Goal: Task Accomplishment & Management: Manage account settings

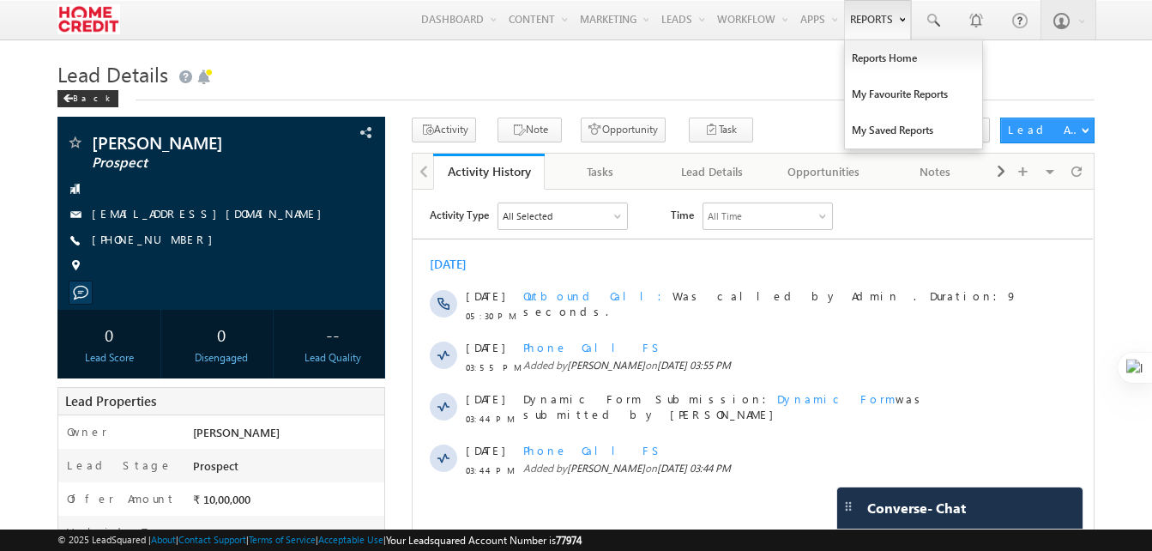
click at [874, 15] on link "Reports" at bounding box center [877, 19] width 67 height 39
click at [882, 61] on link "Reports Home" at bounding box center [913, 58] width 137 height 36
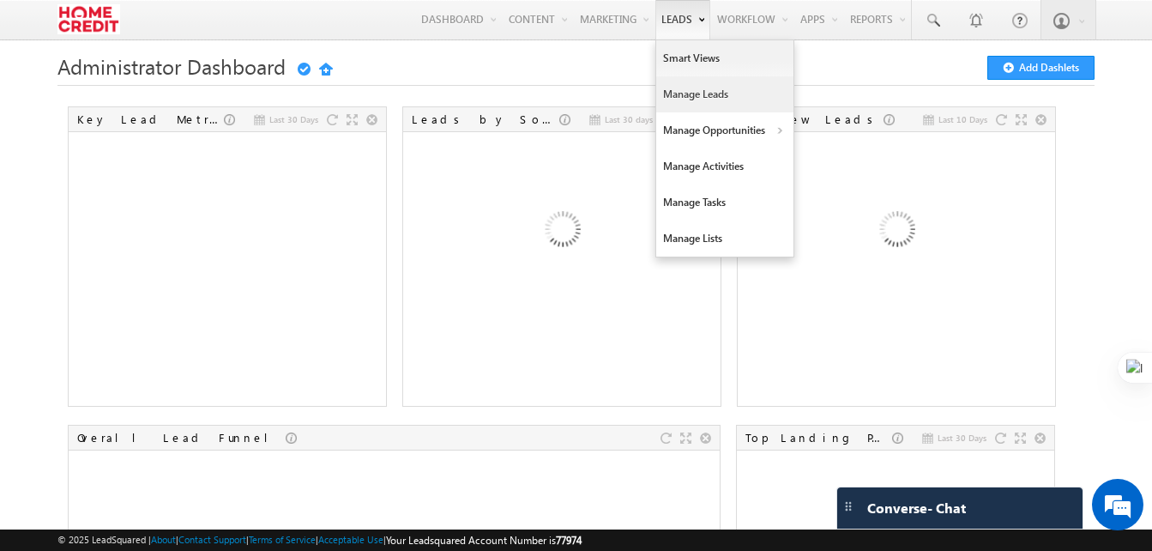
click at [690, 95] on link "Manage Leads" at bounding box center [724, 94] width 137 height 36
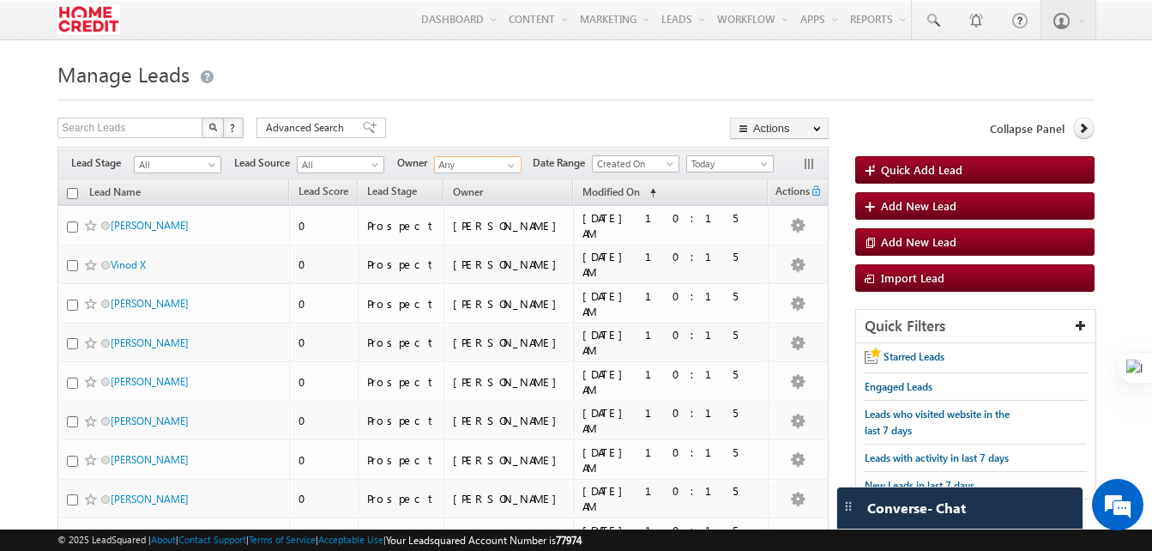
click at [497, 162] on input "Any" at bounding box center [478, 164] width 88 height 17
click at [492, 190] on link "Harsh Jain harsh.jain1@homecredit.co.in" at bounding box center [520, 189] width 172 height 33
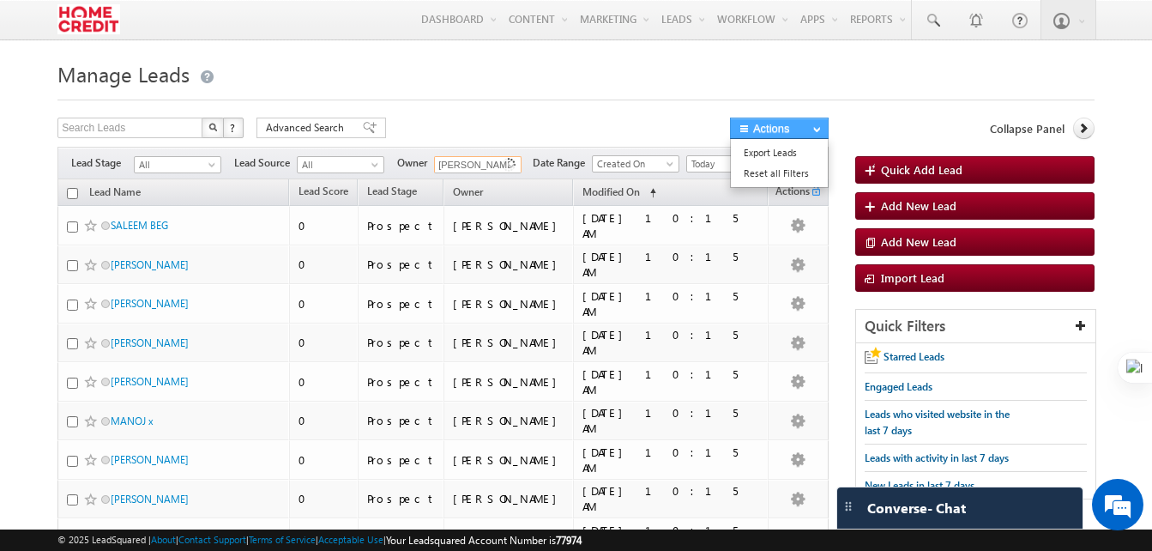
type input "Harsh Jain"
click at [818, 124] on button "Actions" at bounding box center [779, 128] width 99 height 21
click at [804, 138] on button "Actions" at bounding box center [779, 128] width 99 height 21
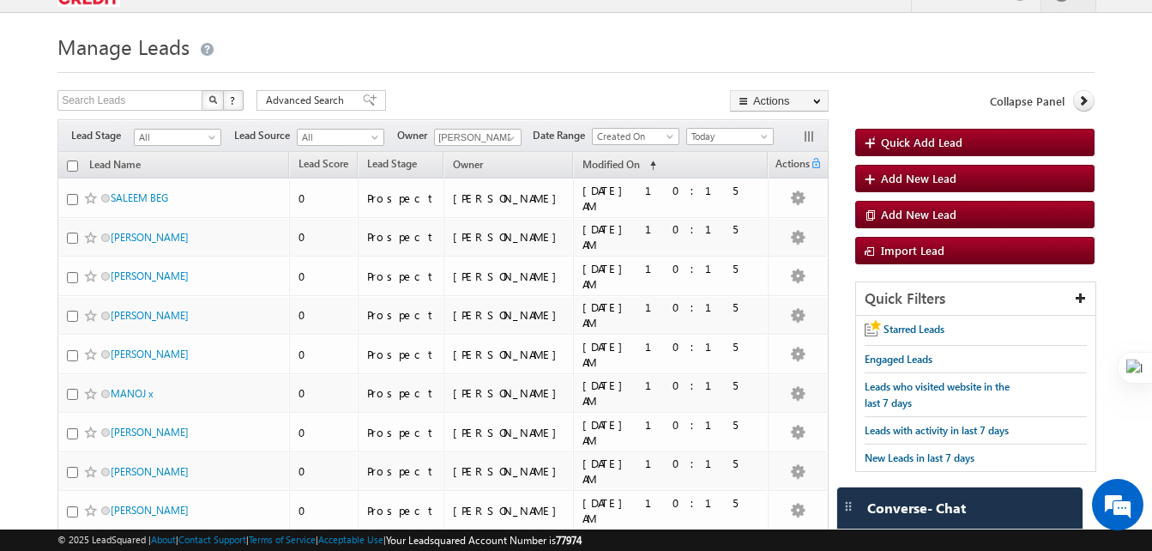
scroll to position [14, 0]
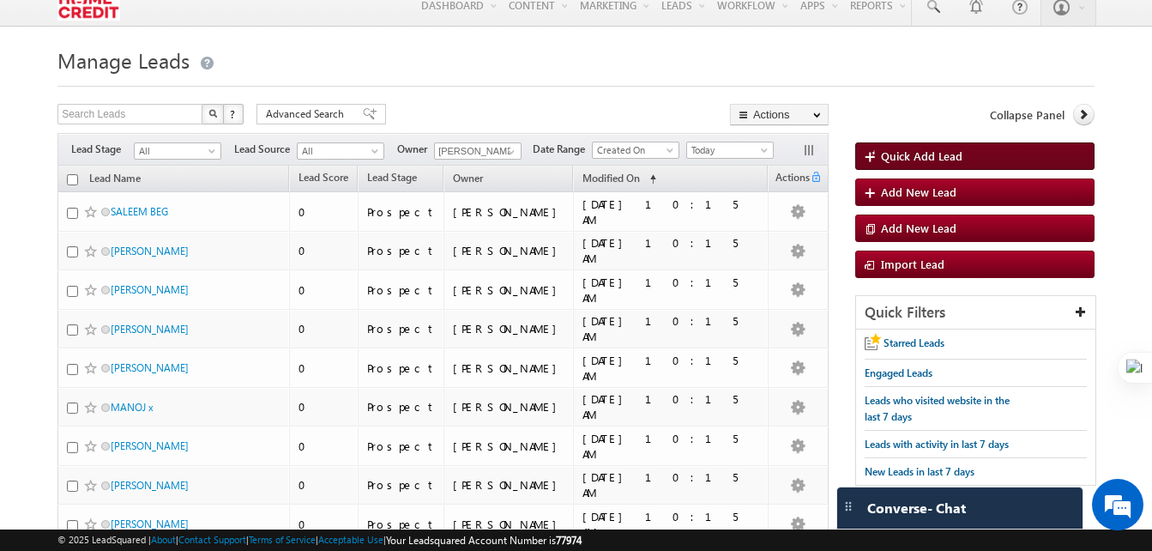
click at [932, 147] on link "Quick Add Lead" at bounding box center [974, 155] width 239 height 27
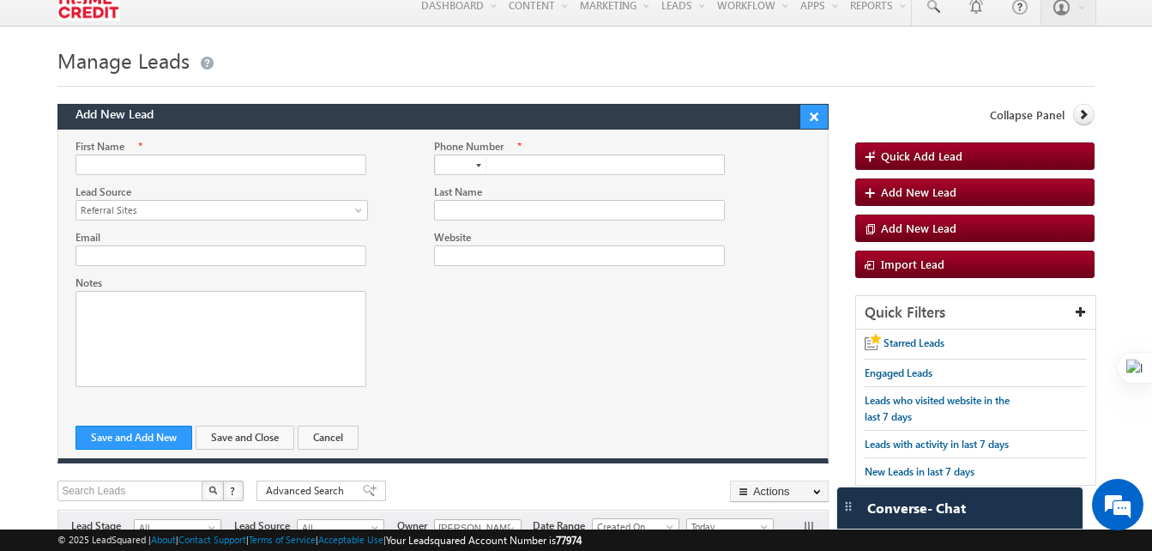
click at [811, 118] on button "×" at bounding box center [813, 117] width 27 height 24
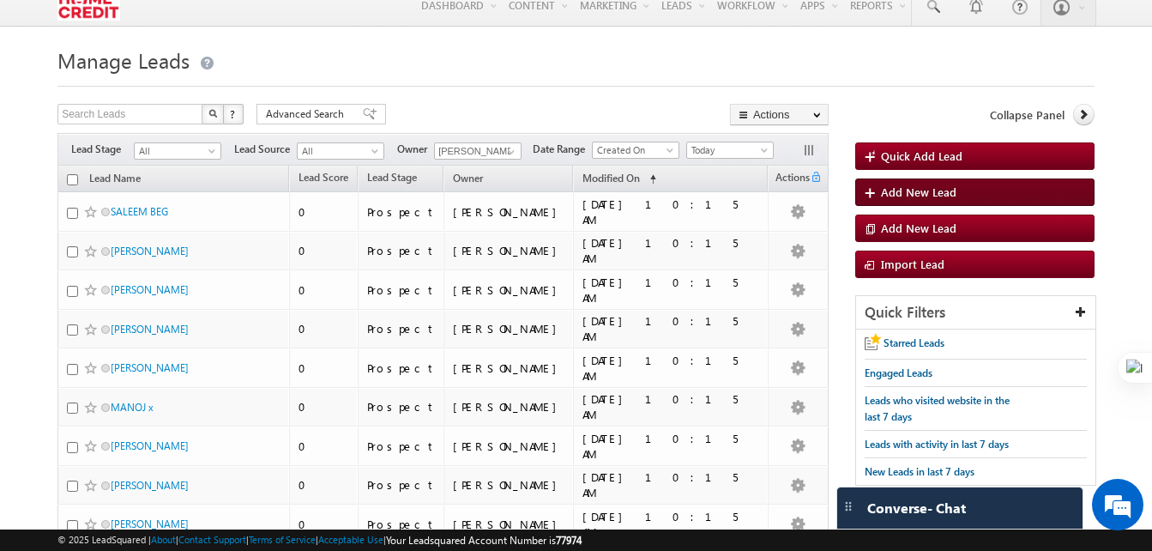
click at [945, 194] on span "Add New Lead" at bounding box center [919, 191] width 76 height 15
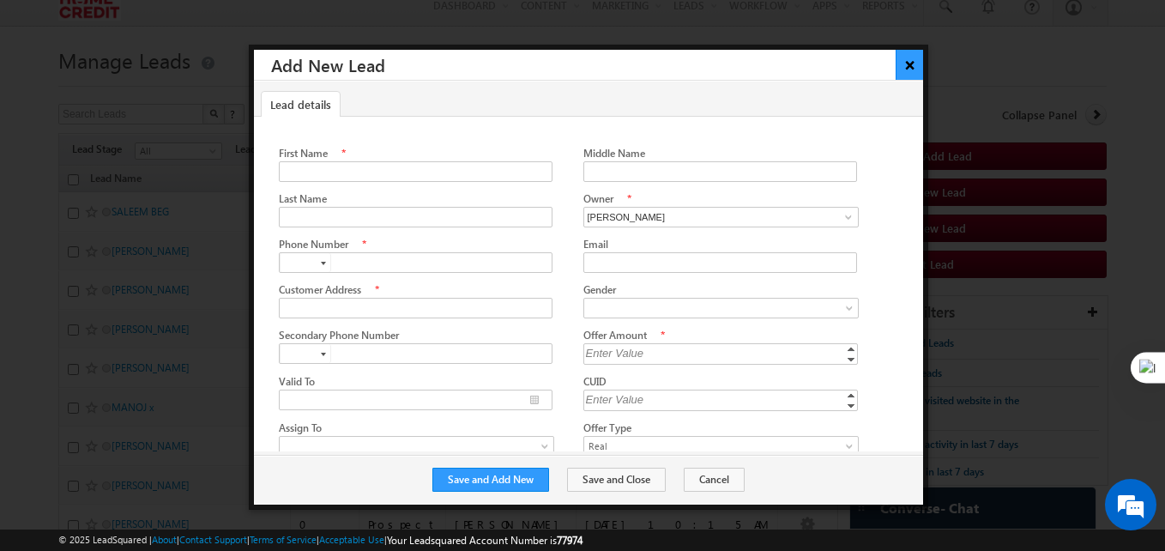
click at [914, 63] on button "×" at bounding box center [910, 65] width 28 height 30
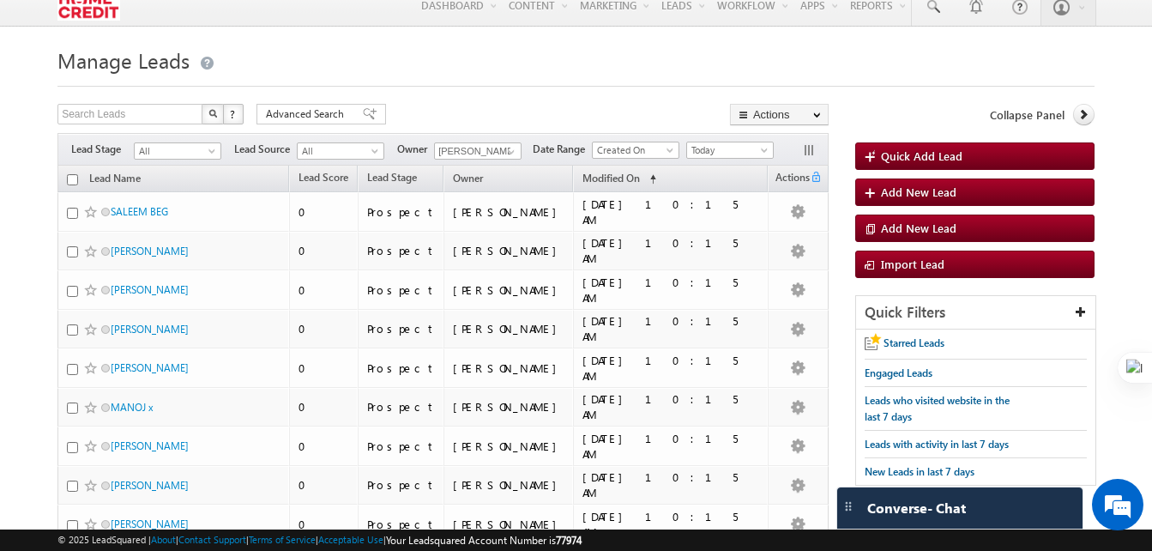
click at [72, 173] on th "Lead Name" at bounding box center [173, 179] width 232 height 27
click at [72, 183] on input "checkbox" at bounding box center [72, 179] width 11 height 11
checkbox input "true"
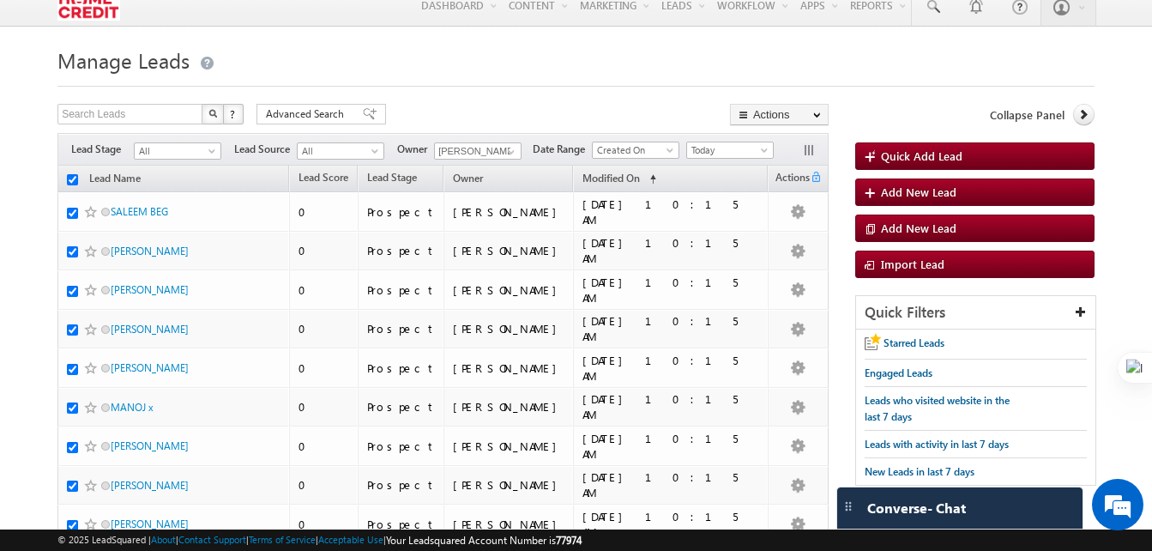
checkbox input "true"
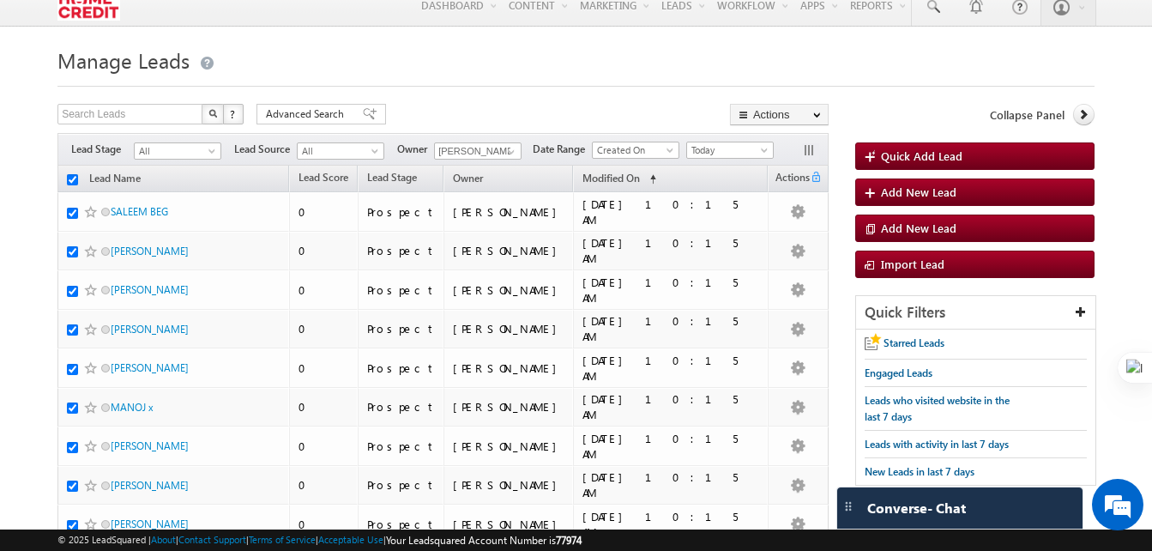
checkbox input "true"
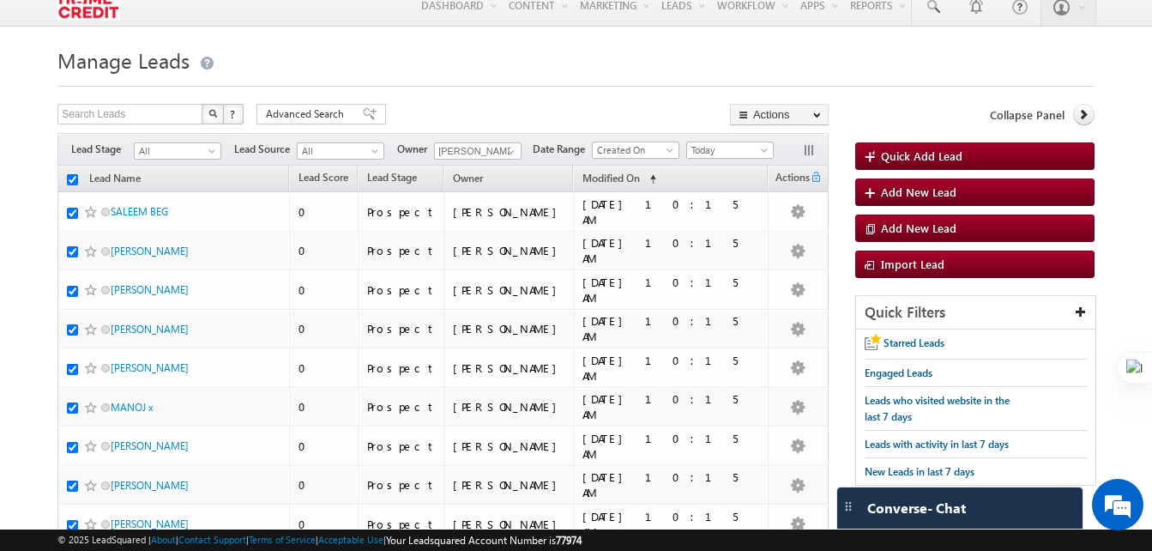
checkbox input "true"
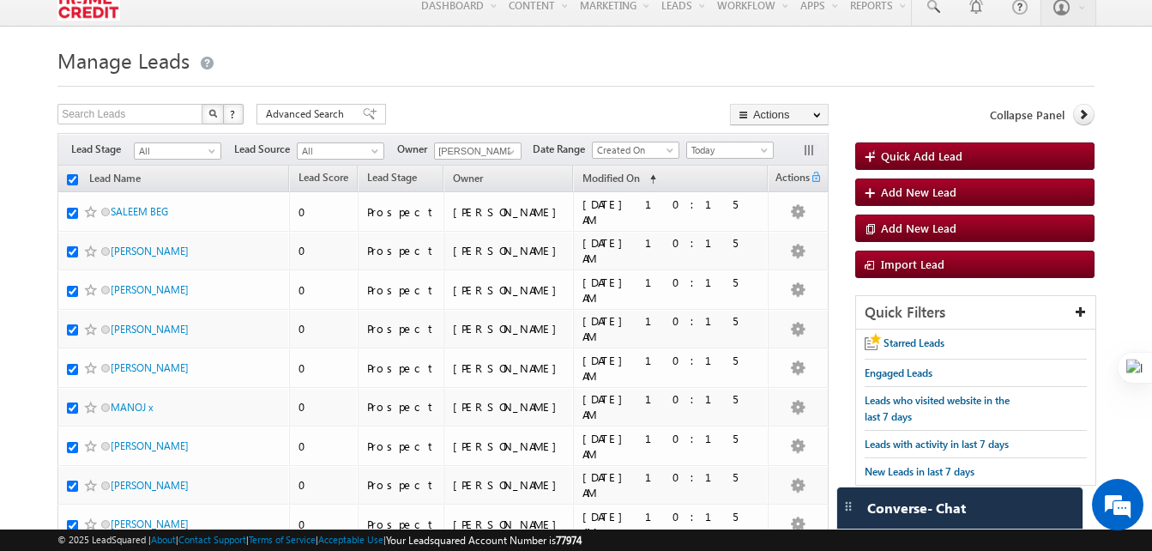
checkbox input "true"
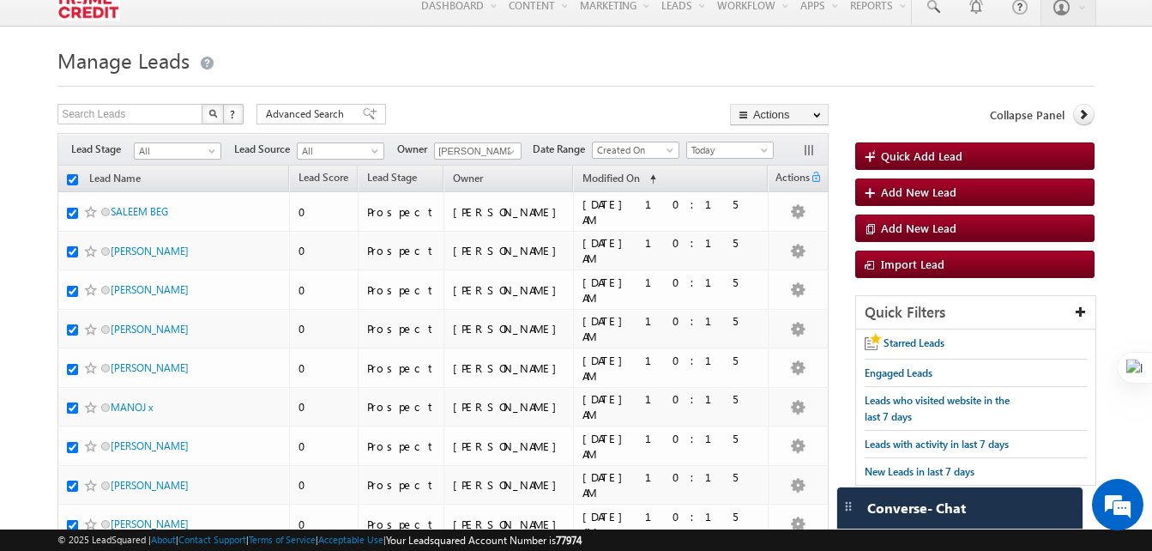
checkbox input "true"
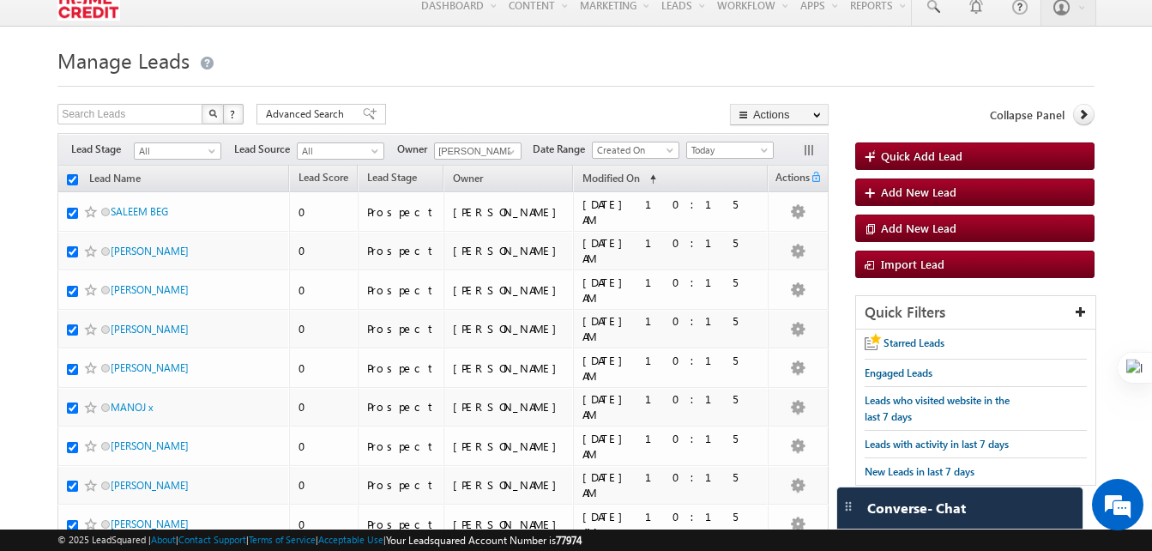
checkbox input "true"
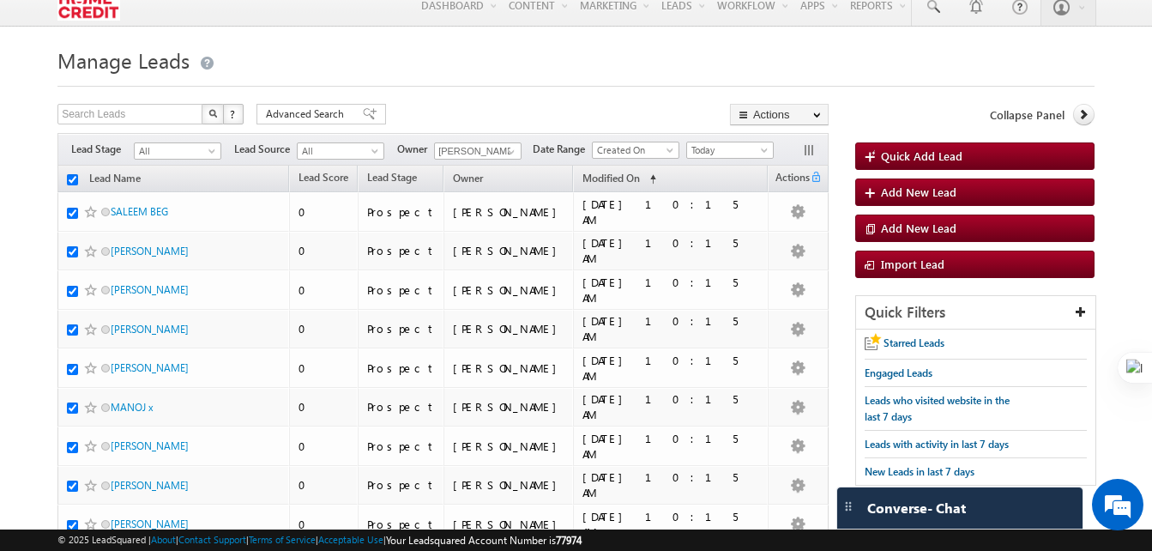
checkbox input "true"
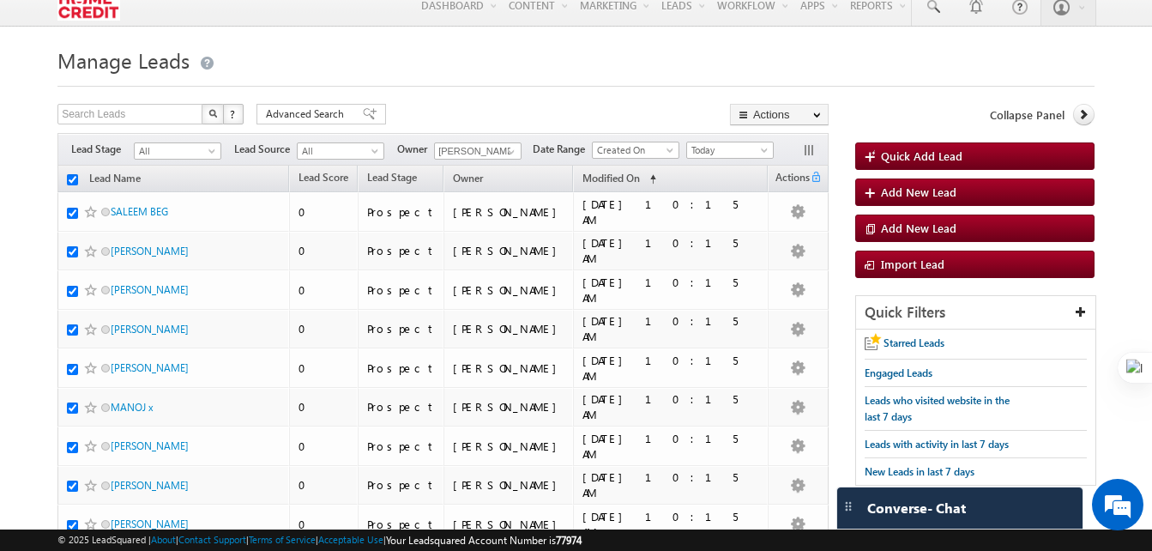
checkbox input "true"
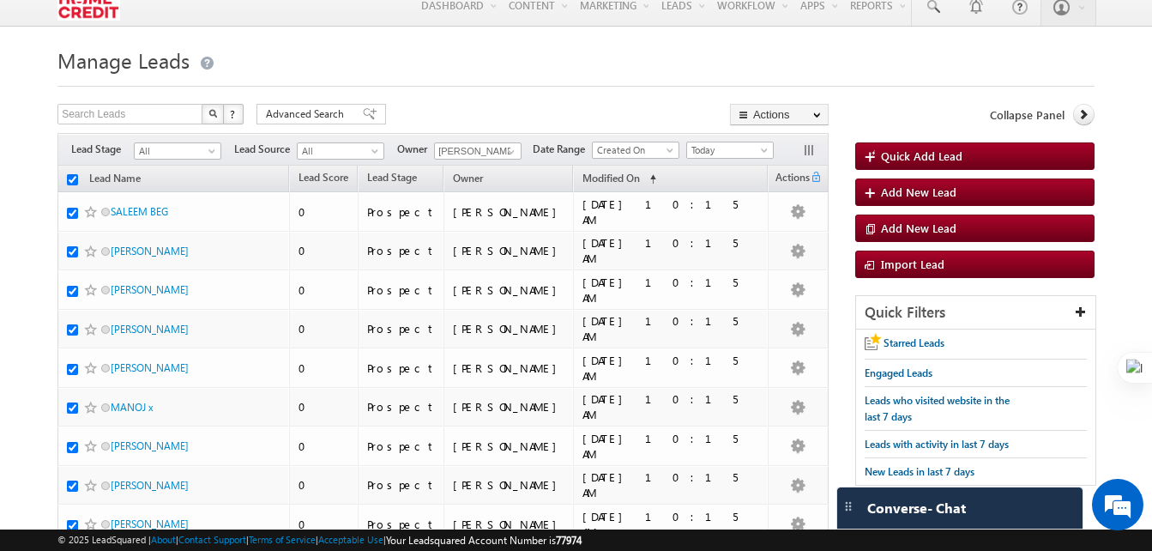
checkbox input "true"
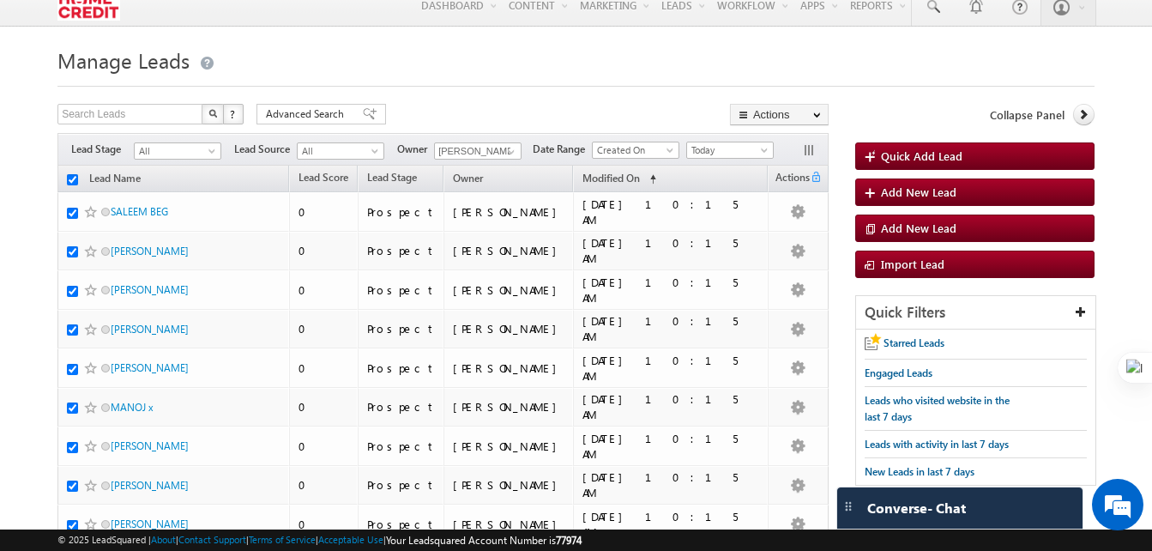
checkbox input "true"
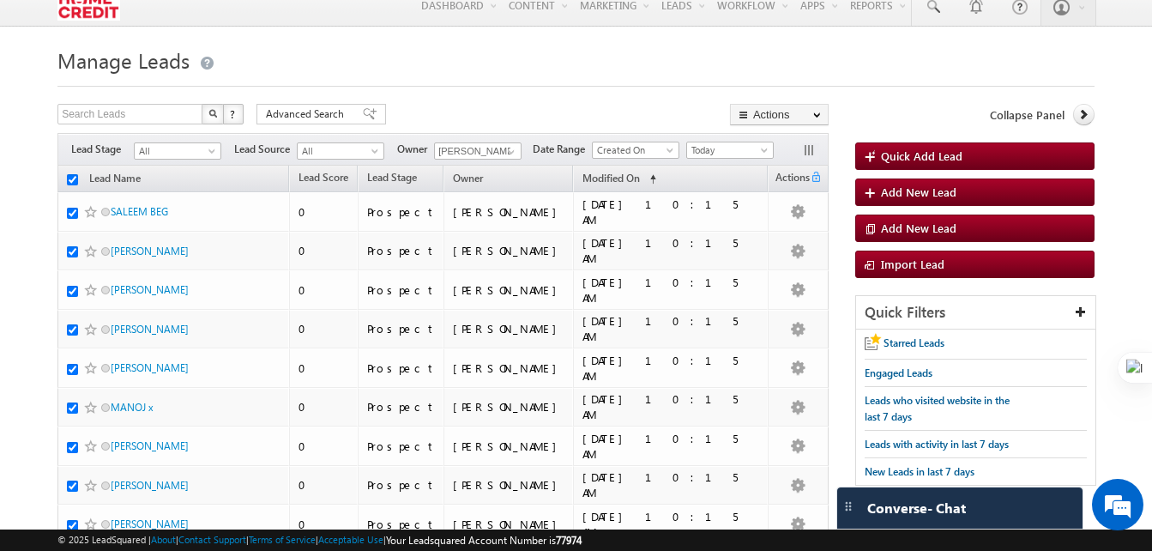
checkbox input "true"
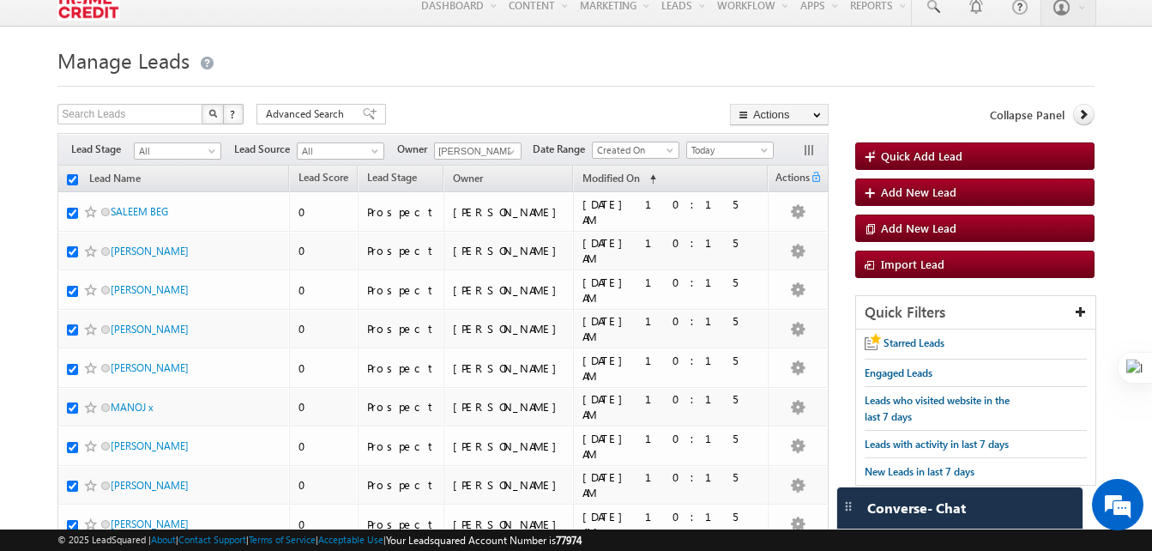
checkbox input "true"
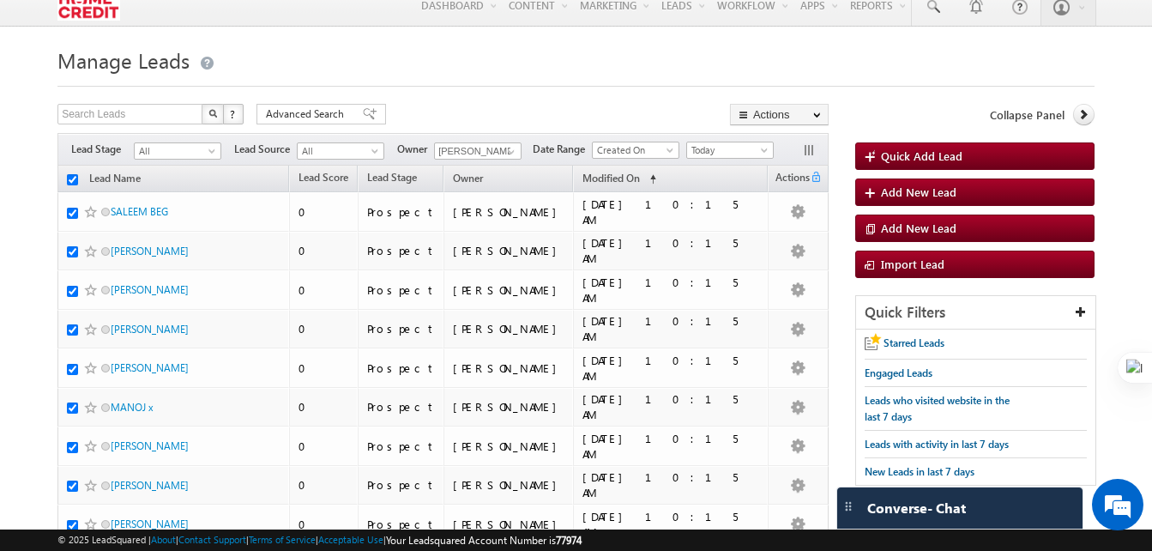
checkbox input "true"
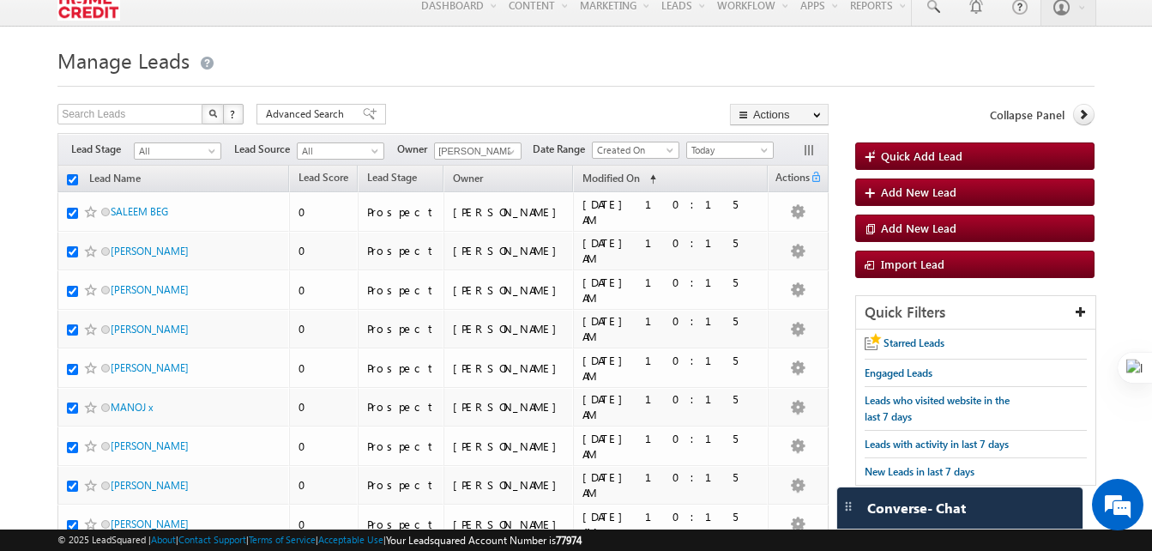
checkbox input "true"
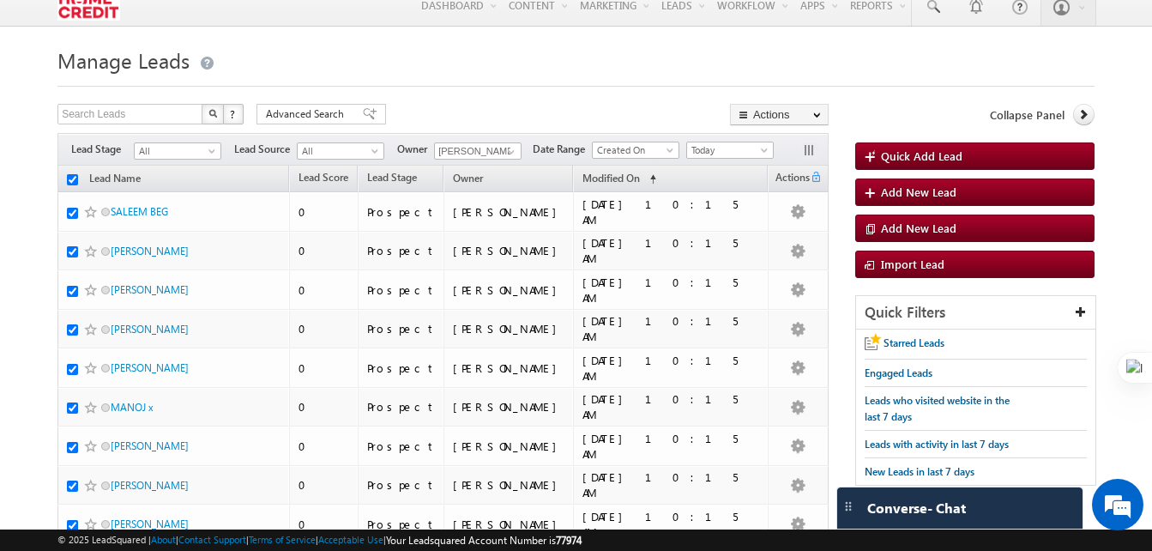
checkbox input "true"
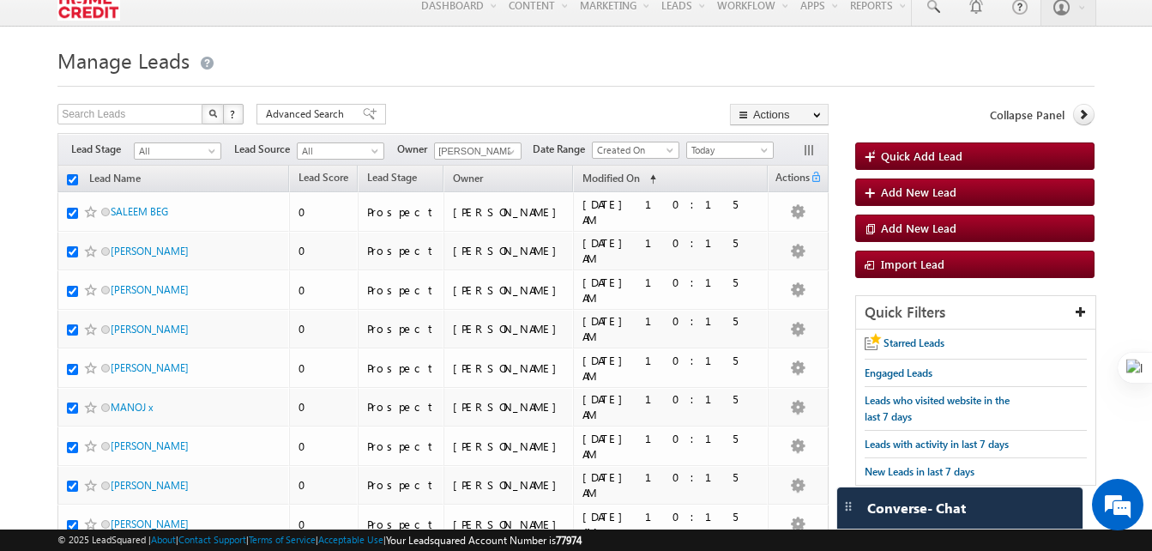
checkbox input "true"
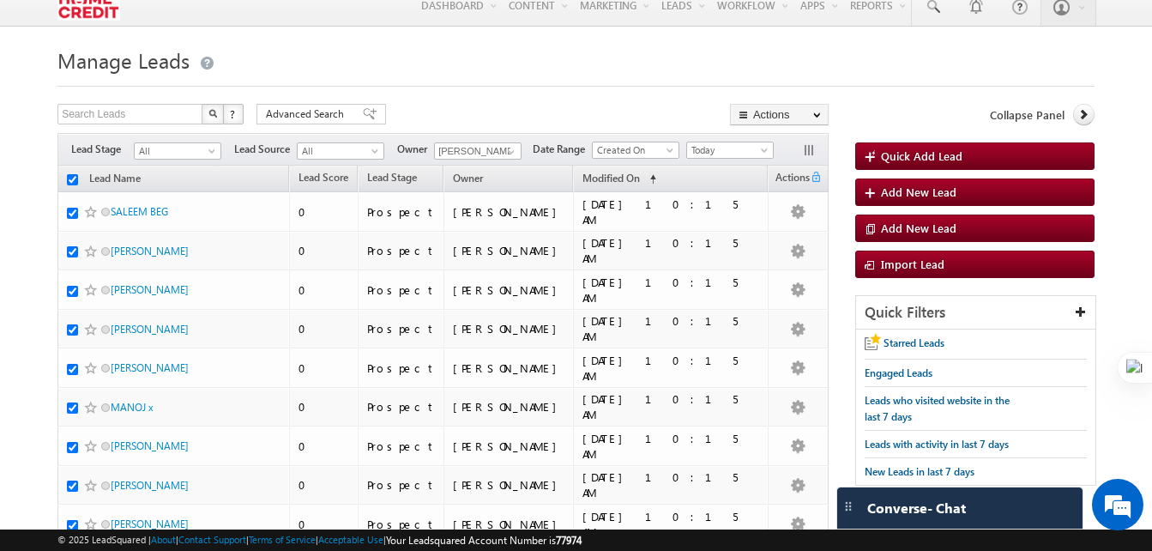
checkbox input "true"
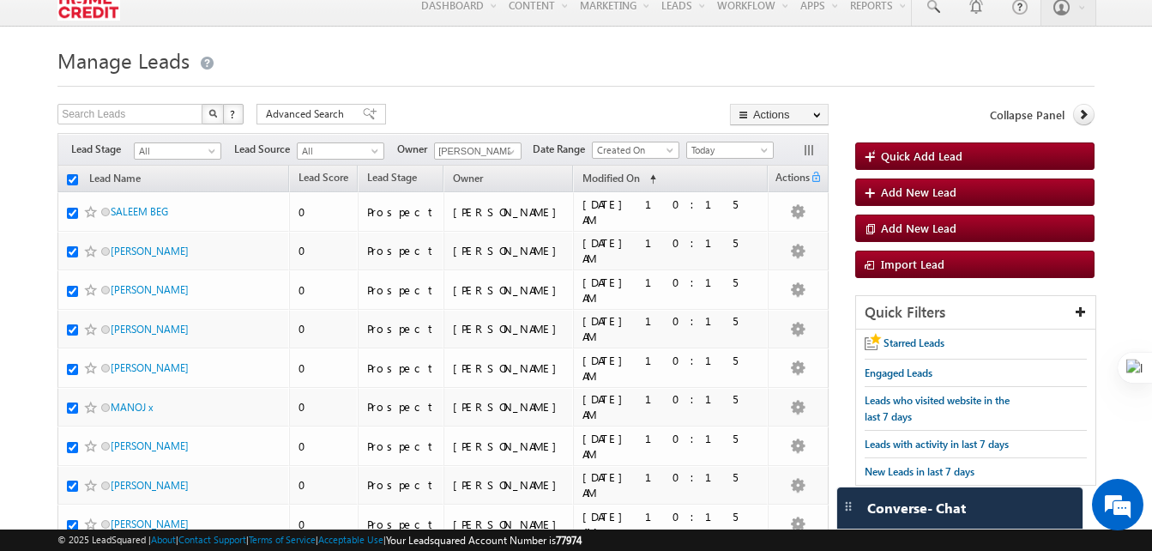
checkbox input "true"
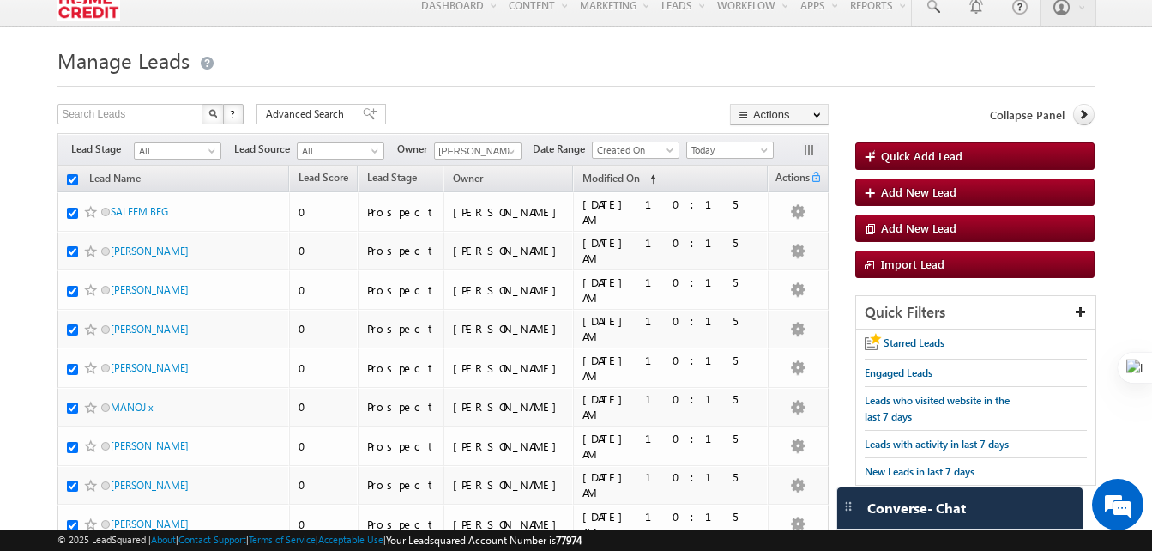
checkbox input "true"
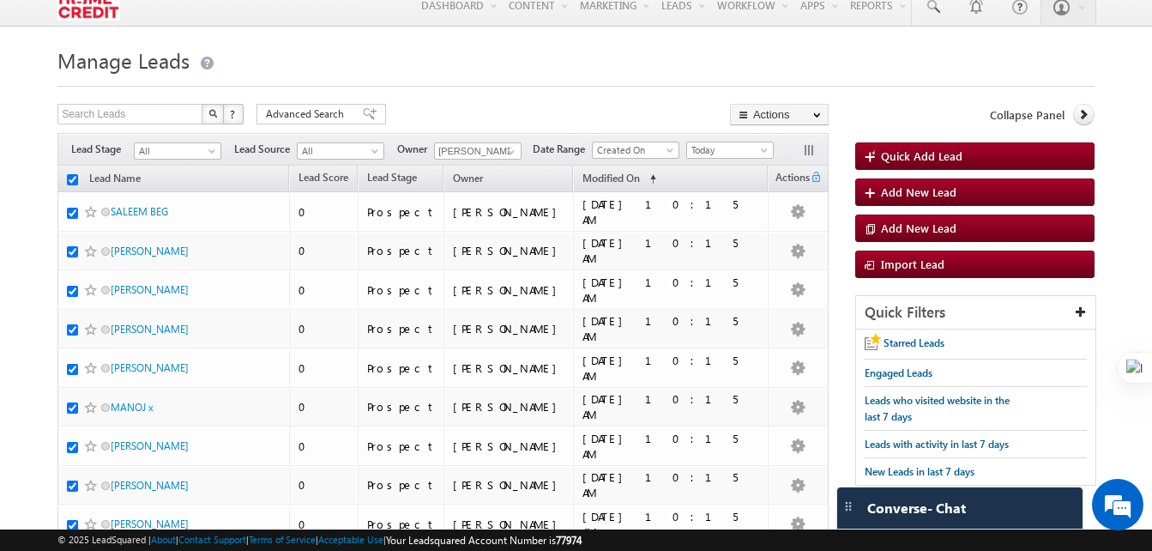
checkbox input "true"
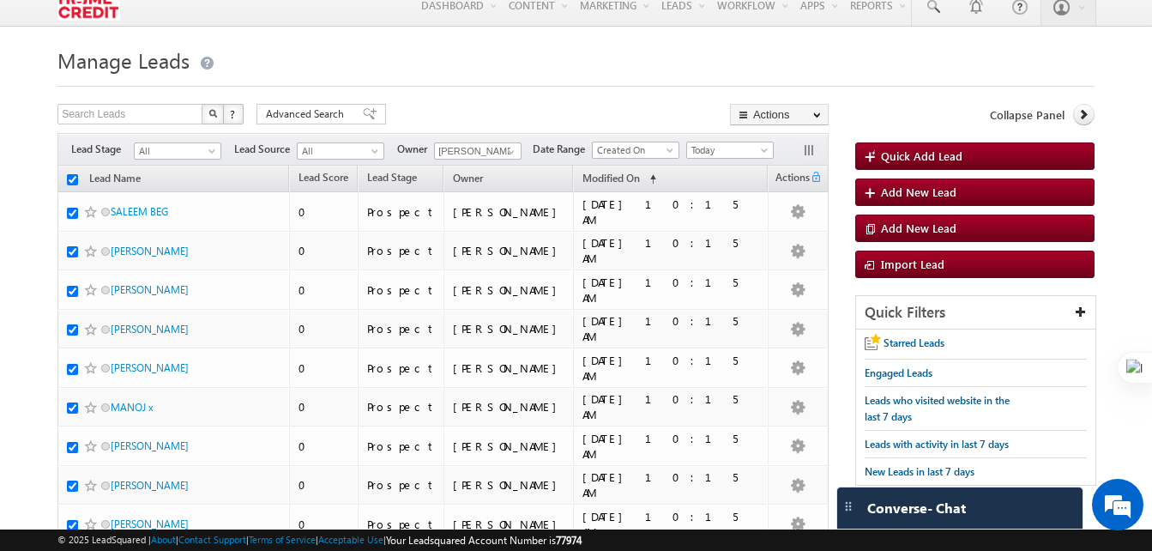
checkbox input "true"
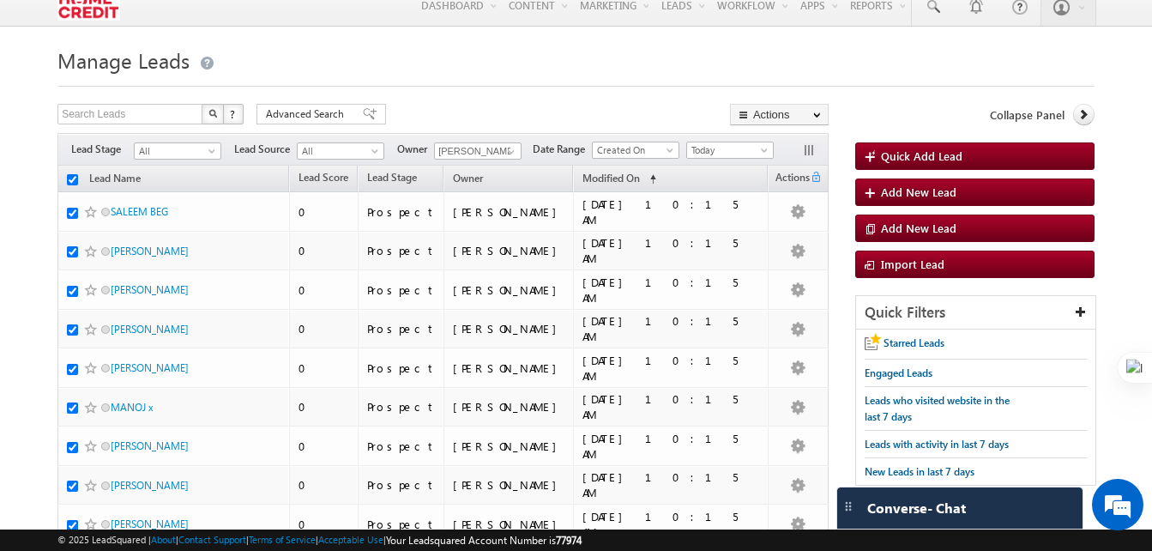
checkbox input "true"
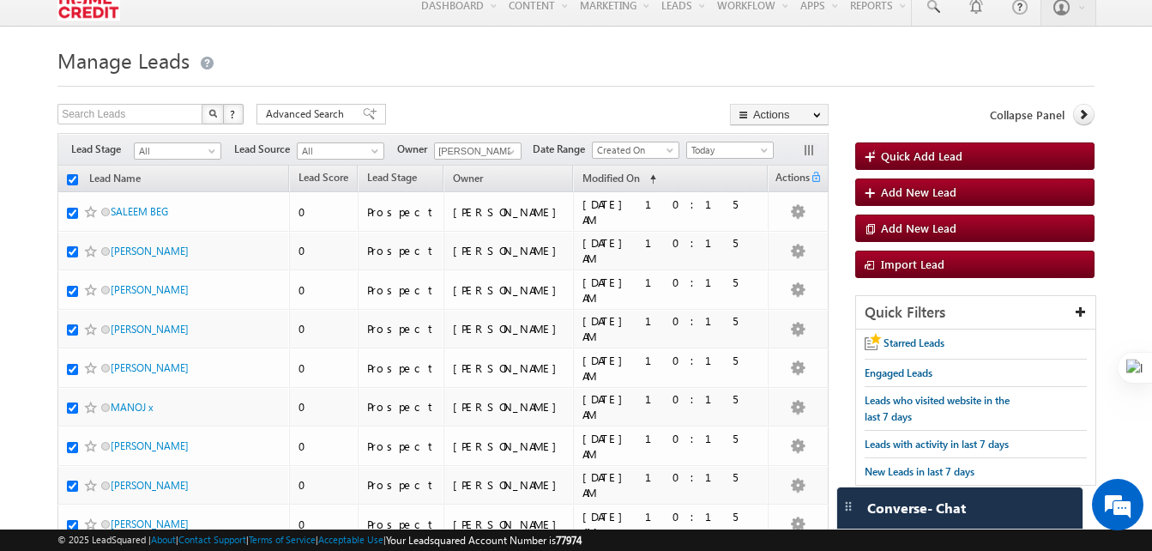
checkbox input "true"
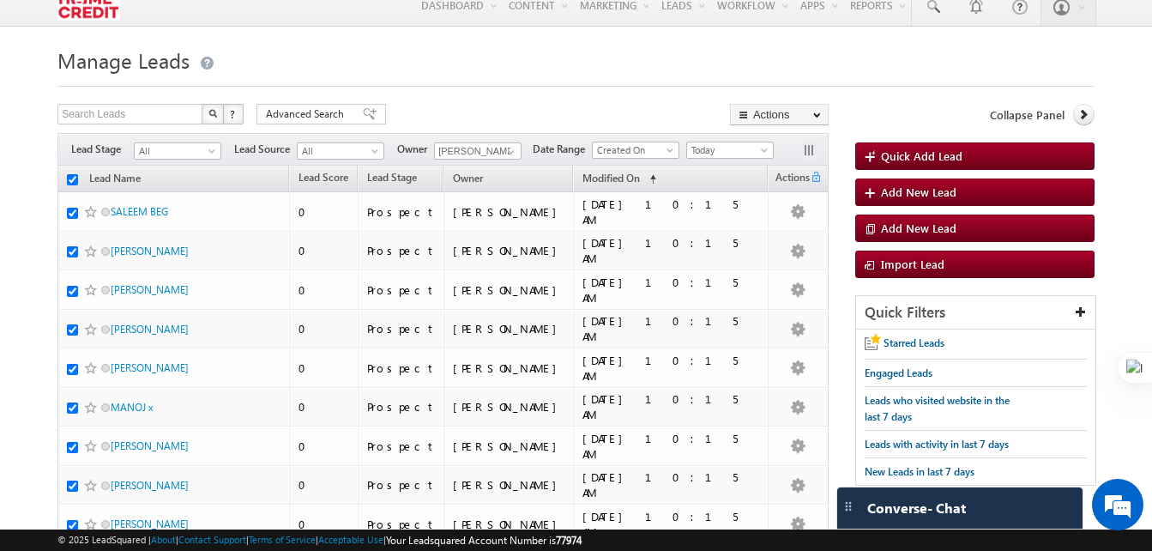
checkbox input "true"
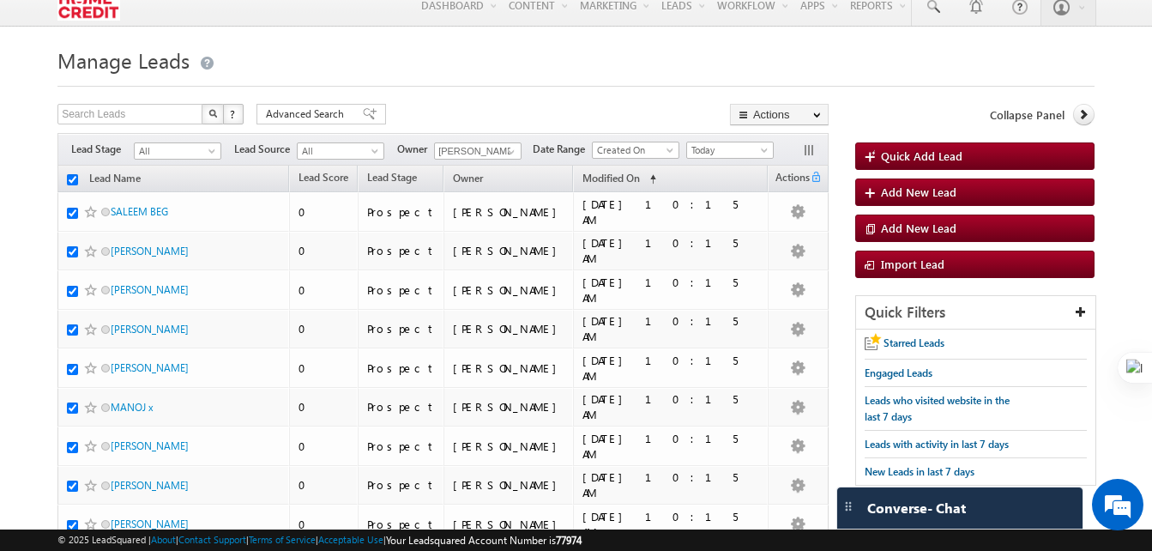
checkbox input "true"
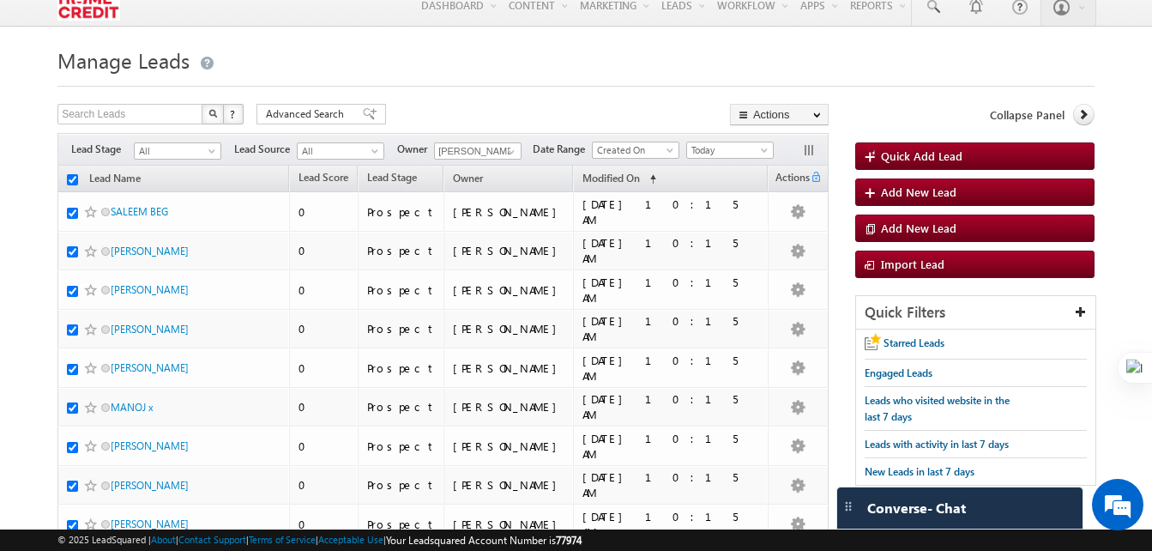
checkbox input "true"
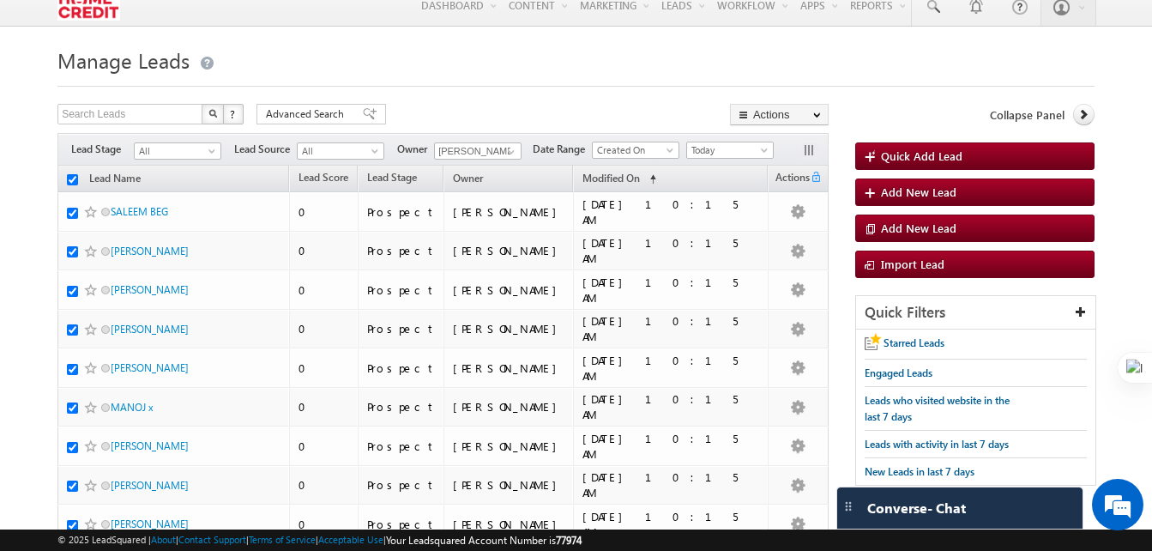
checkbox input "true"
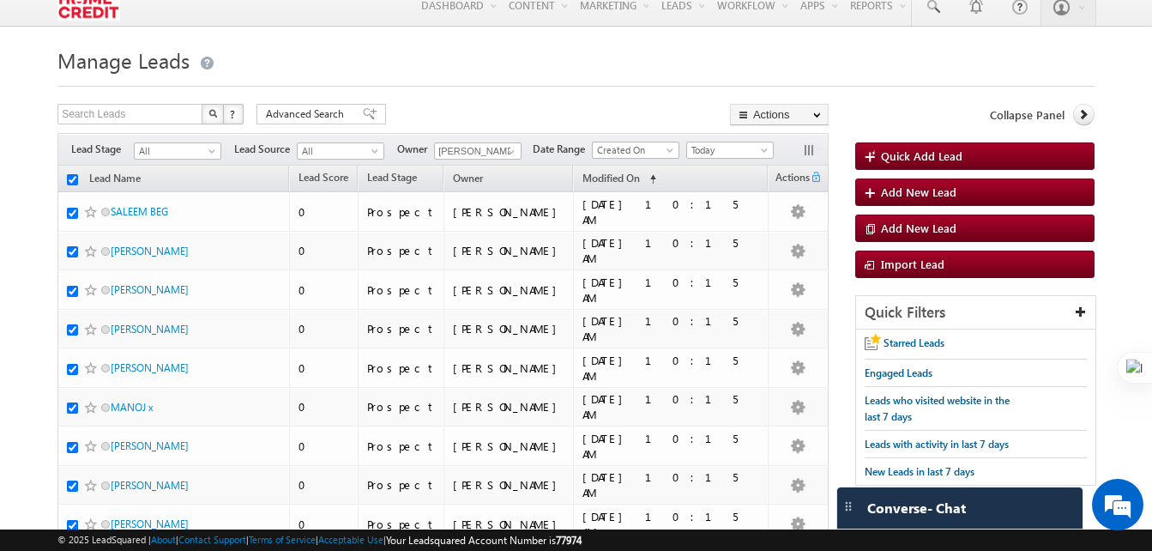
checkbox input "true"
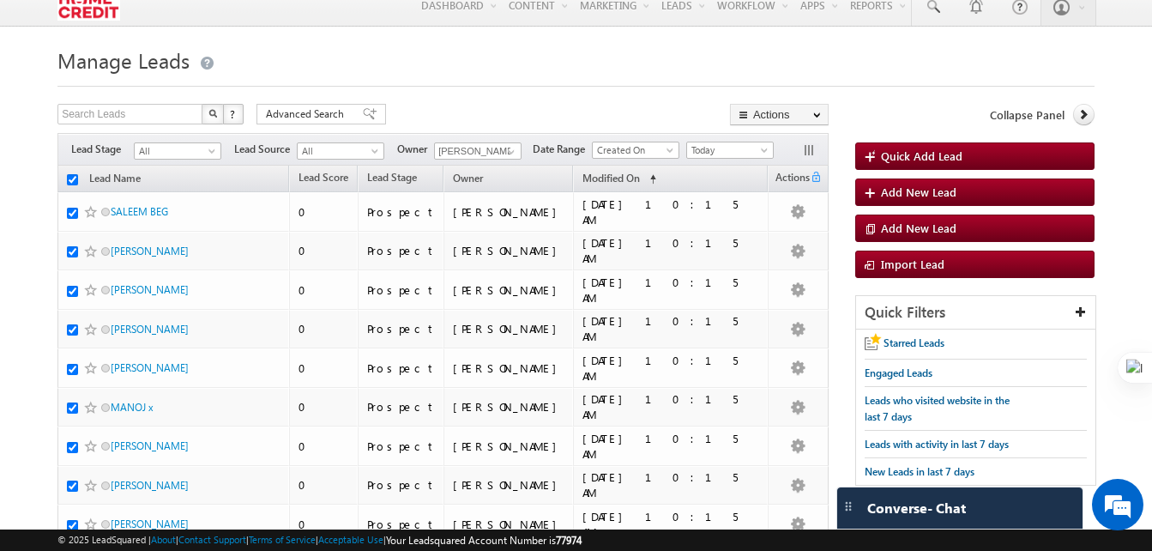
checkbox input "true"
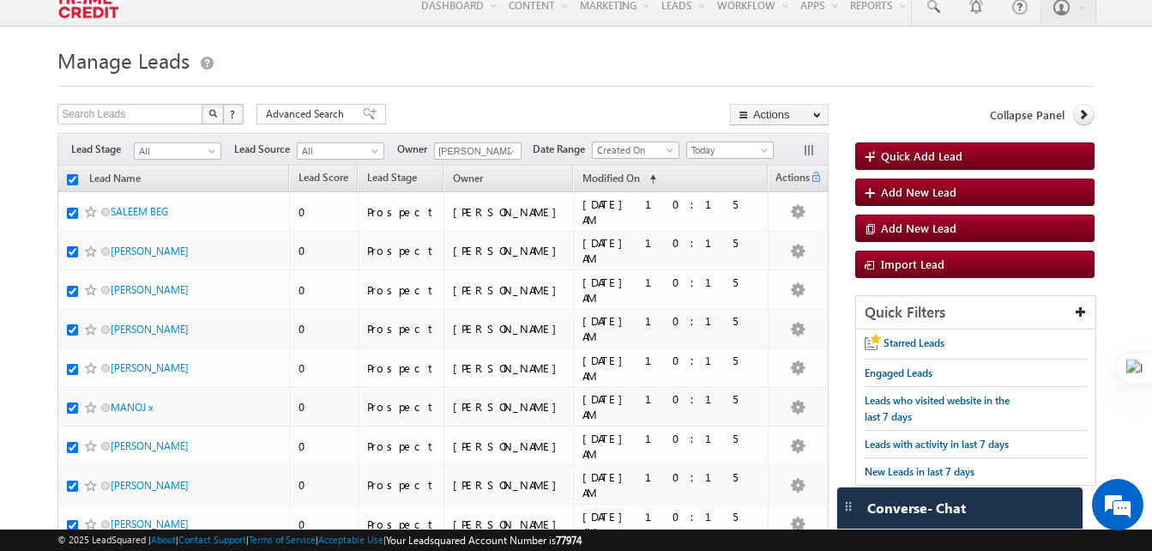
checkbox input "true"
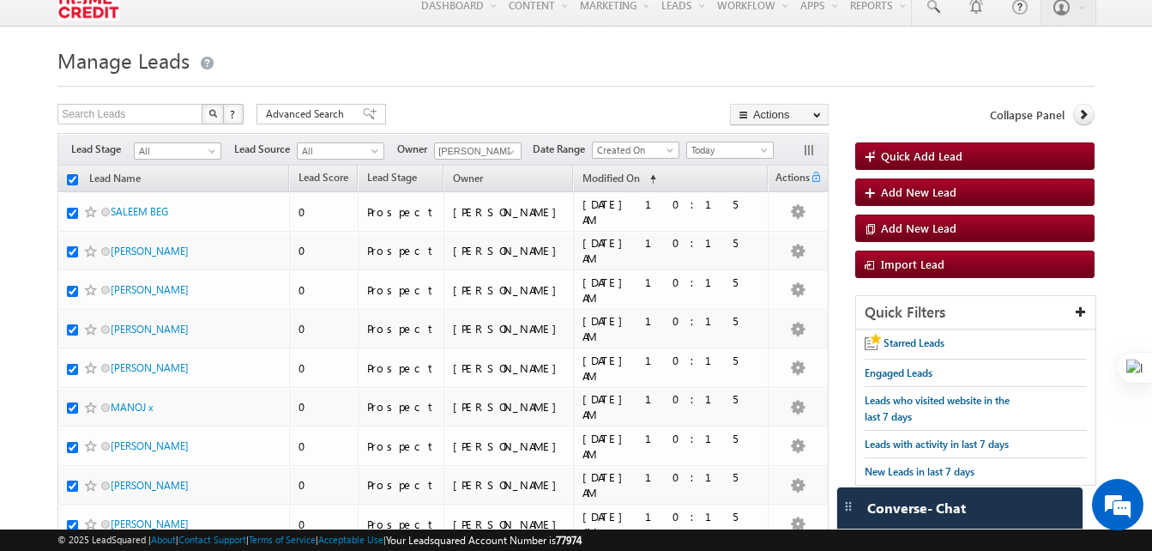
checkbox input "true"
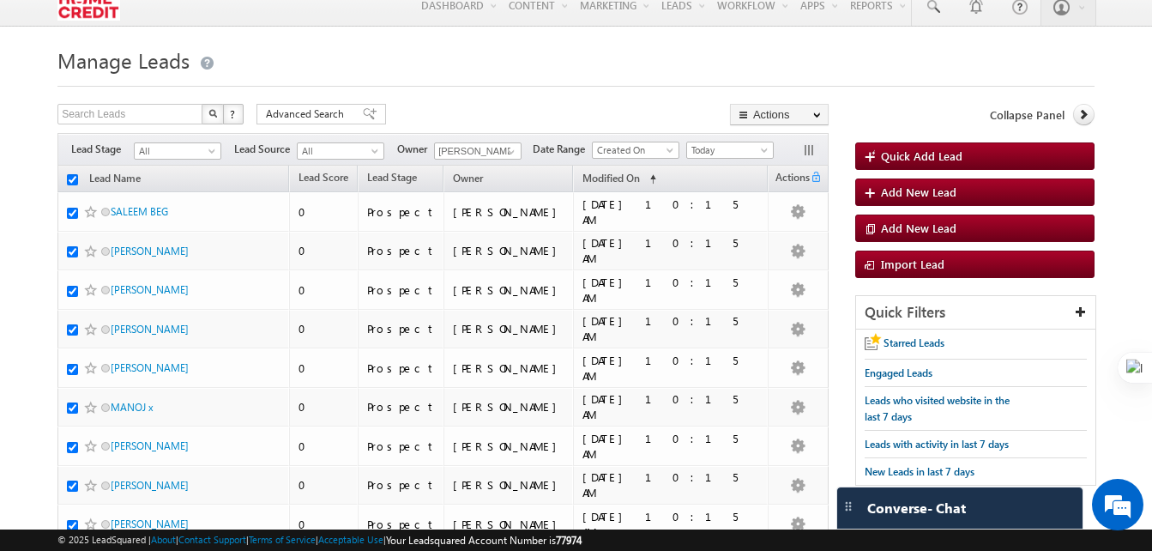
checkbox input "true"
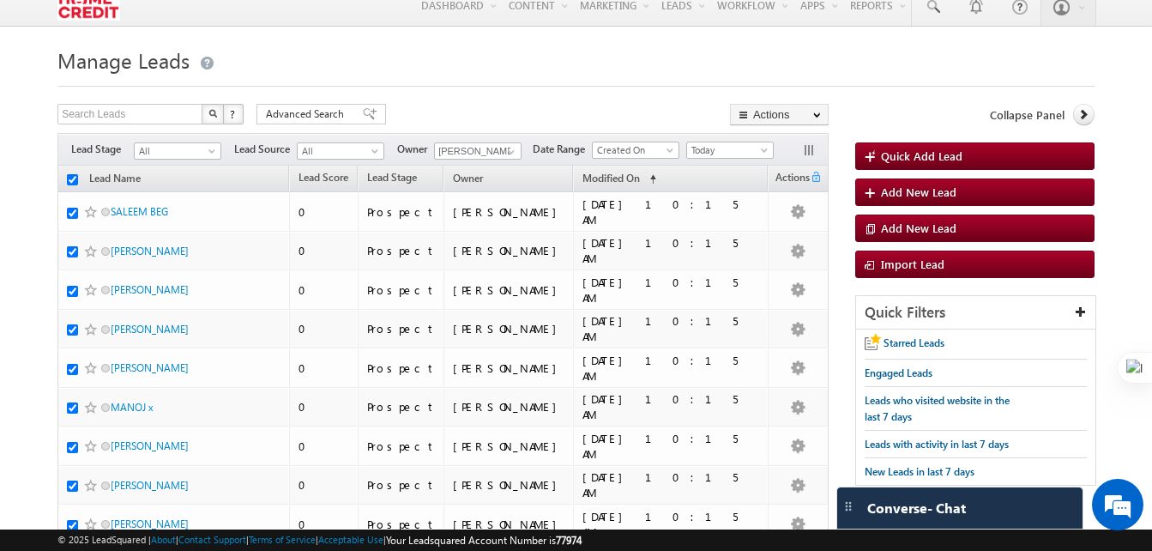
checkbox input "true"
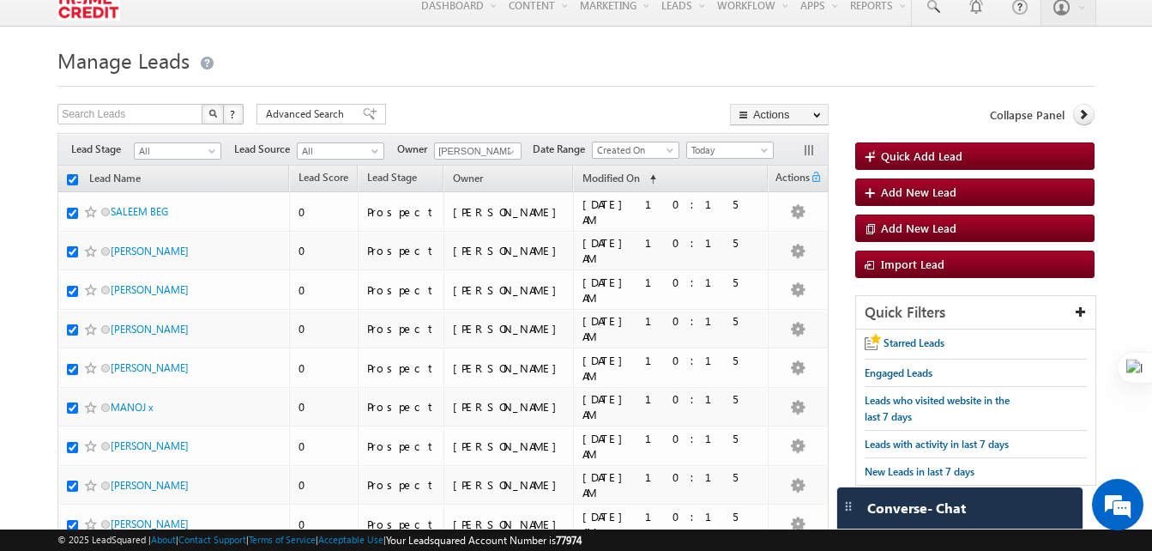
checkbox input "true"
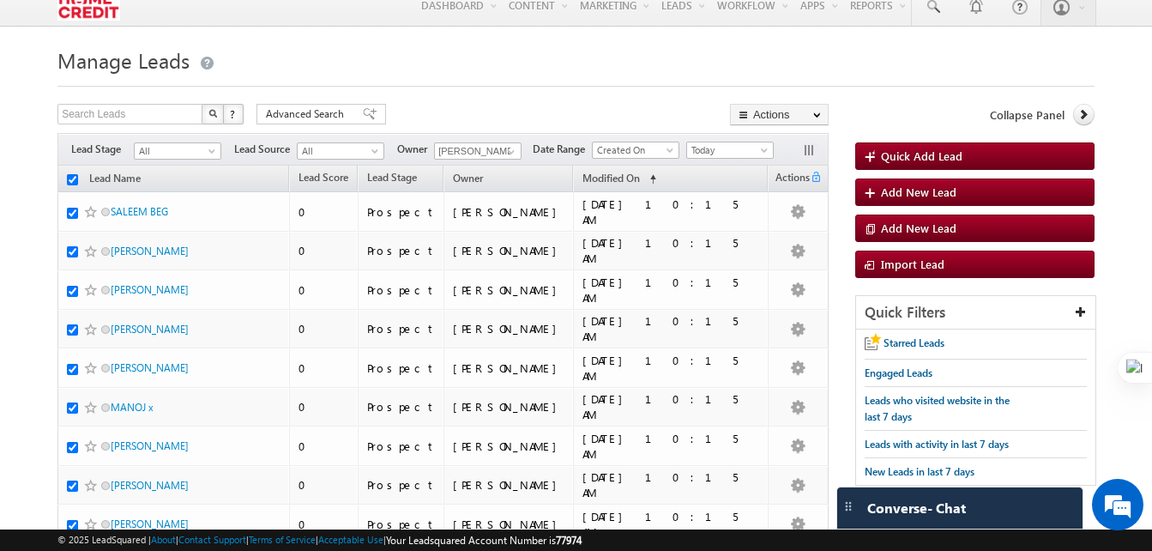
checkbox input "true"
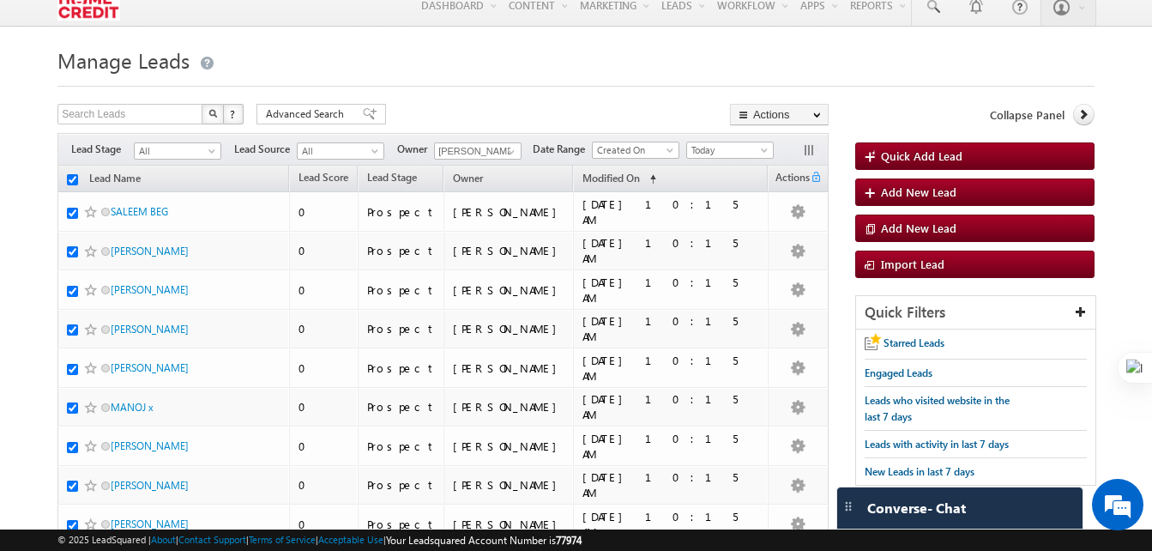
checkbox input "true"
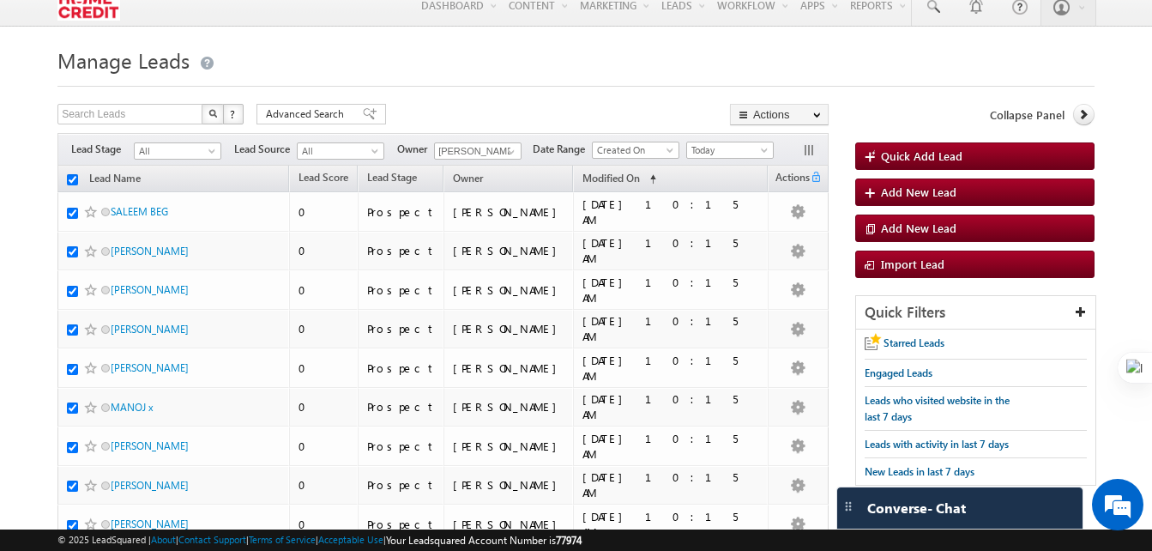
checkbox input "true"
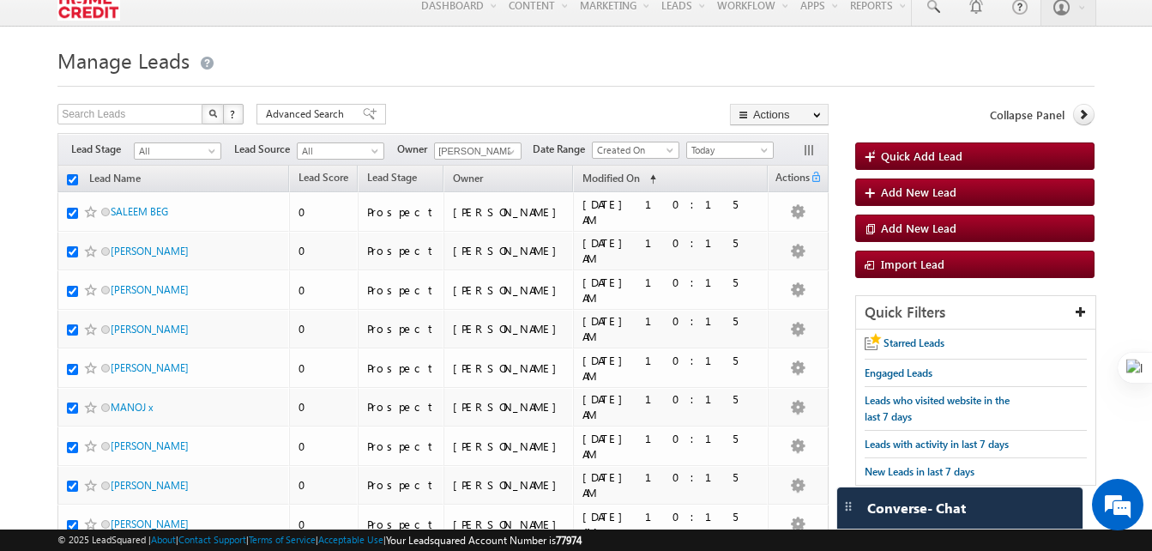
checkbox input "true"
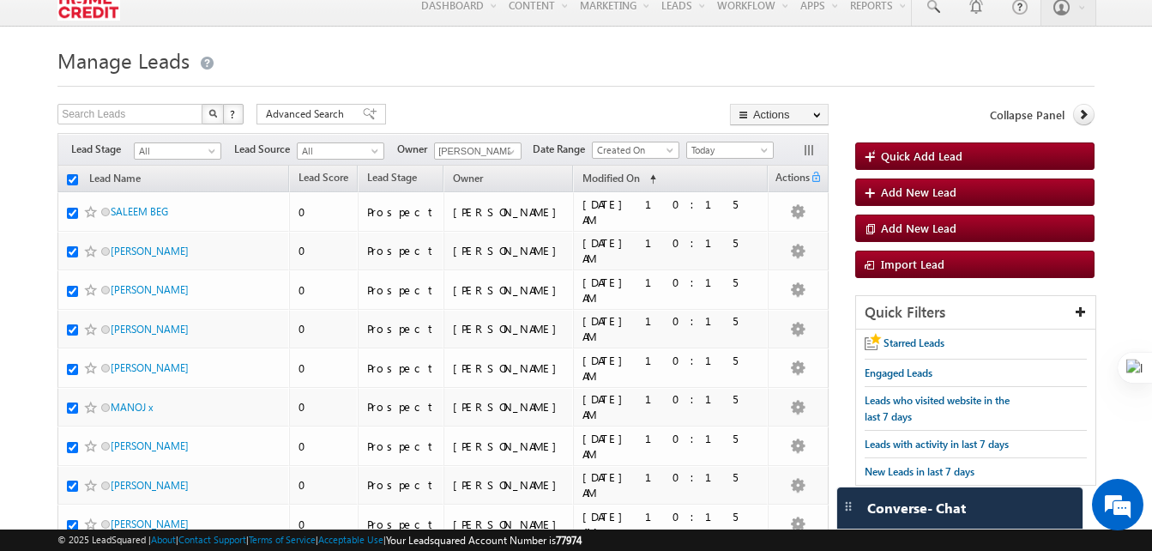
checkbox input "true"
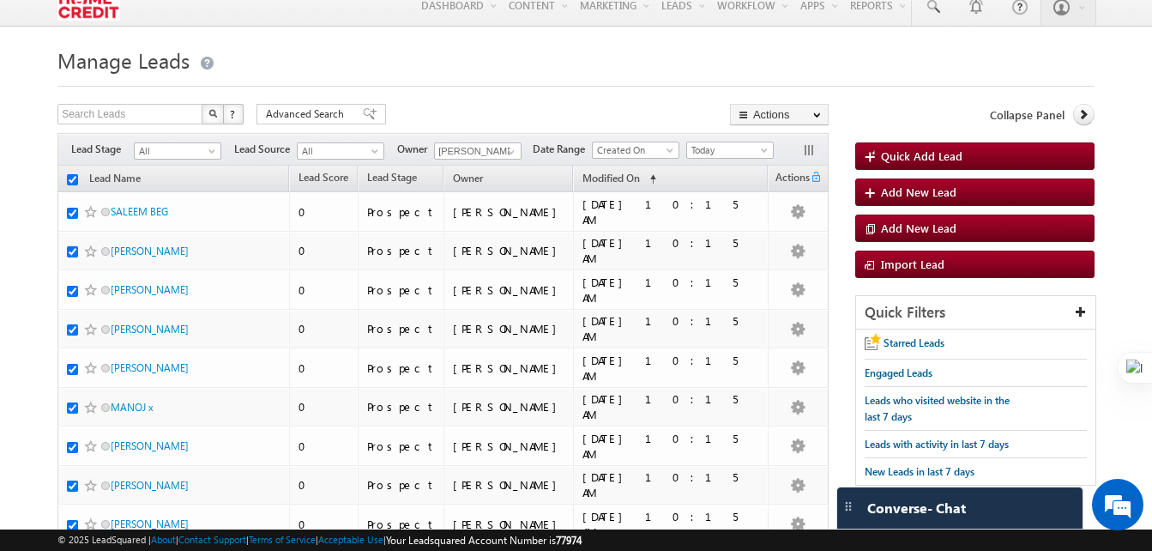
checkbox input "true"
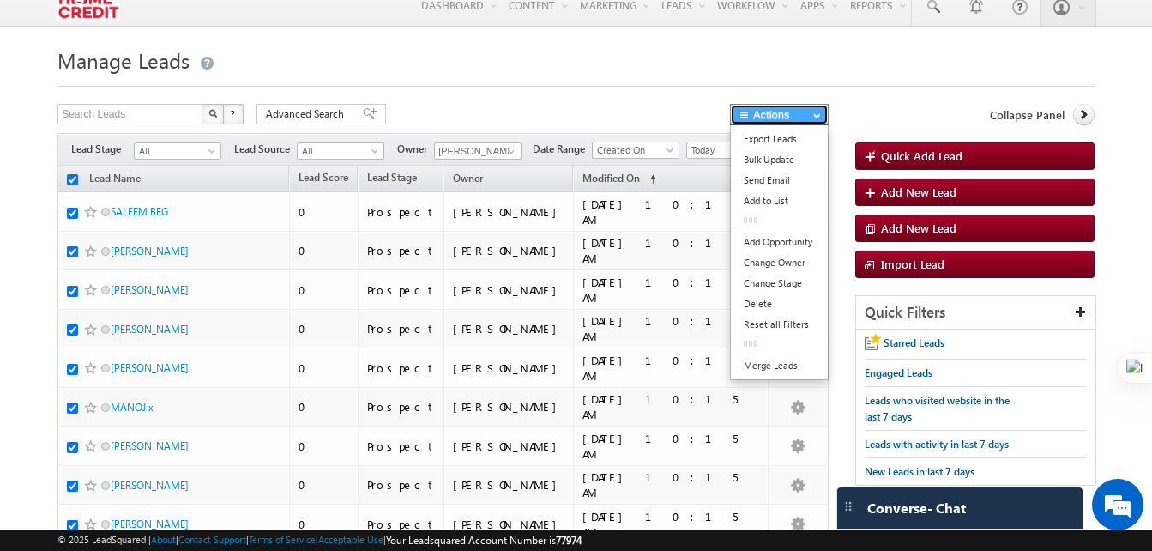
click at [809, 116] on button "Actions" at bounding box center [779, 114] width 99 height 21
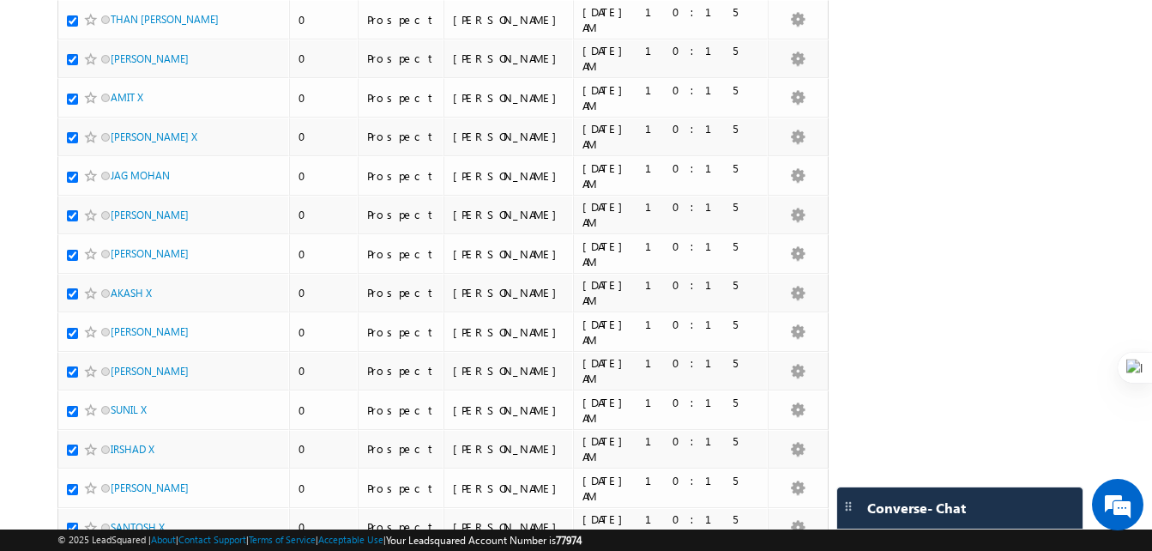
scroll to position [7602, 0]
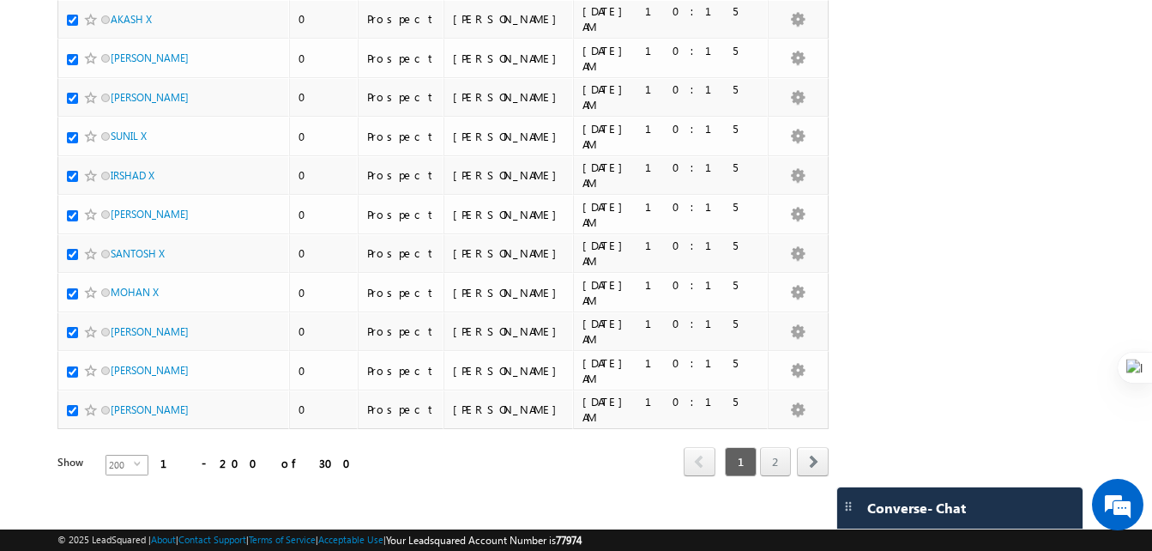
click at [134, 460] on span "select" at bounding box center [141, 464] width 14 height 8
click at [120, 456] on span "200" at bounding box center [119, 465] width 27 height 19
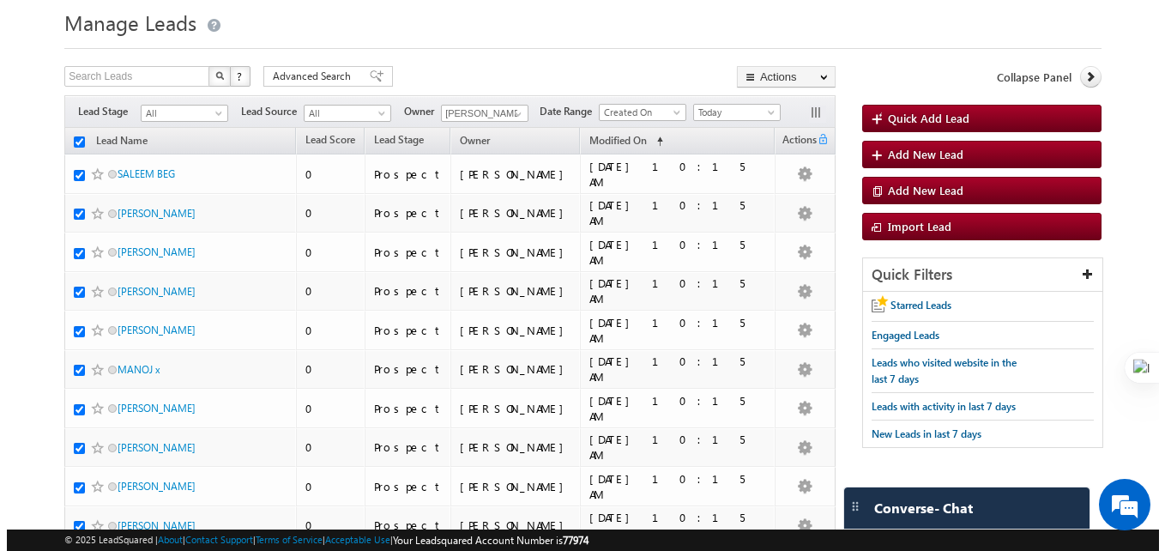
scroll to position [0, 0]
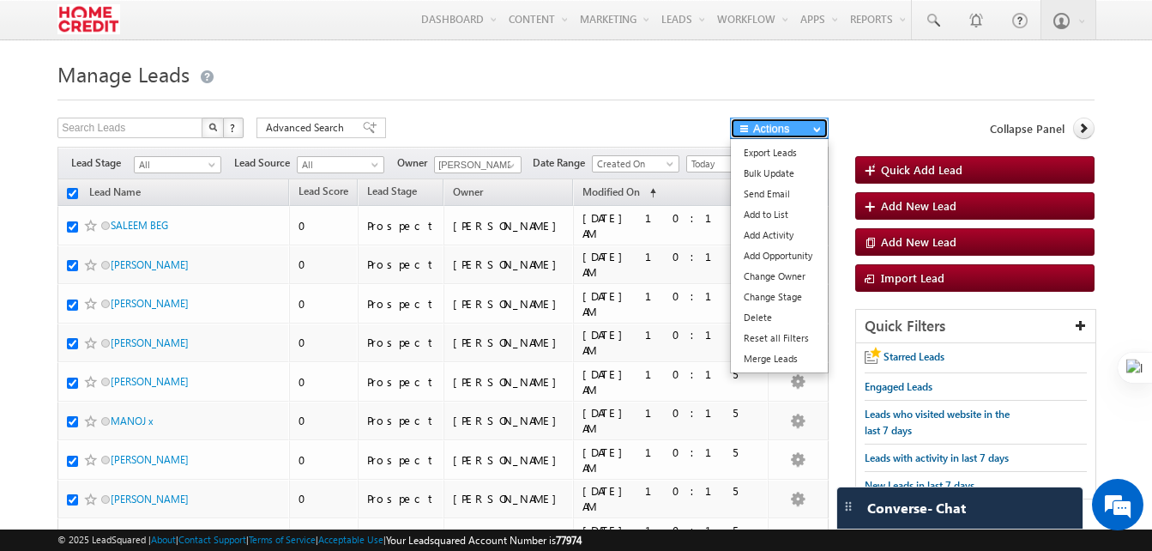
click at [823, 135] on button "Actions" at bounding box center [779, 128] width 99 height 21
click at [769, 277] on link "Change Owner" at bounding box center [779, 276] width 97 height 21
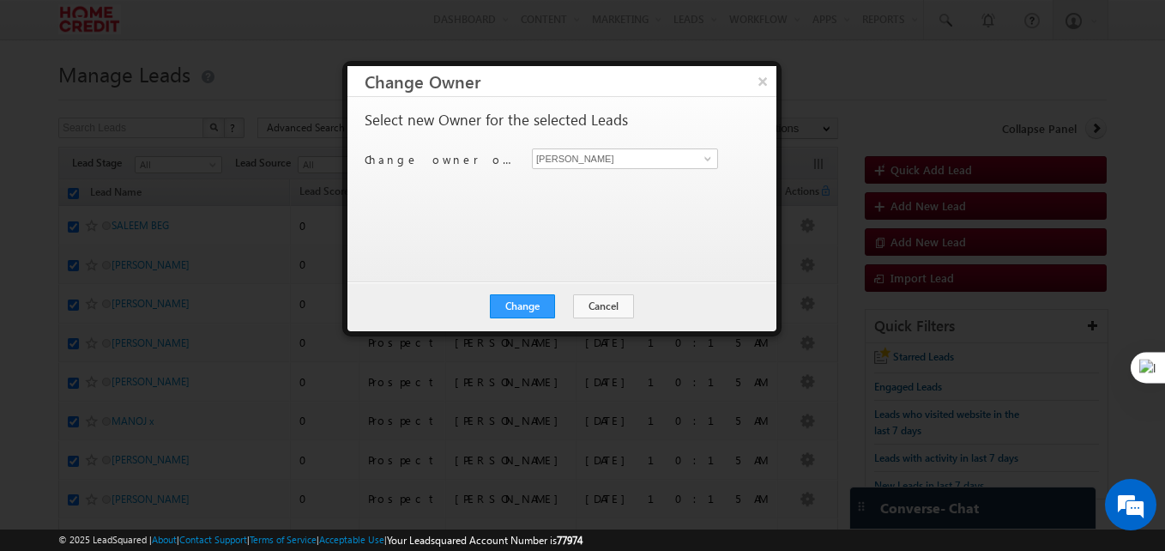
click at [724, 156] on div "Devendra Maurya Devendra Maurya" at bounding box center [635, 158] width 206 height 21
click at [702, 161] on span at bounding box center [708, 159] width 14 height 14
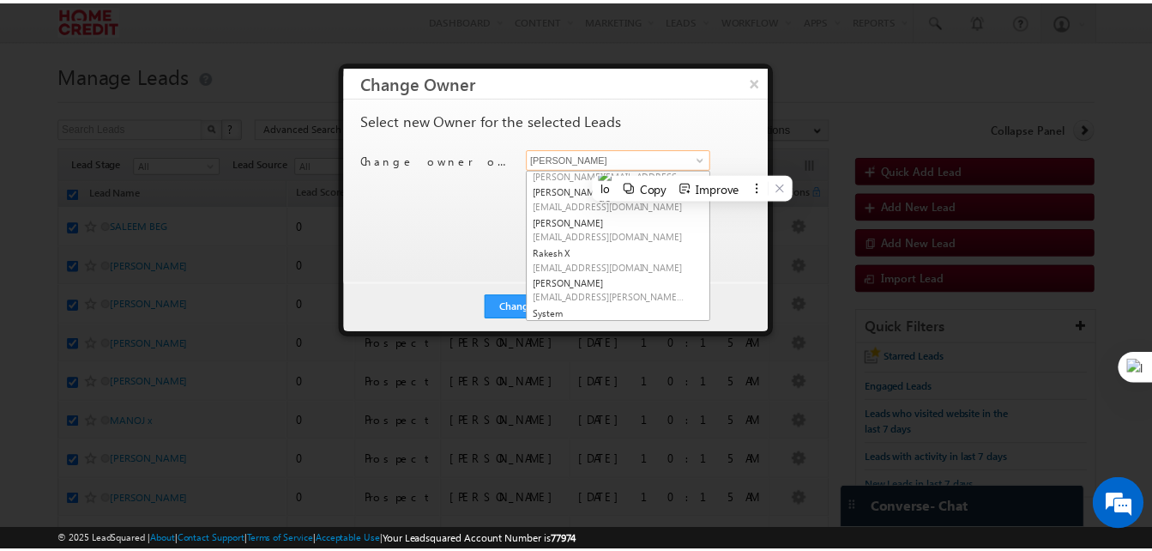
scroll to position [172, 0]
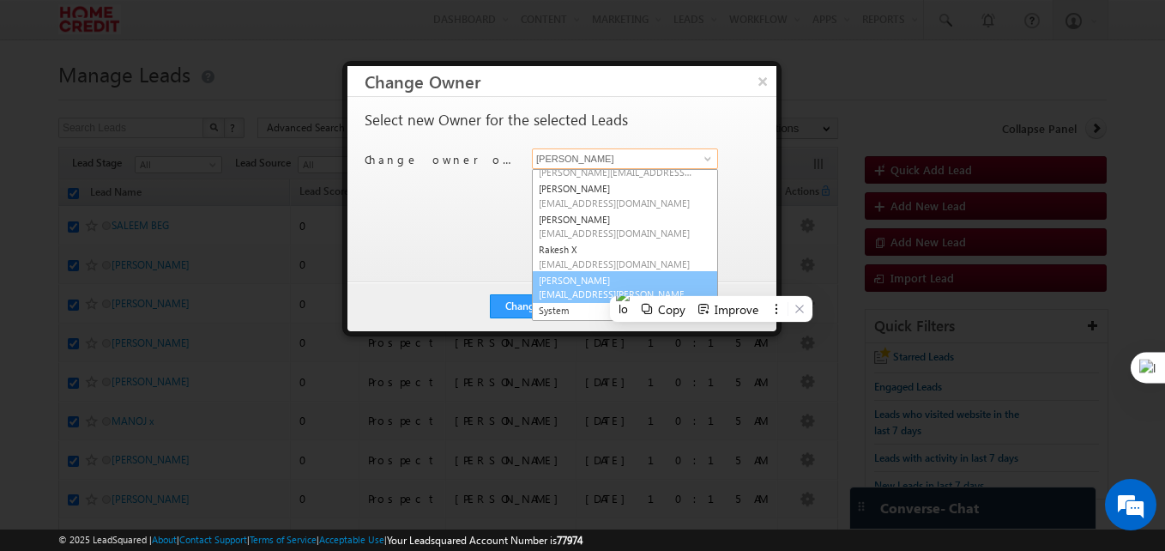
click at [648, 290] on span "suraj.kumarsingh@homecredit.co.in" at bounding box center [616, 293] width 154 height 13
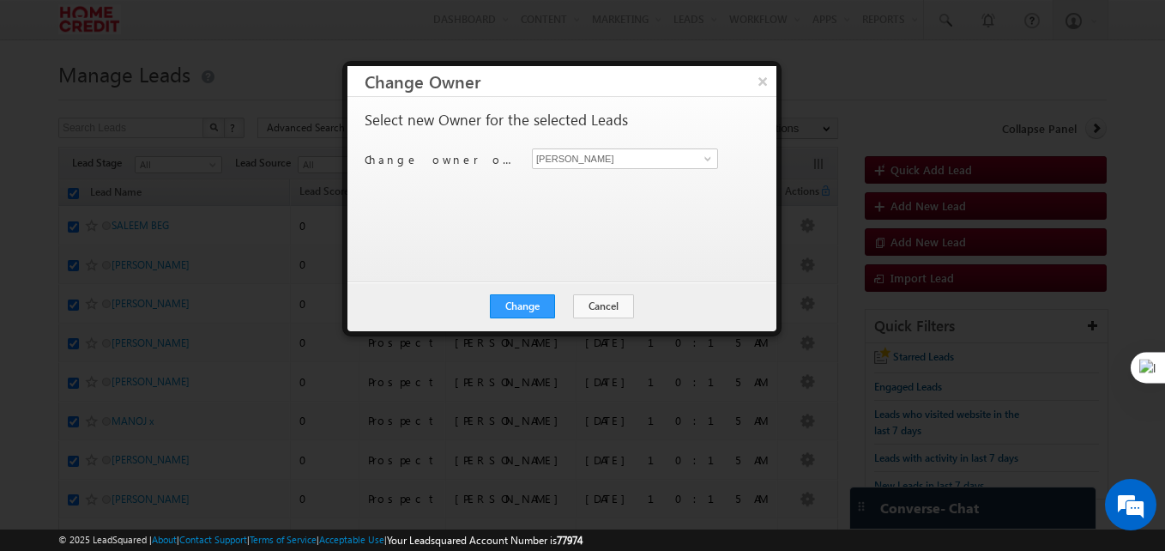
click at [727, 227] on div "Select new Owner for the selected Leads Change owner of 200 leads to Devendra M…" at bounding box center [560, 180] width 391 height 137
click at [520, 303] on button "Change" at bounding box center [522, 306] width 65 height 24
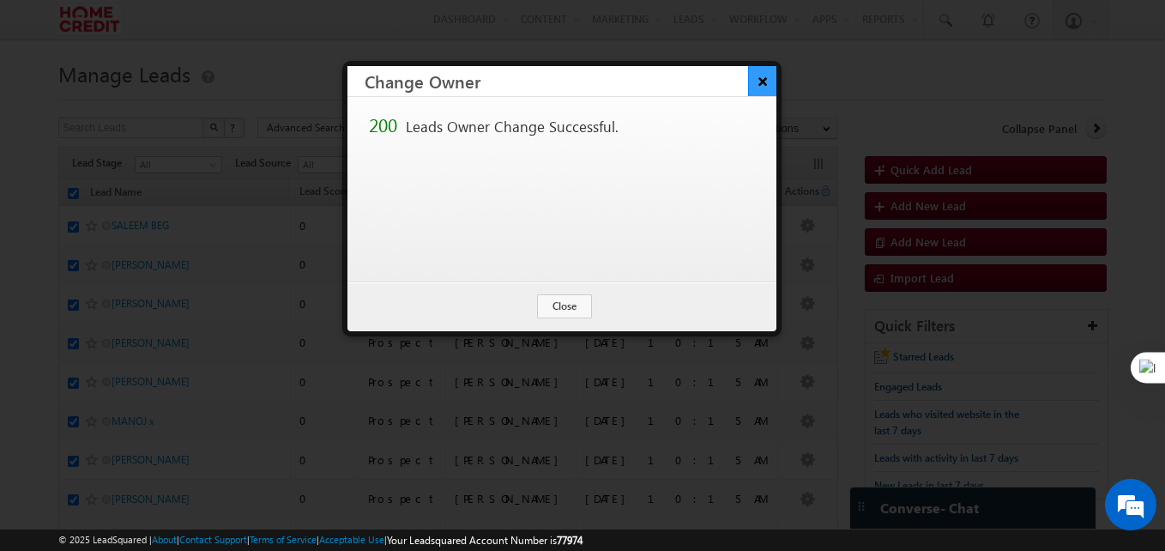
click at [760, 88] on button "×" at bounding box center [762, 81] width 28 height 30
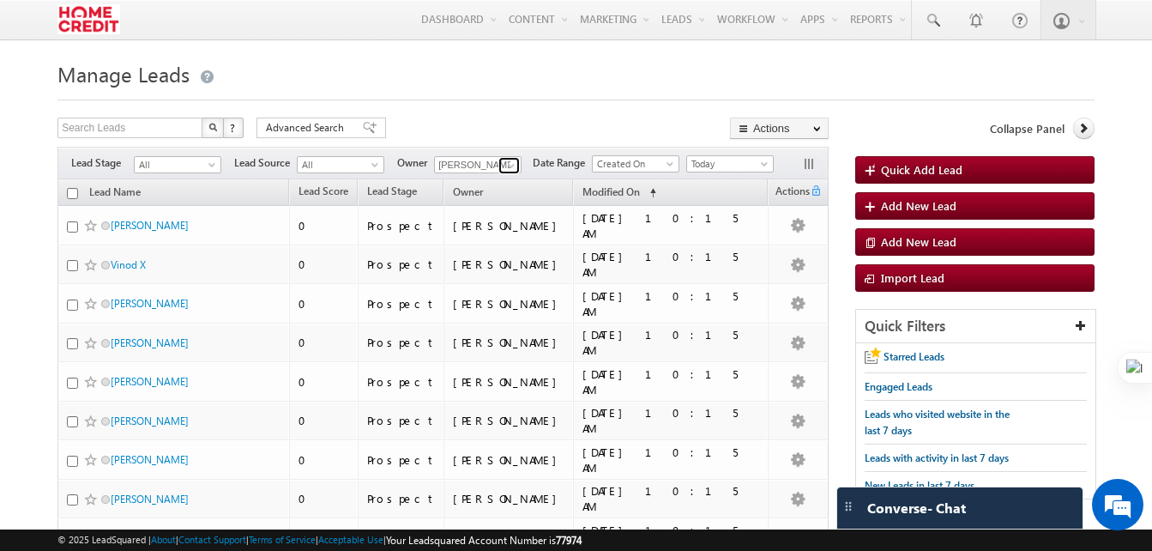
click at [505, 171] on span at bounding box center [511, 166] width 14 height 14
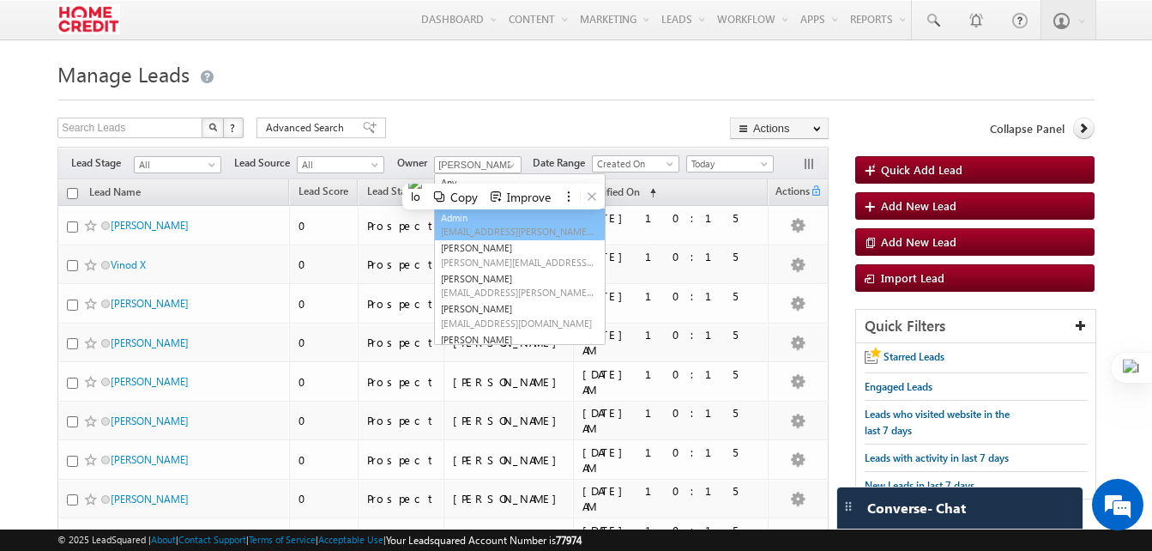
click at [506, 124] on div "Search Leads X ? 2100 results found Advanced Search Advanced Search Advanced se…" at bounding box center [442, 130] width 771 height 25
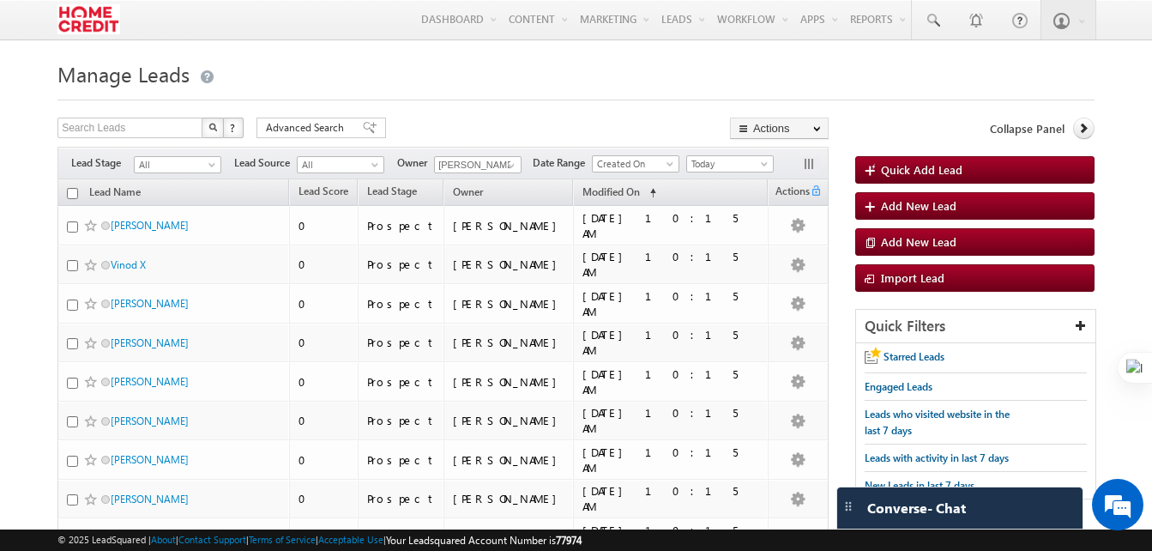
click at [559, 120] on div "Search Leads X ? 2100 results found Advanced Search Advanced Search Advanced se…" at bounding box center [442, 130] width 771 height 25
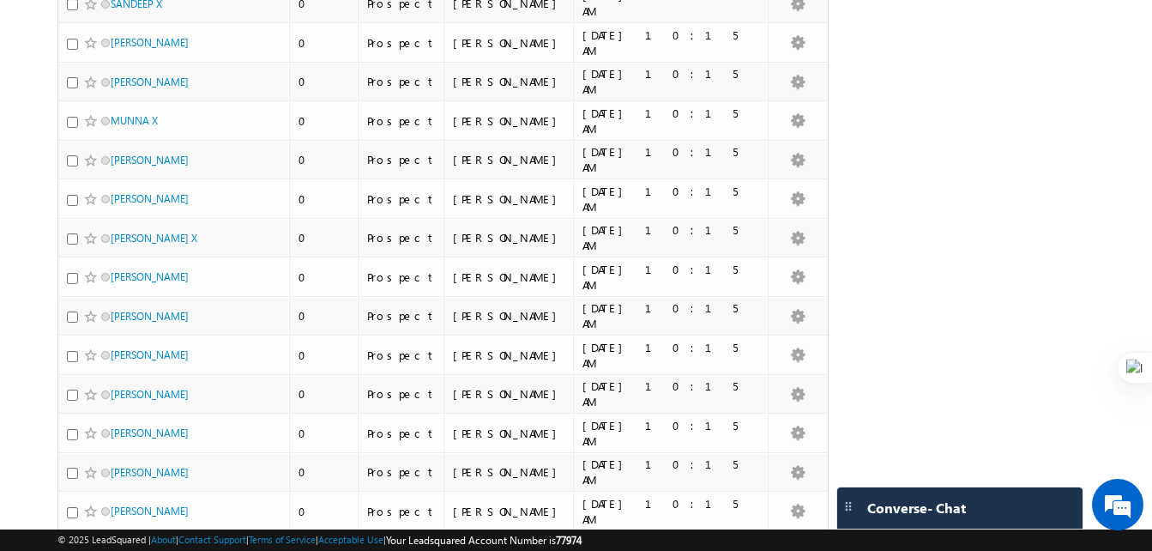
scroll to position [0, 0]
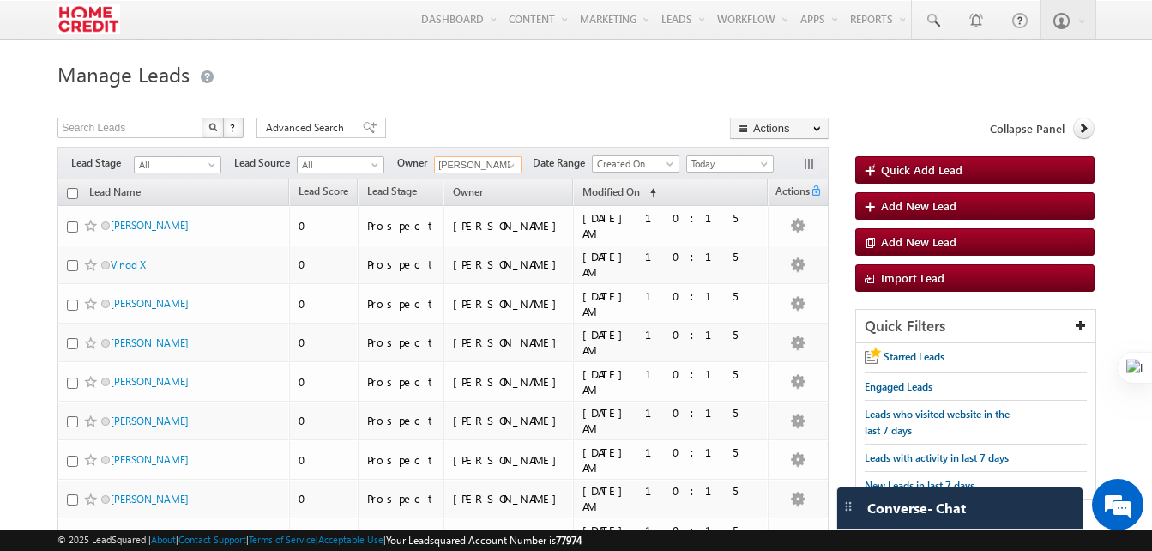
click at [466, 166] on input "Harsh Jain" at bounding box center [478, 164] width 88 height 17
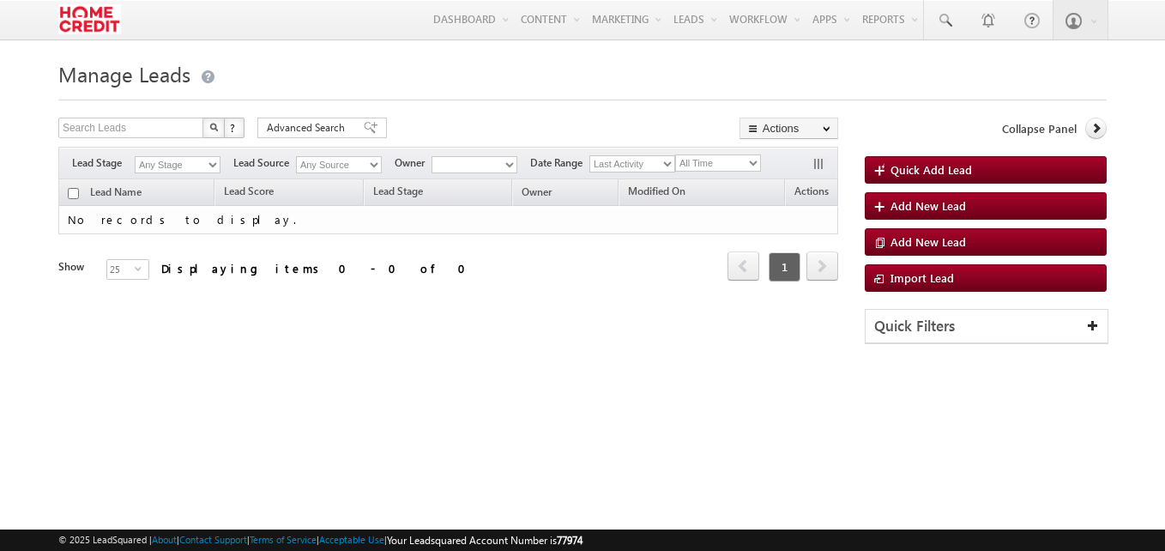
click at [507, 170] on select at bounding box center [475, 164] width 86 height 17
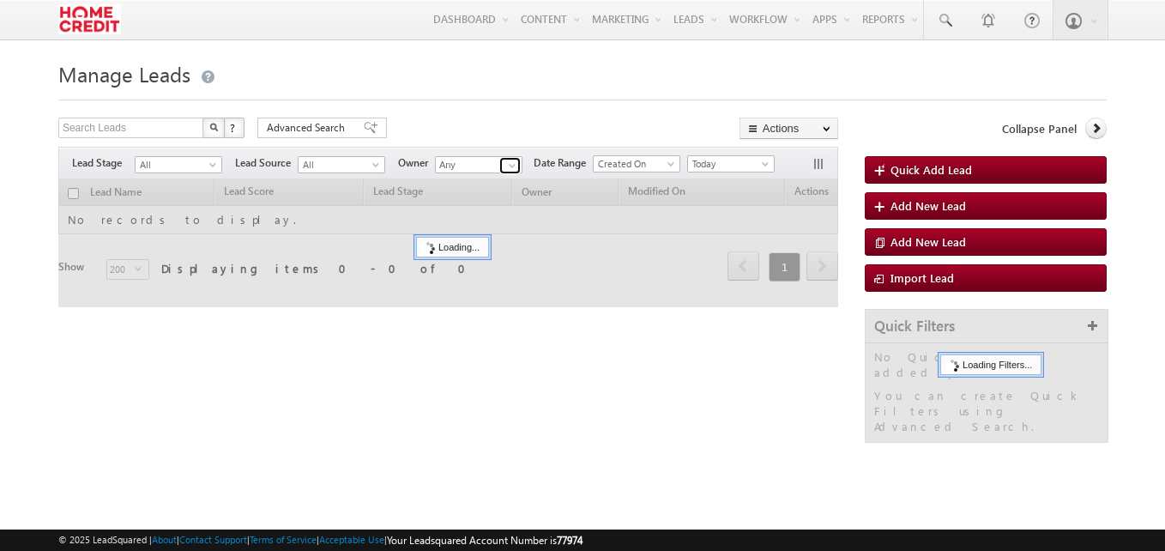
click at [506, 168] on span at bounding box center [512, 166] width 14 height 14
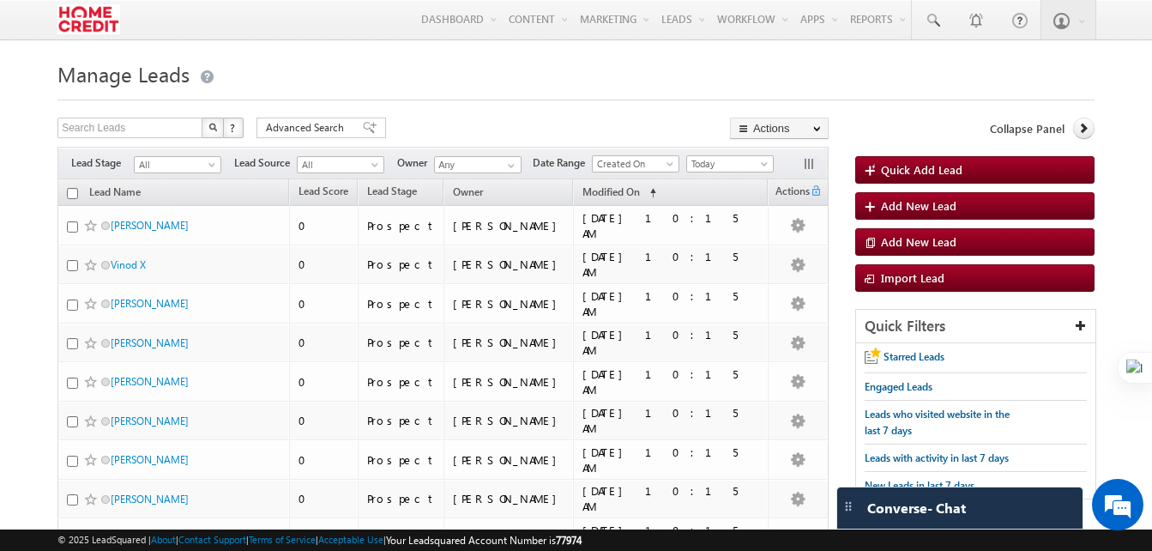
click at [523, 130] on div "Search Leads X ? 2100 results found Advanced Search Advanced Search Advanced se…" at bounding box center [442, 130] width 771 height 25
click at [505, 157] on input "Any" at bounding box center [478, 164] width 88 height 17
click at [507, 160] on span at bounding box center [511, 166] width 14 height 14
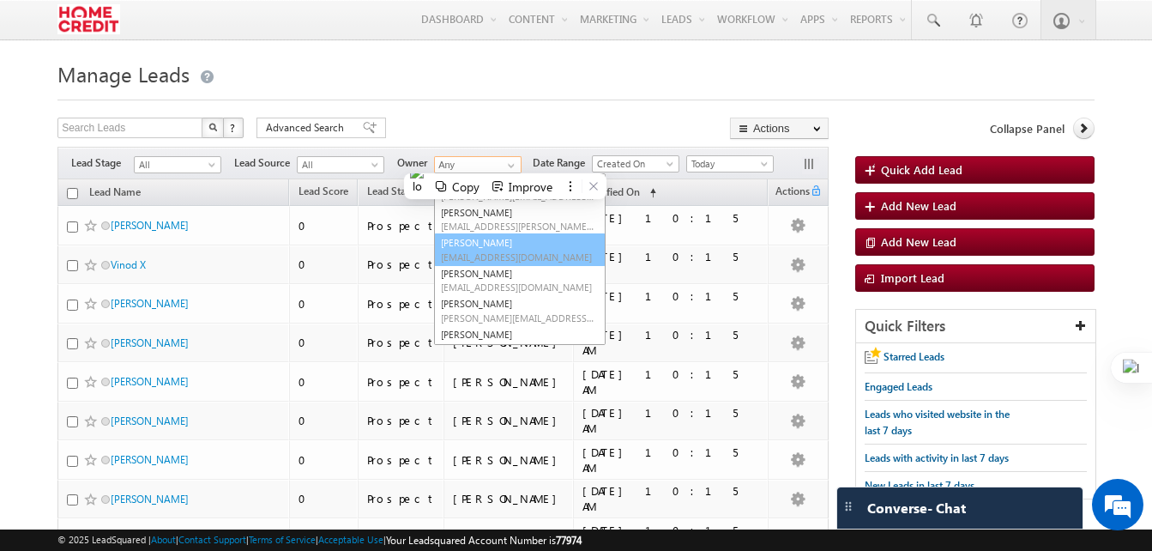
scroll to position [187, 0]
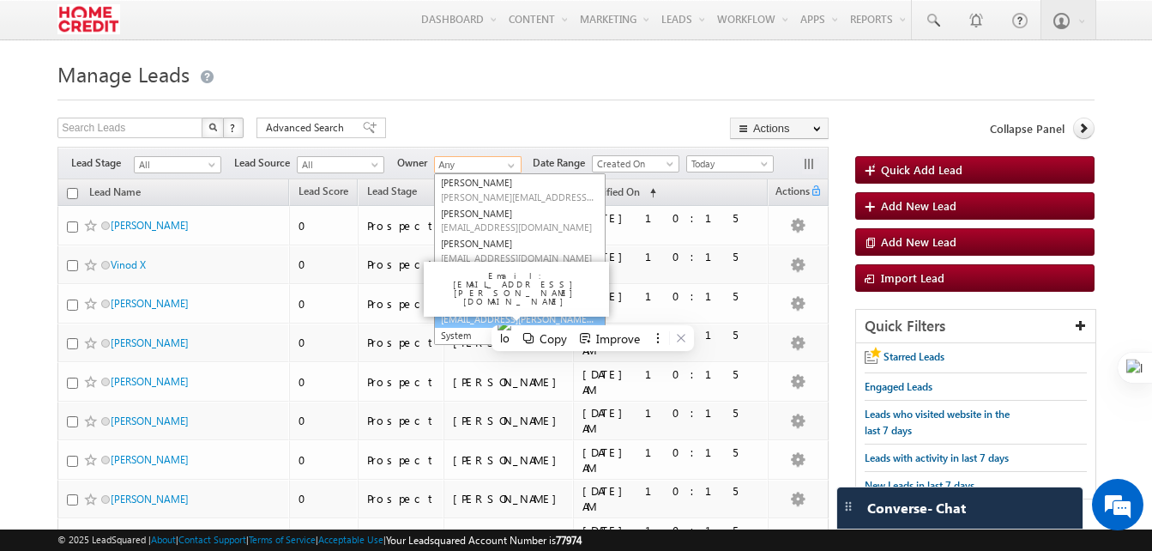
click at [539, 310] on link "Suraj Kumar suraj.kumarsingh@homecredit.co.in" at bounding box center [520, 311] width 172 height 33
type input "[PERSON_NAME]"
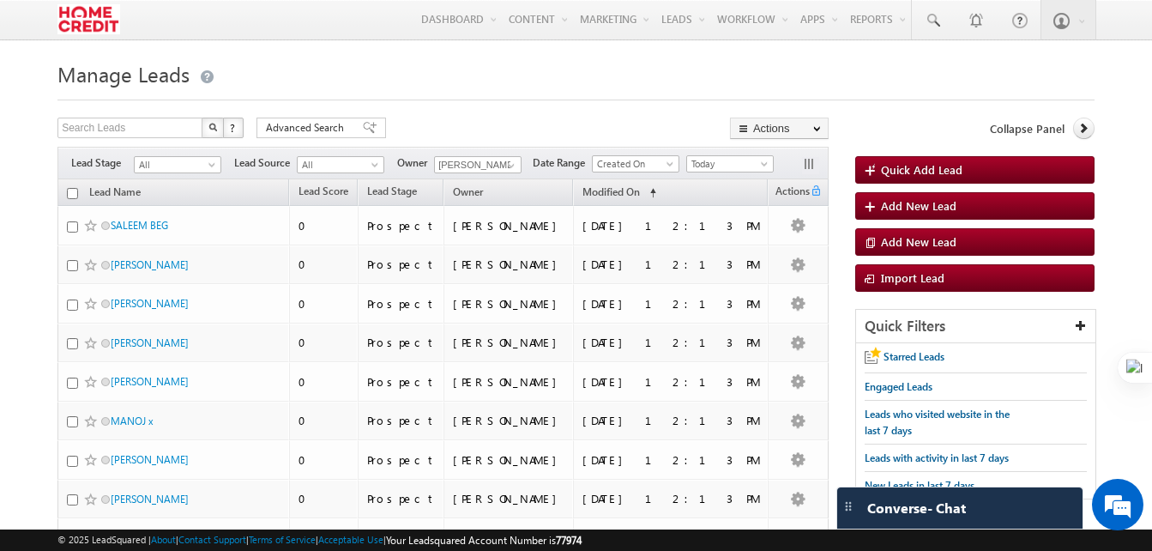
click at [543, 86] on h1 "Manage Leads" at bounding box center [575, 72] width 1037 height 33
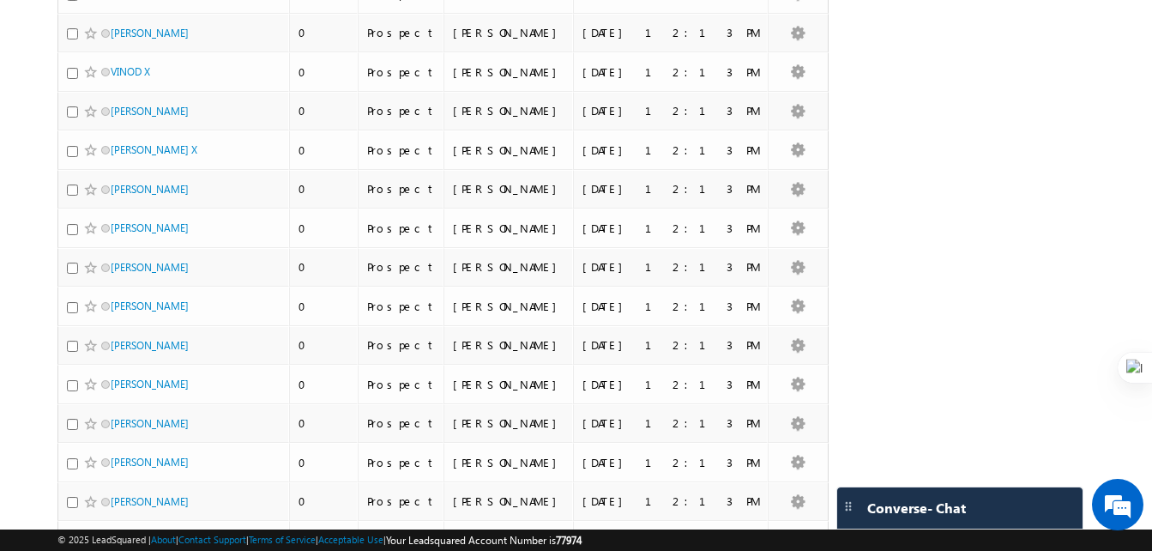
scroll to position [0, 0]
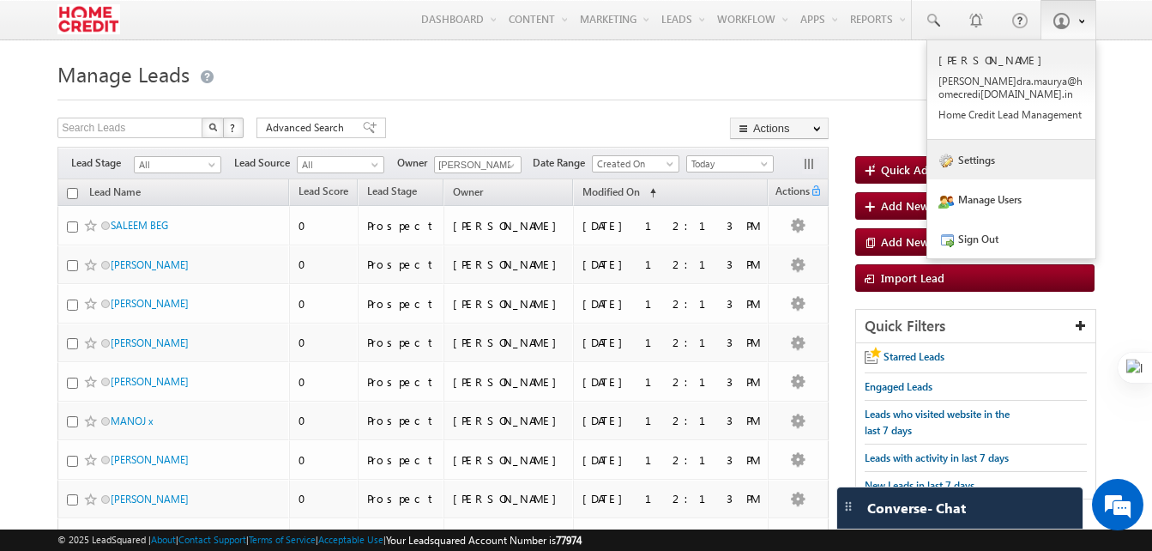
click at [981, 170] on link "Settings" at bounding box center [1011, 159] width 168 height 39
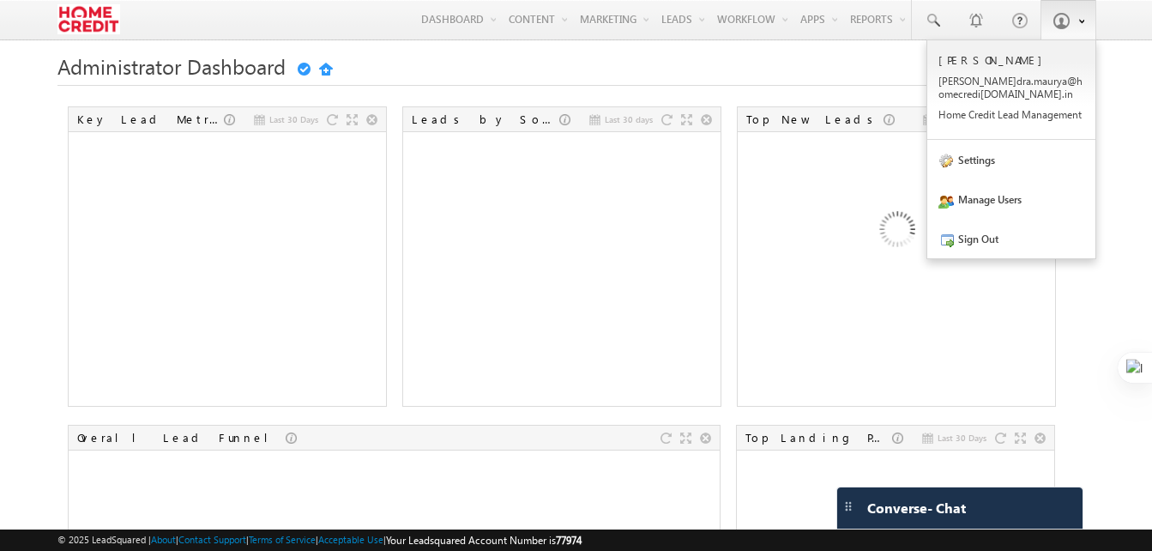
click at [1078, 22] on b at bounding box center [1081, 20] width 6 height 10
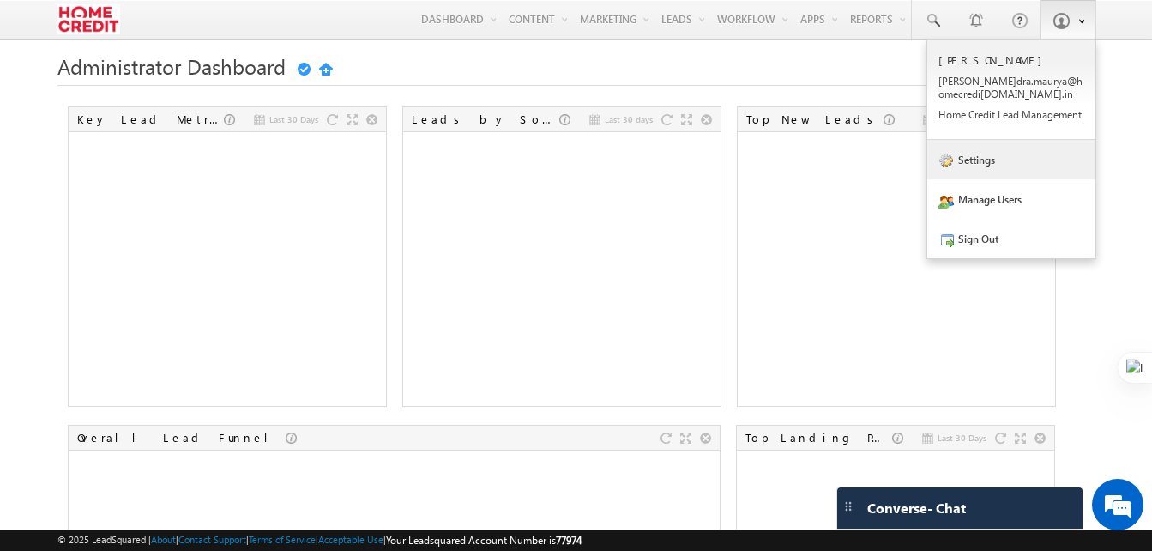
click at [968, 165] on link "Settings" at bounding box center [1011, 159] width 168 height 39
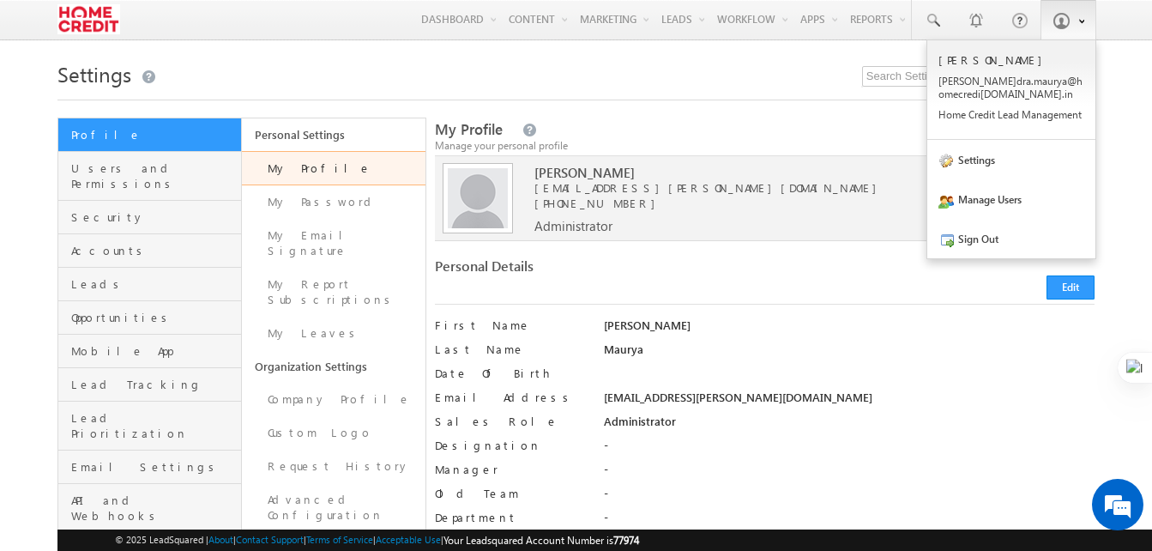
click at [1085, 30] on link at bounding box center [1069, 19] width 56 height 39
click at [978, 212] on link "Manage Users" at bounding box center [1011, 198] width 168 height 39
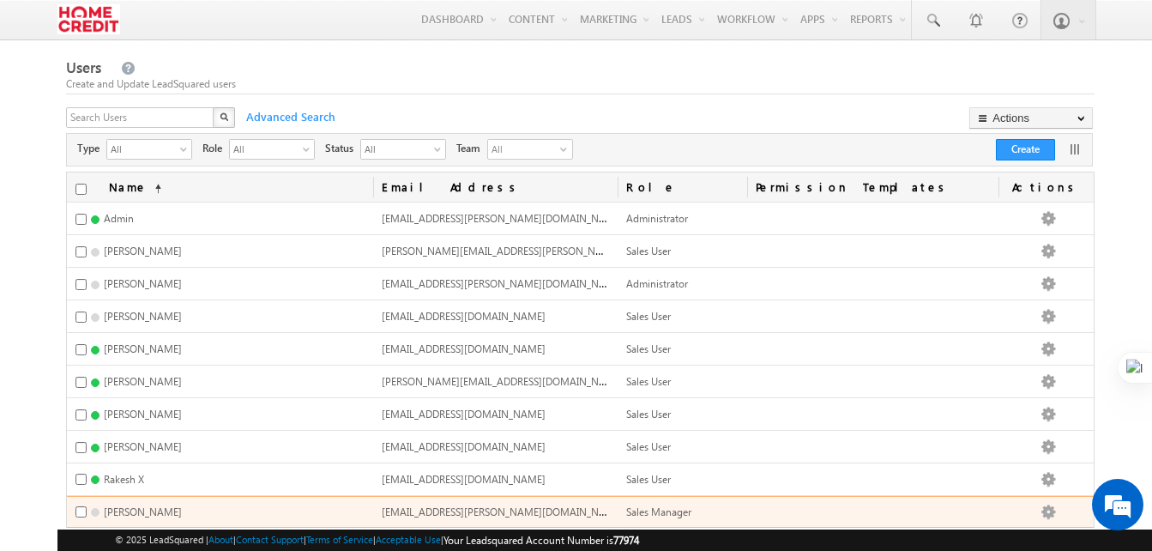
click at [310, 509] on td "Suraj Kumar" at bounding box center [220, 512] width 306 height 33
click at [79, 509] on input "checkbox" at bounding box center [81, 511] width 11 height 11
checkbox input "true"
click at [1074, 512] on td "Edit Deactivate Reset Password Set Permissions View Automation Report Configure…" at bounding box center [1046, 512] width 95 height 33
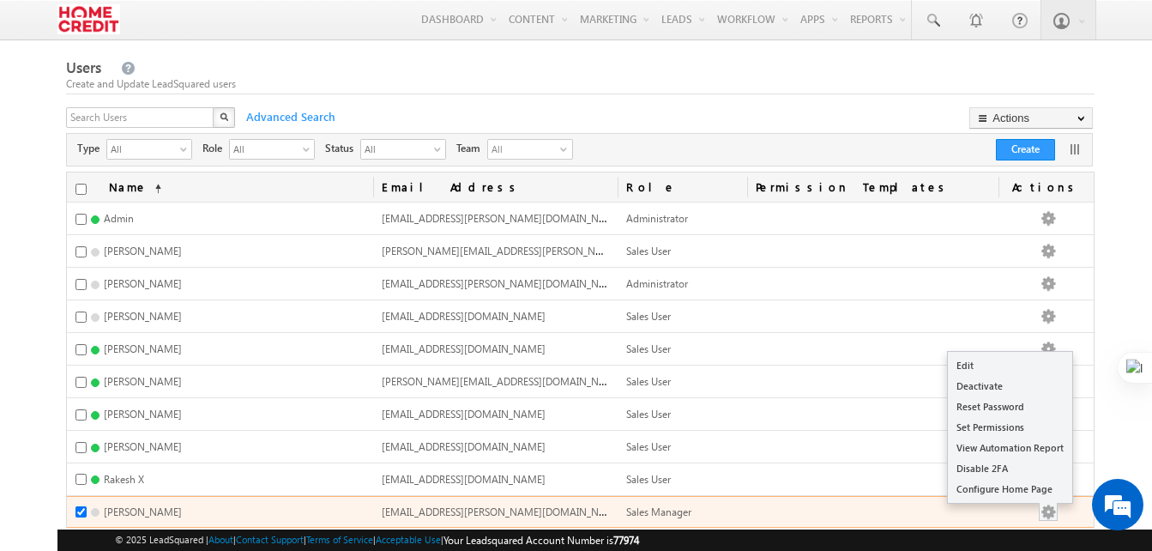
click at [1057, 504] on button "button" at bounding box center [1048, 512] width 17 height 17
click at [984, 359] on link "Edit" at bounding box center [1010, 365] width 124 height 21
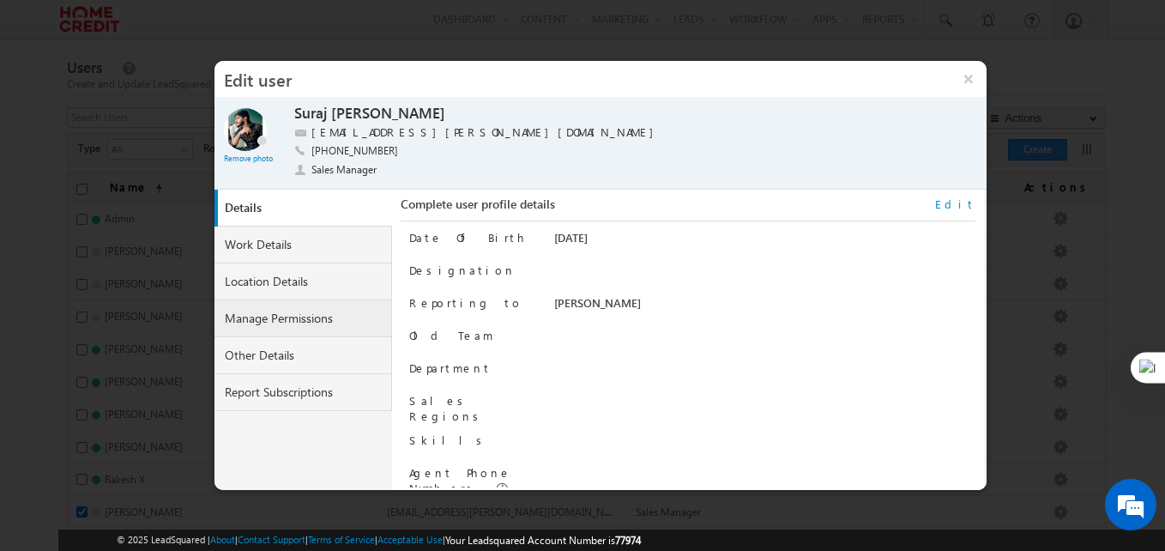
click at [290, 314] on link "Manage Permissions" at bounding box center [303, 318] width 178 height 37
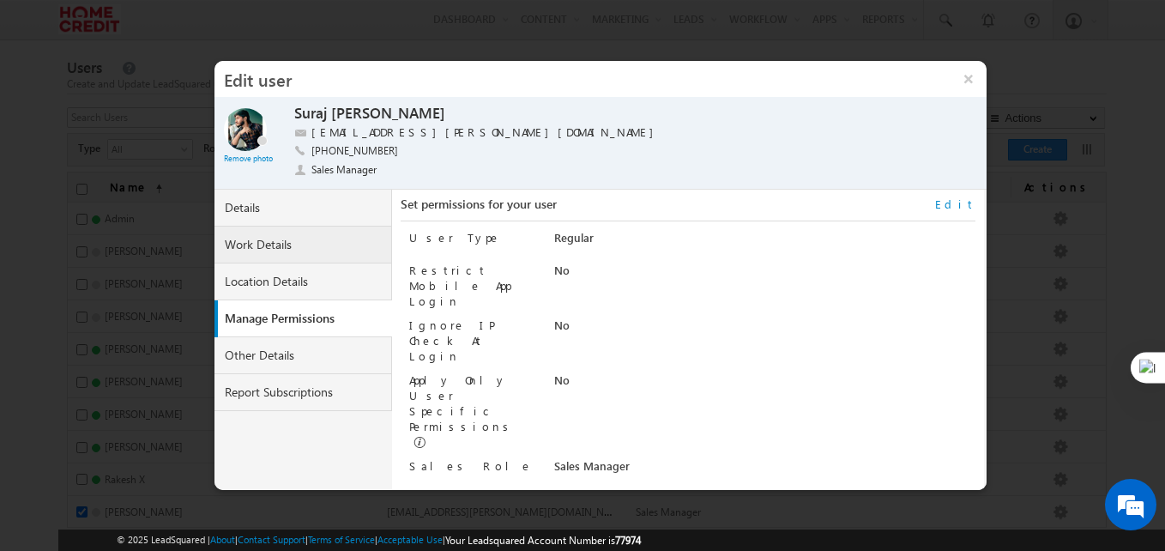
click at [278, 236] on link "Work Details" at bounding box center [303, 245] width 178 height 37
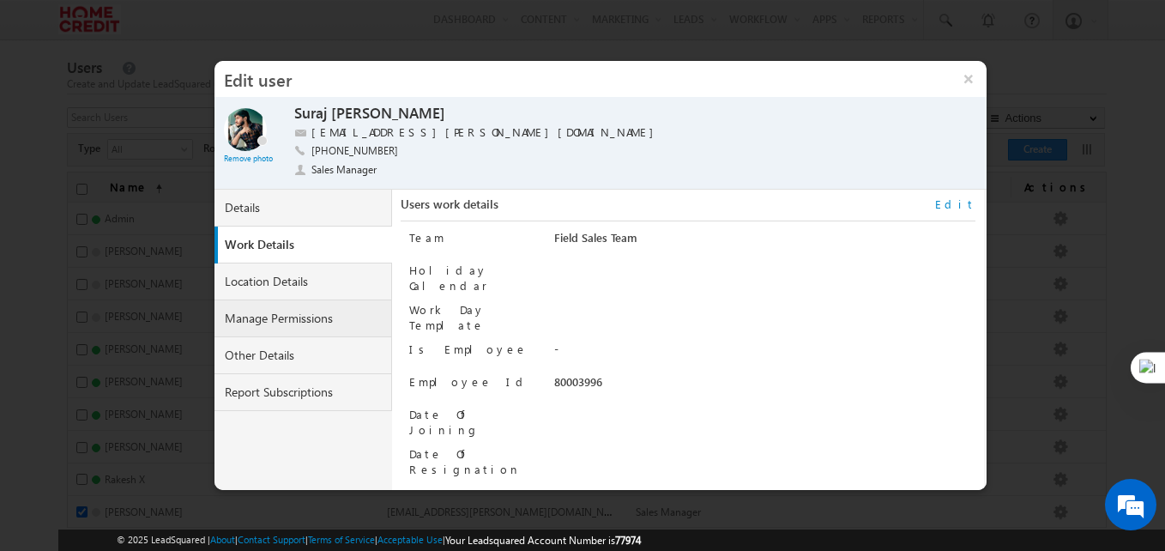
click at [257, 323] on link "Manage Permissions" at bounding box center [303, 318] width 178 height 37
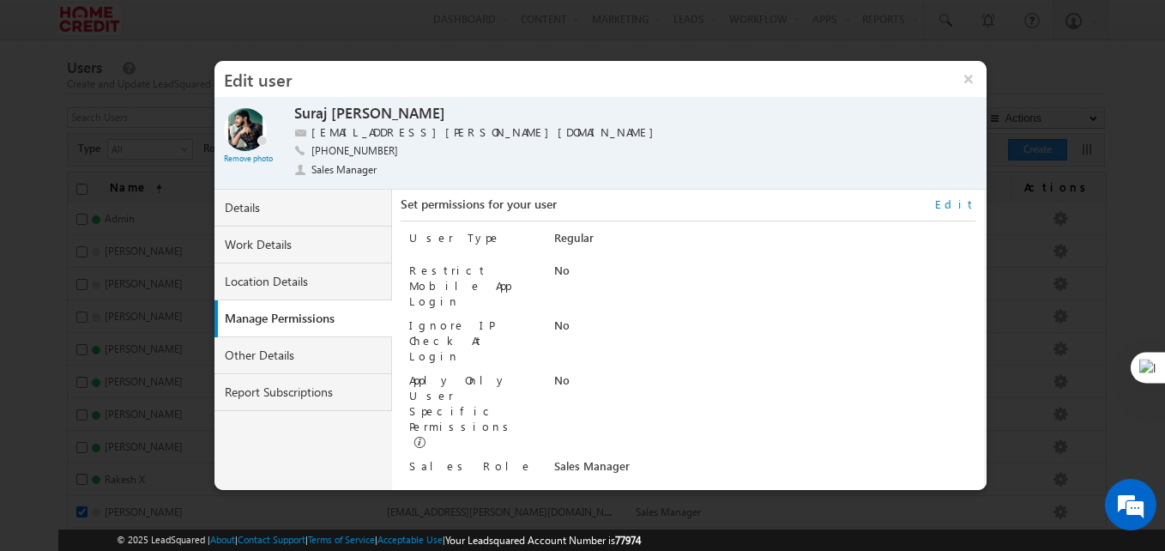
click at [946, 210] on div "Set permissions for your user Edit" at bounding box center [688, 208] width 574 height 25
click at [960, 208] on link "Edit" at bounding box center [955, 203] width 40 height 15
click at [775, 366] on div "User Type Regular Mobile Restrict Mobile App Login Ignore IP Check At Login sel…" at bounding box center [691, 332] width 565 height 223
click at [758, 458] on select "Administrator Marketing User Sales Manager Sales User" at bounding box center [729, 468] width 351 height 20
select select "Sales_User"
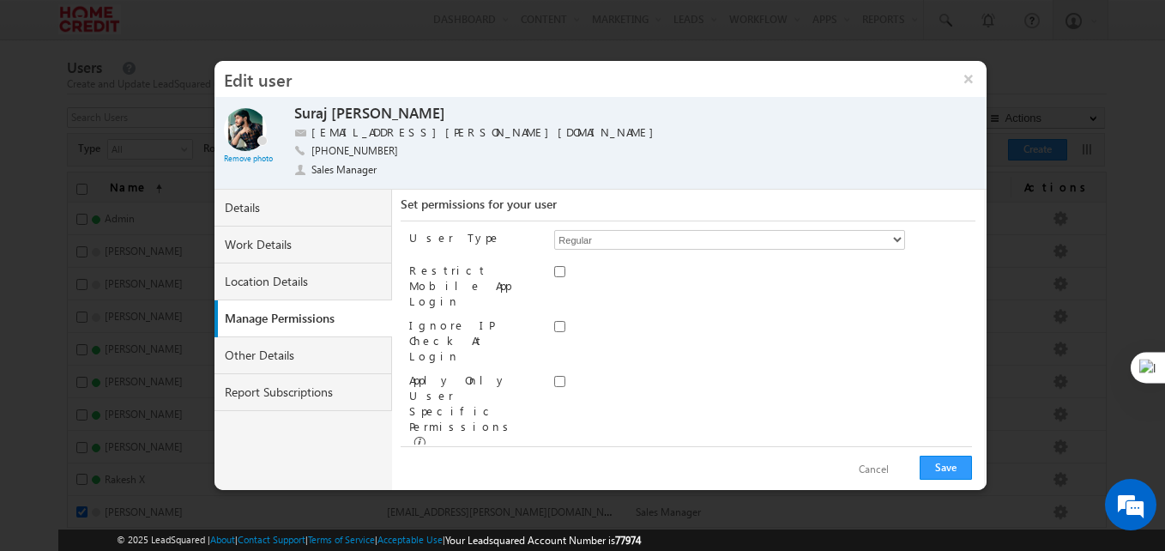
click at [554, 458] on select "Administrator Marketing User Sales Manager Sales User" at bounding box center [729, 468] width 351 height 20
click at [693, 458] on div "Cancel Save" at bounding box center [686, 468] width 571 height 45
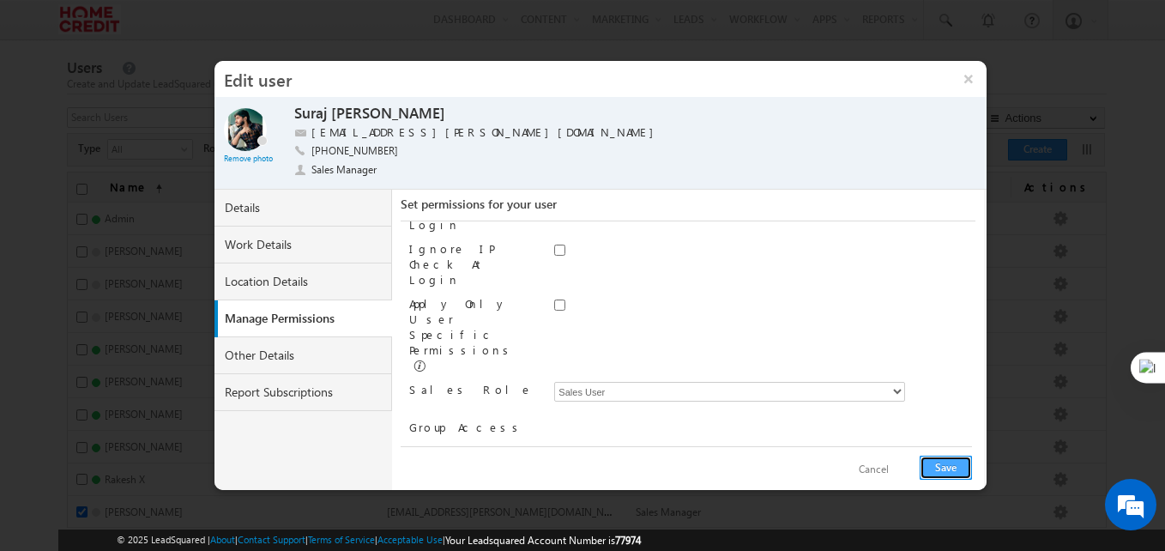
click at [956, 466] on button "Save" at bounding box center [946, 468] width 52 height 24
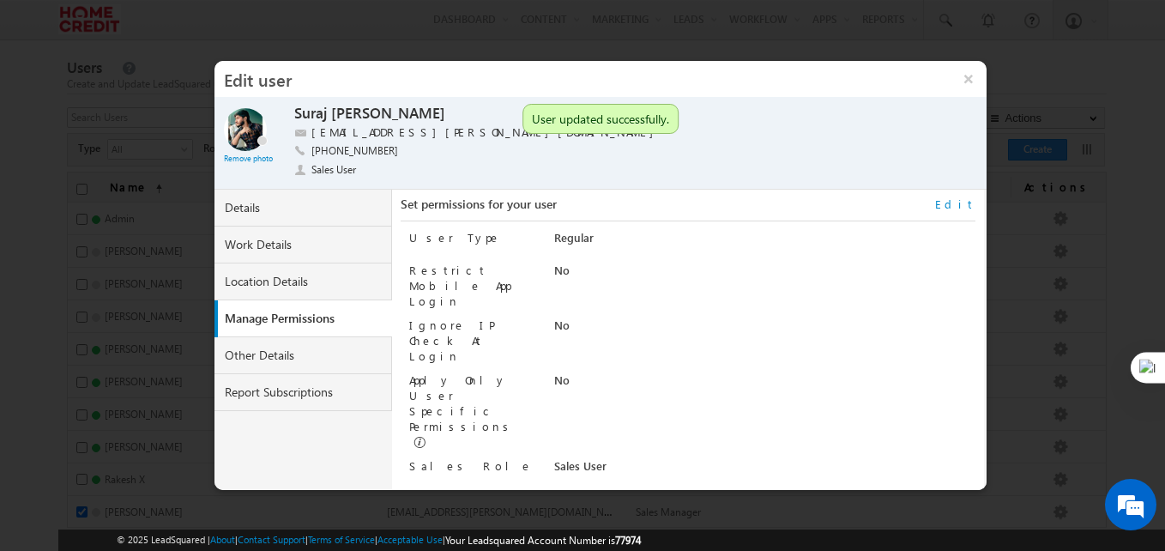
scroll to position [9, 0]
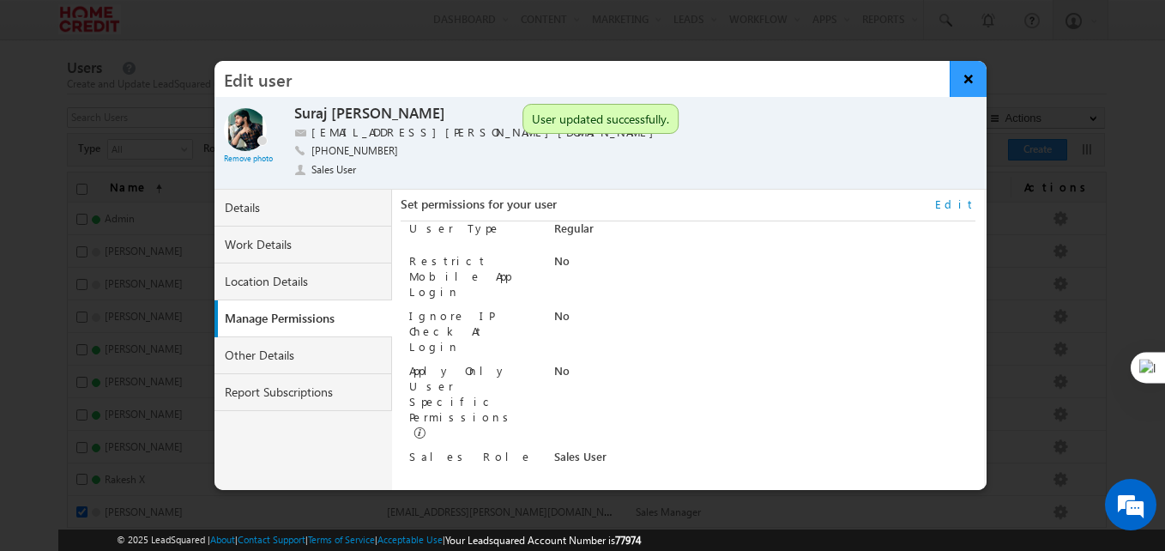
click at [962, 82] on button "×" at bounding box center [968, 79] width 37 height 36
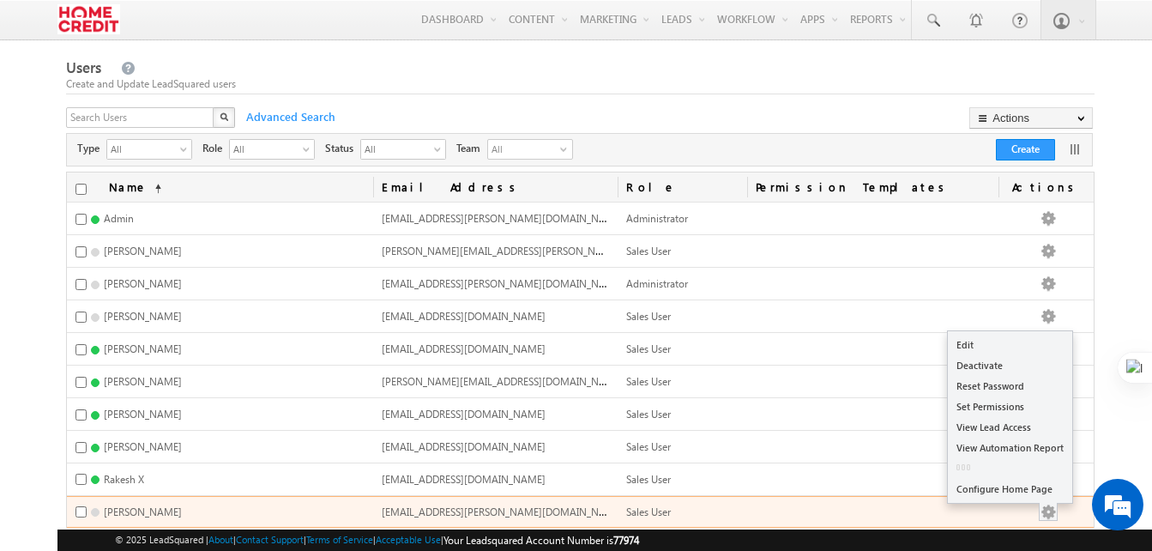
click at [1057, 510] on button "button" at bounding box center [1048, 512] width 17 height 17
click at [992, 337] on link "Edit" at bounding box center [1010, 345] width 124 height 21
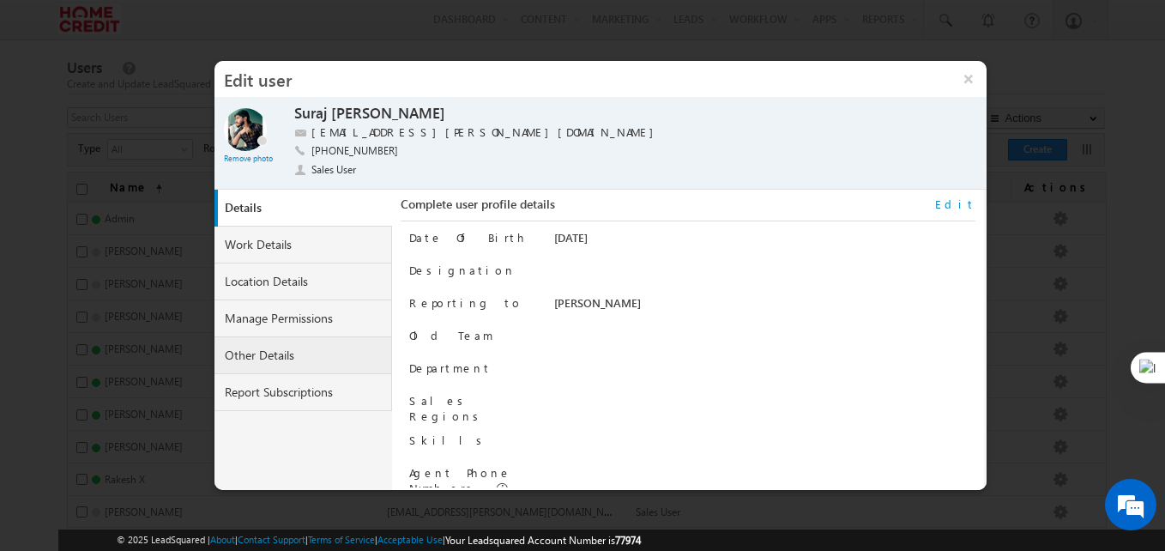
click at [287, 354] on link "Other Details" at bounding box center [303, 355] width 178 height 37
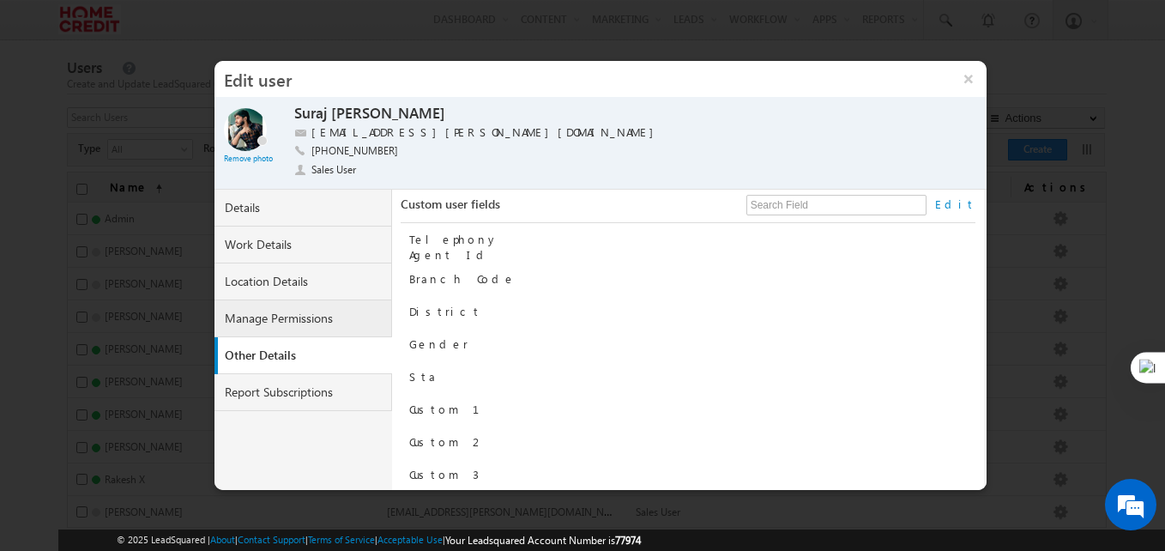
click at [283, 324] on link "Manage Permissions" at bounding box center [303, 318] width 178 height 37
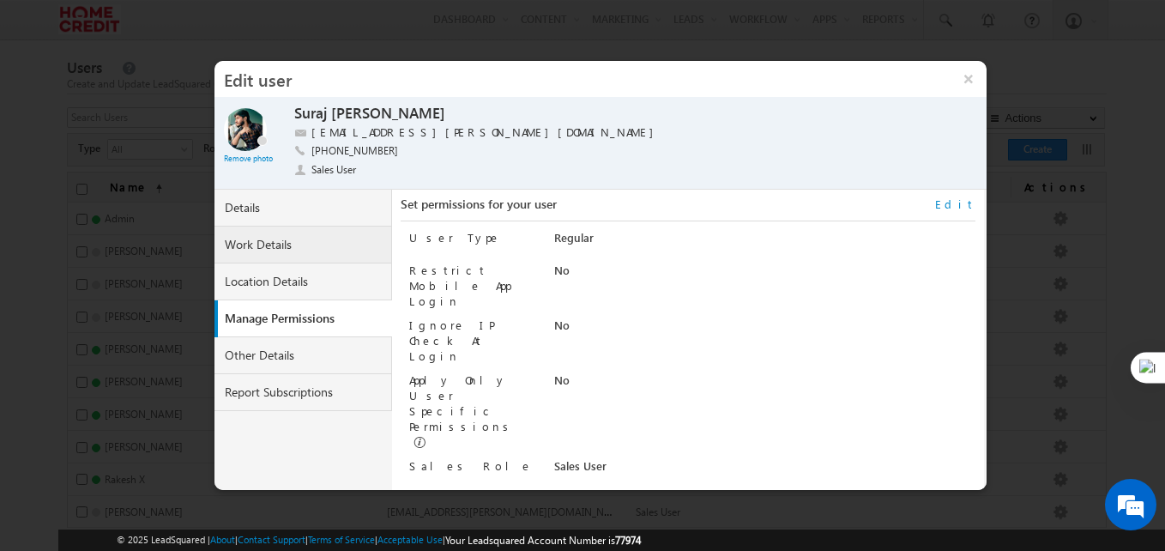
click at [275, 249] on link "Work Details" at bounding box center [303, 245] width 178 height 37
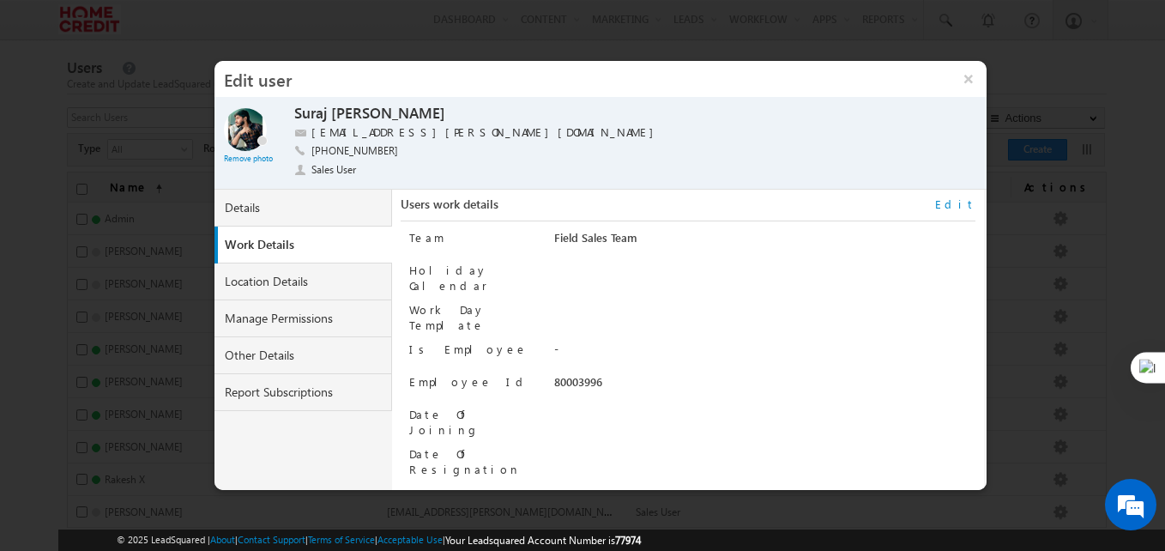
click at [296, 238] on link "Work Details" at bounding box center [307, 245] width 178 height 37
click at [282, 223] on link "Details" at bounding box center [303, 208] width 178 height 37
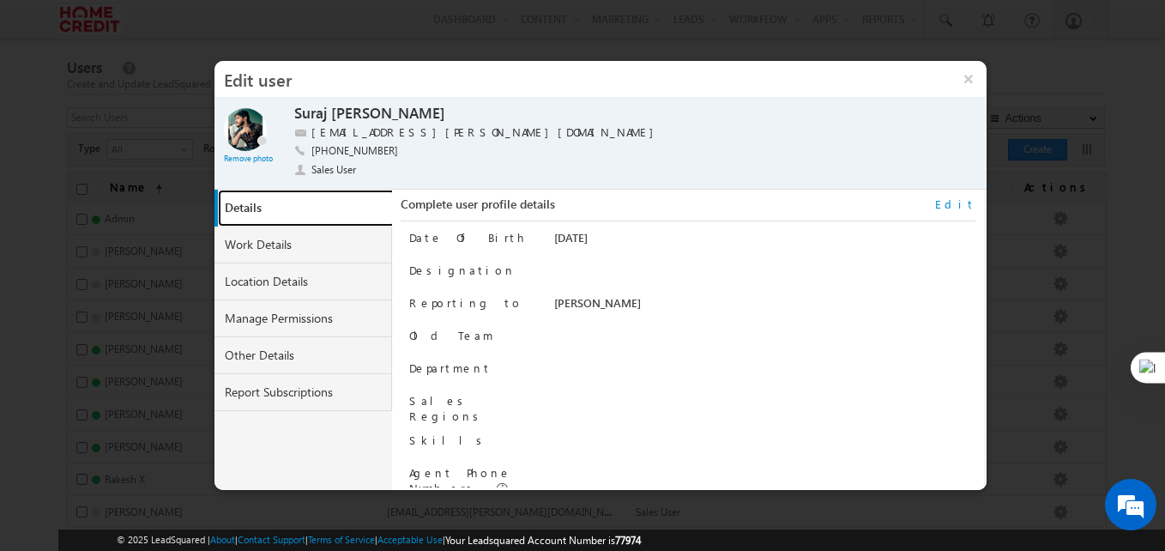
scroll to position [173, 0]
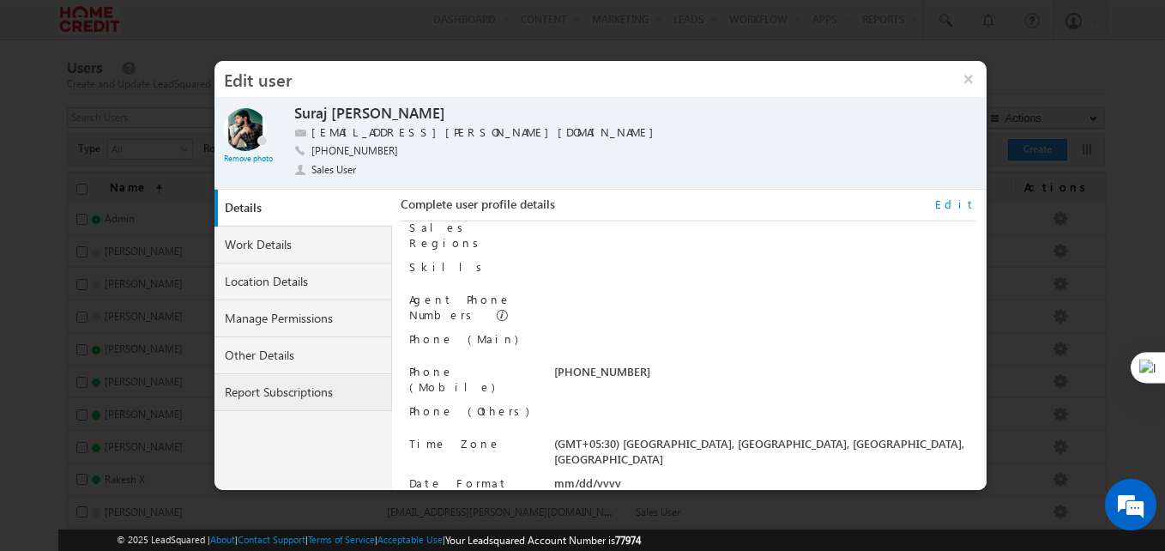
click at [262, 406] on link "Report Subscriptions" at bounding box center [303, 392] width 178 height 37
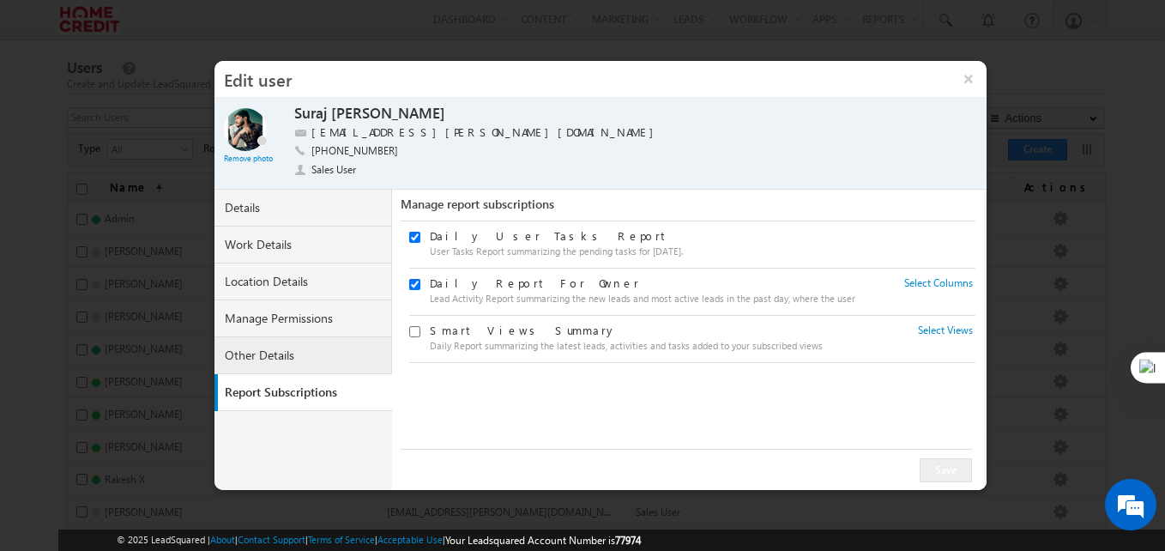
click at [270, 343] on link "Other Details" at bounding box center [303, 355] width 178 height 37
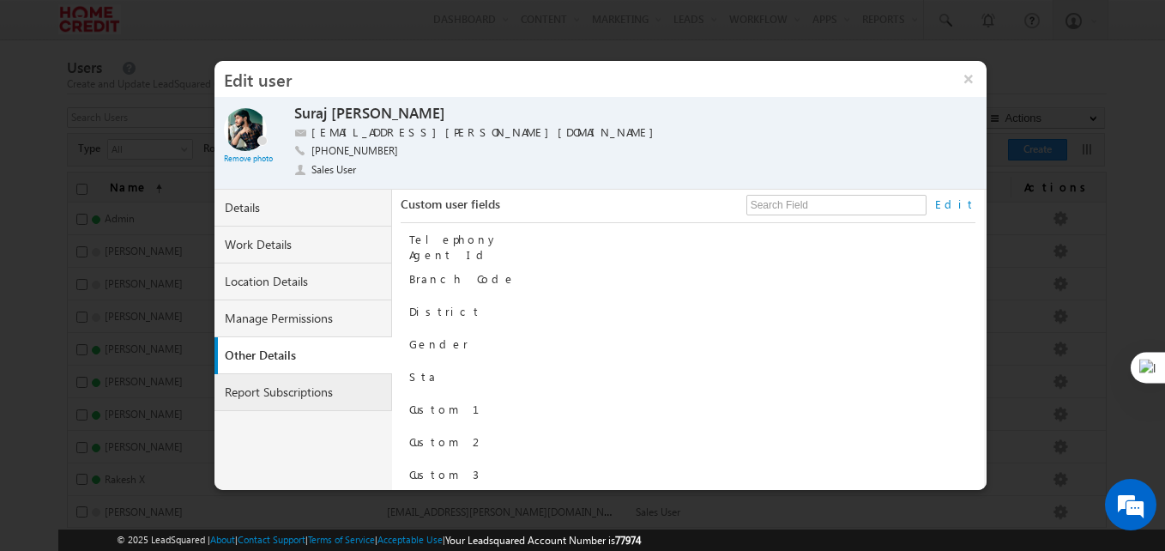
click at [272, 390] on link "Report Subscriptions" at bounding box center [303, 392] width 178 height 37
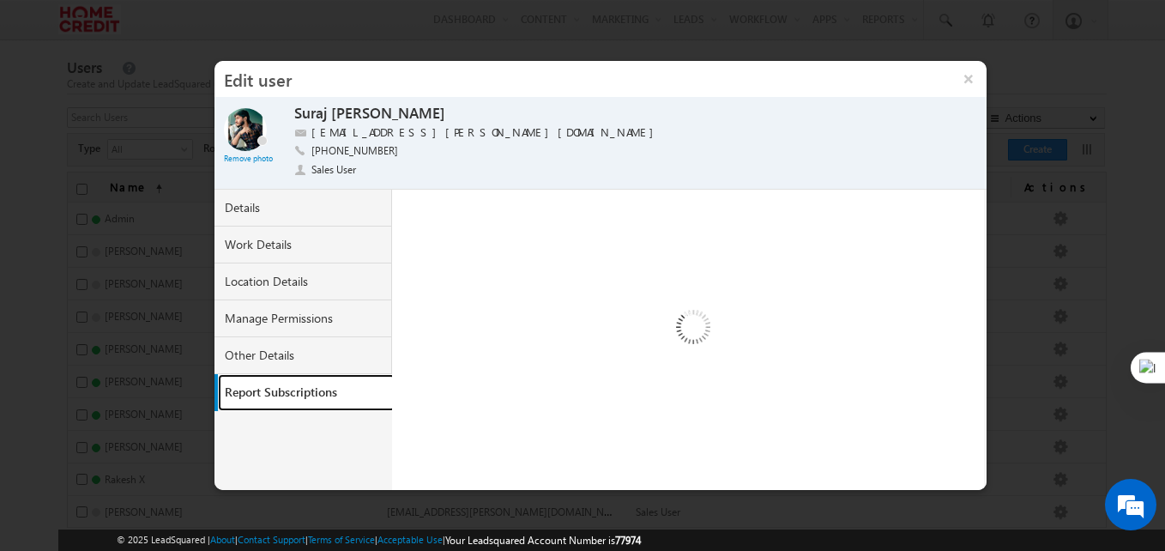
click at [412, 396] on div "Details Work Details Location Details Manage Permissions Other Details Report S…" at bounding box center [600, 340] width 772 height 300
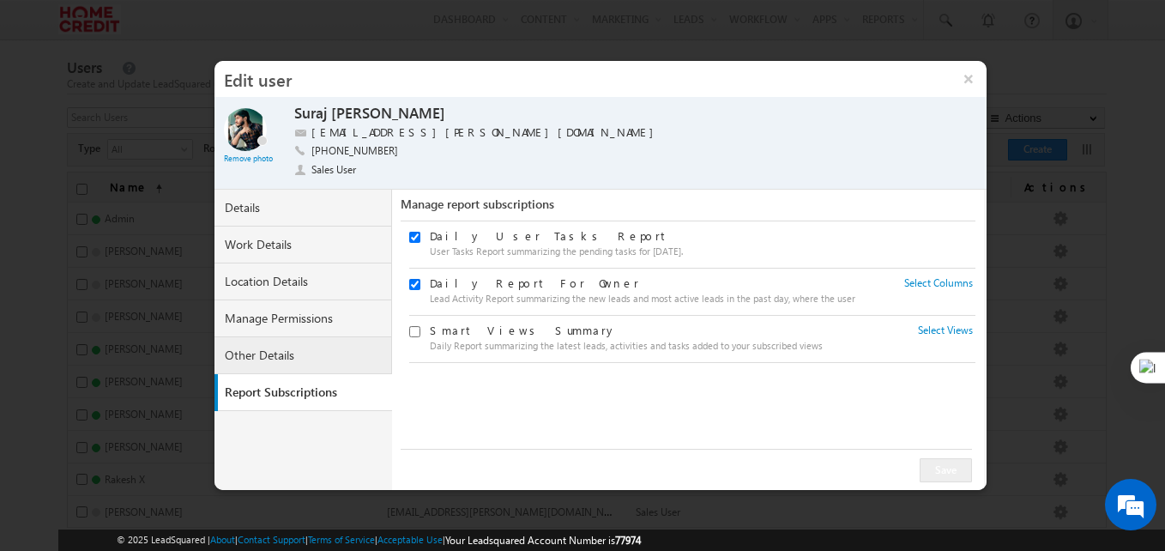
click at [262, 348] on link "Other Details" at bounding box center [303, 355] width 178 height 37
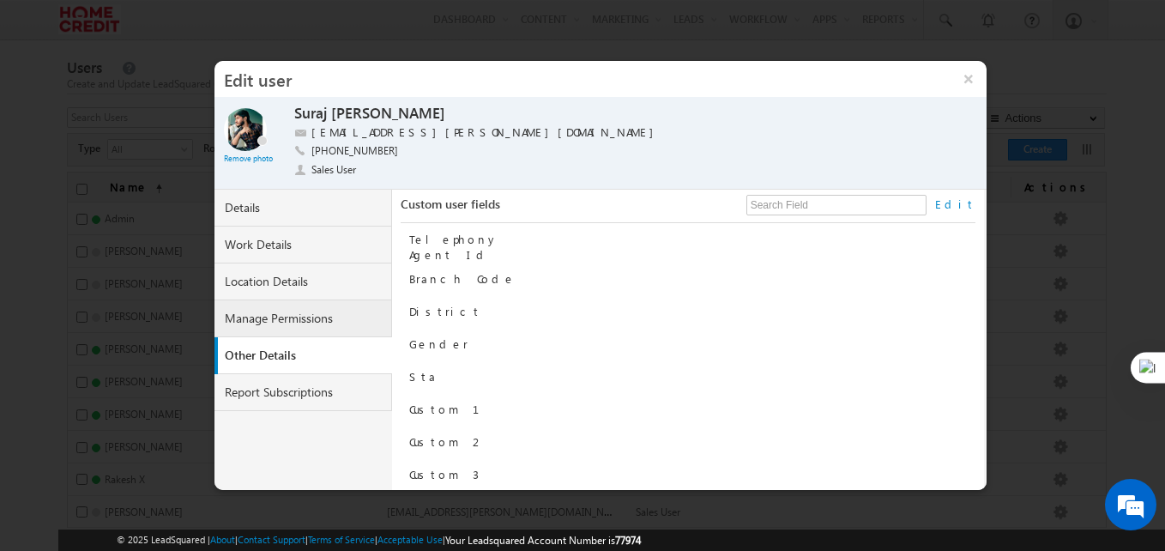
click at [288, 314] on link "Manage Permissions" at bounding box center [303, 318] width 178 height 37
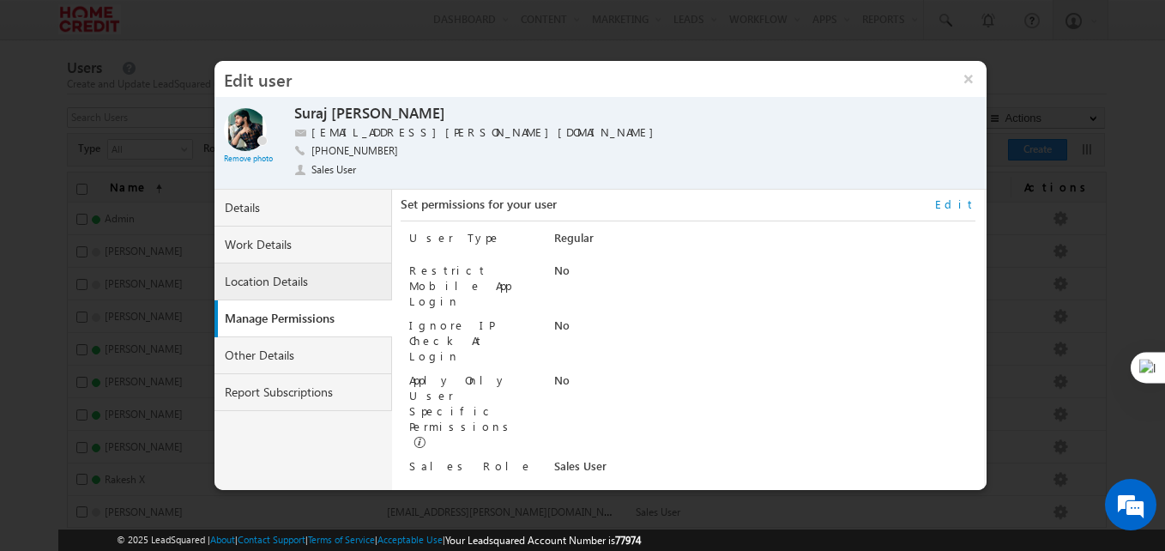
click at [263, 288] on link "Location Details" at bounding box center [303, 281] width 178 height 37
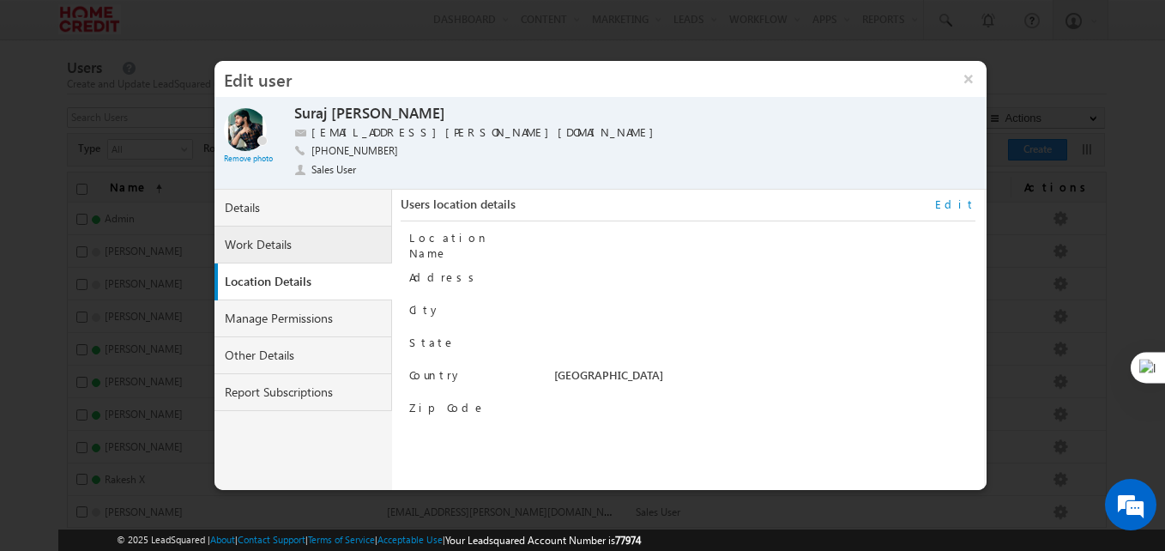
click at [251, 235] on link "Work Details" at bounding box center [303, 245] width 178 height 37
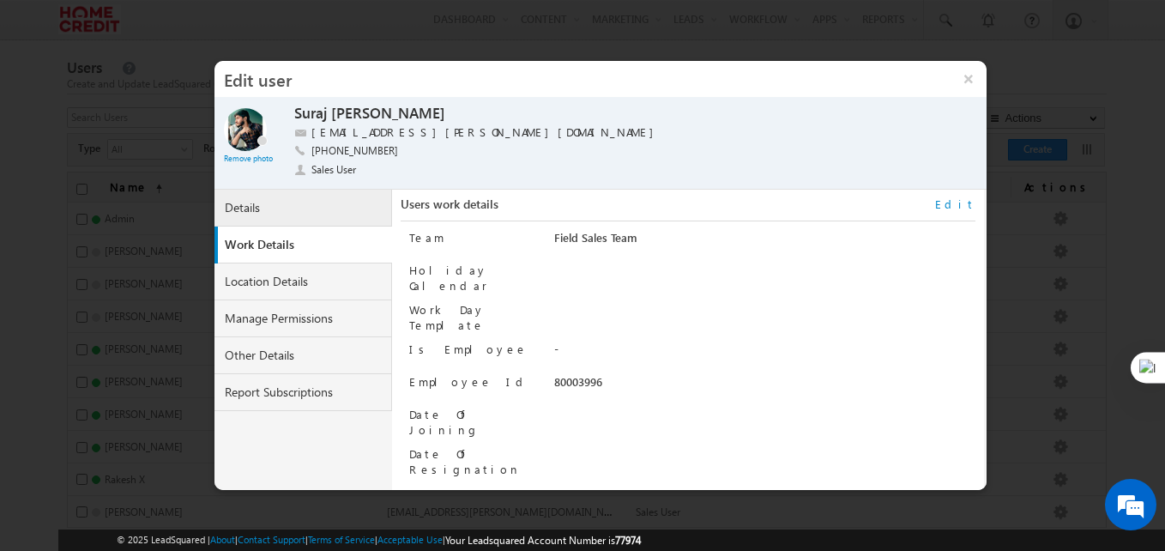
click at [246, 202] on link "Details" at bounding box center [303, 208] width 178 height 37
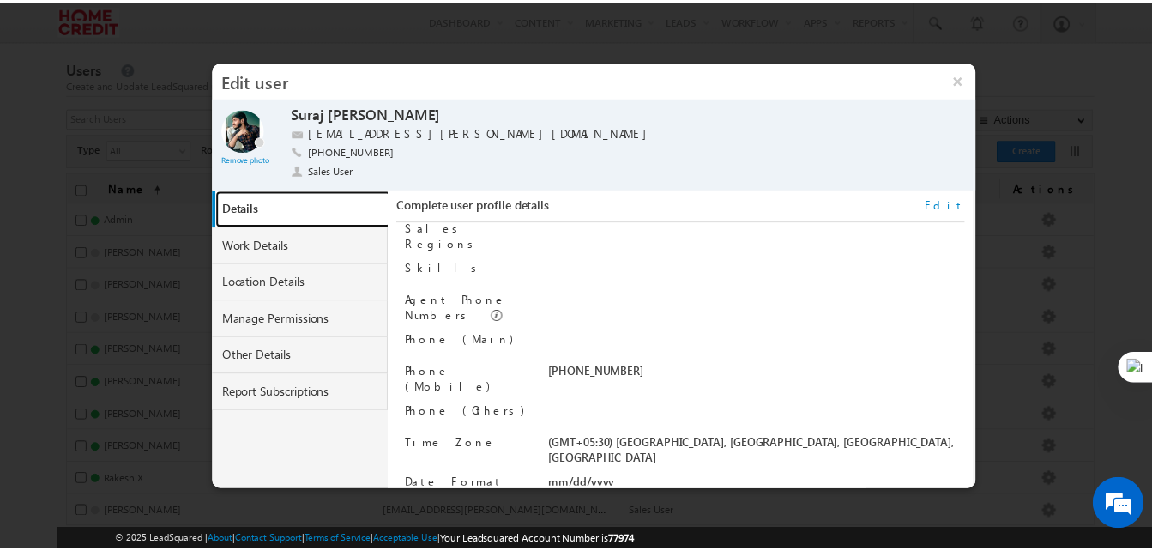
scroll to position [0, 0]
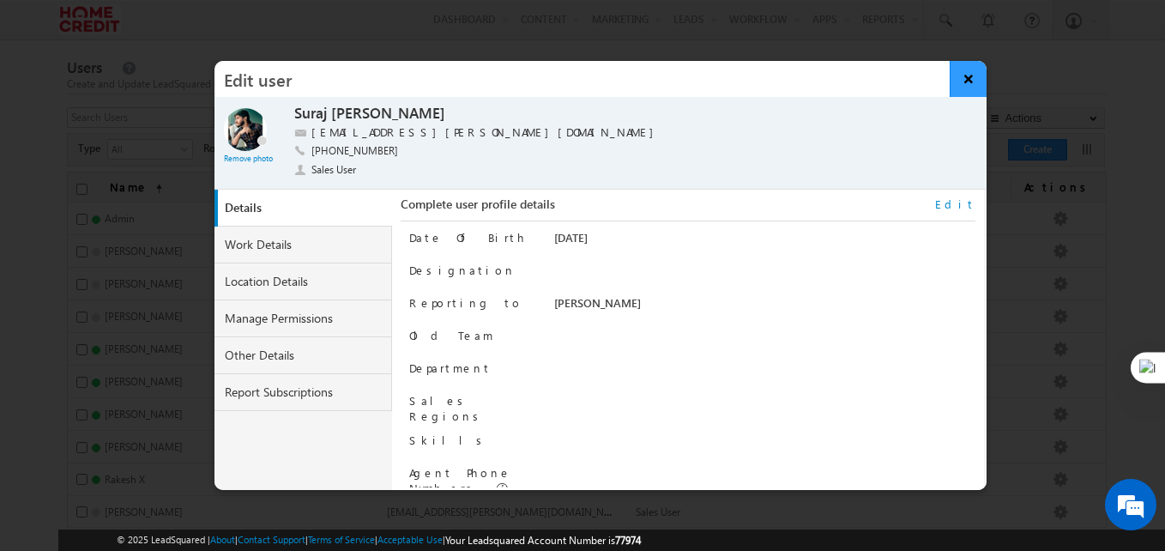
click at [960, 76] on button "×" at bounding box center [968, 79] width 37 height 36
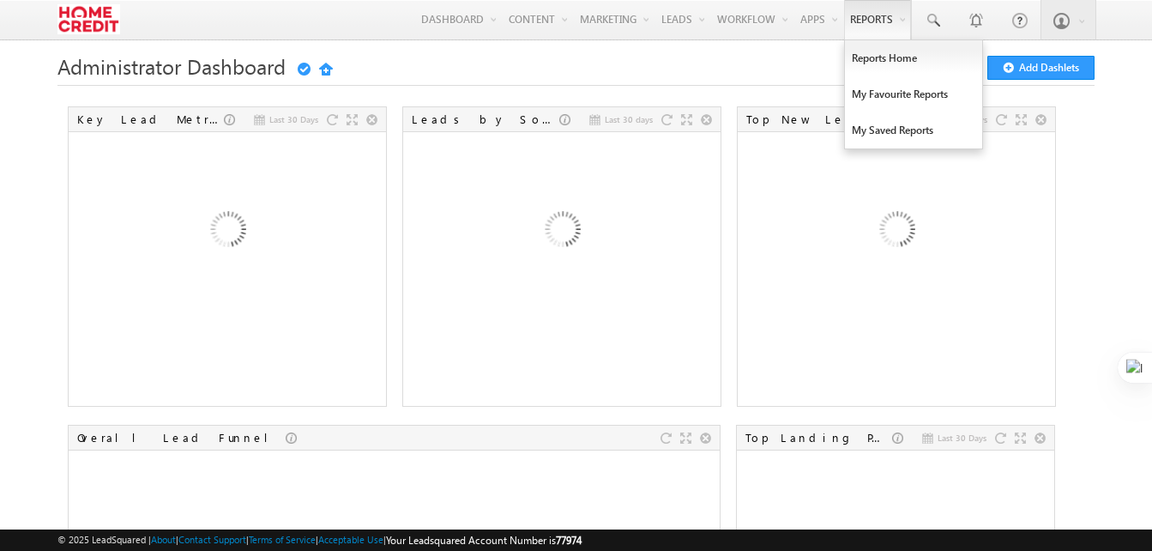
click at [873, 52] on link "Reports Home" at bounding box center [913, 58] width 137 height 36
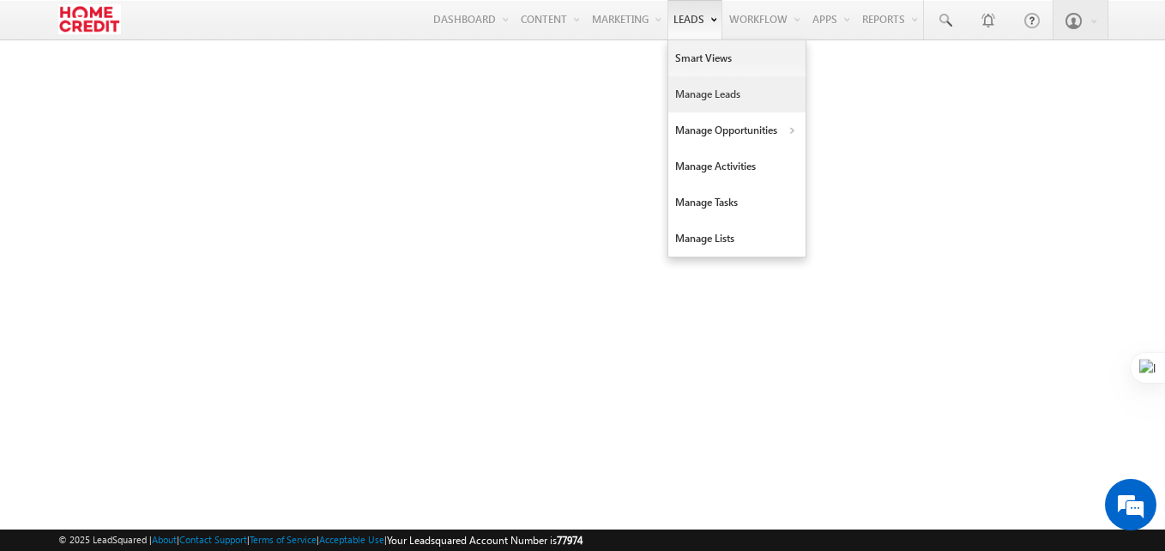
click at [710, 100] on link "Manage Leads" at bounding box center [736, 94] width 137 height 36
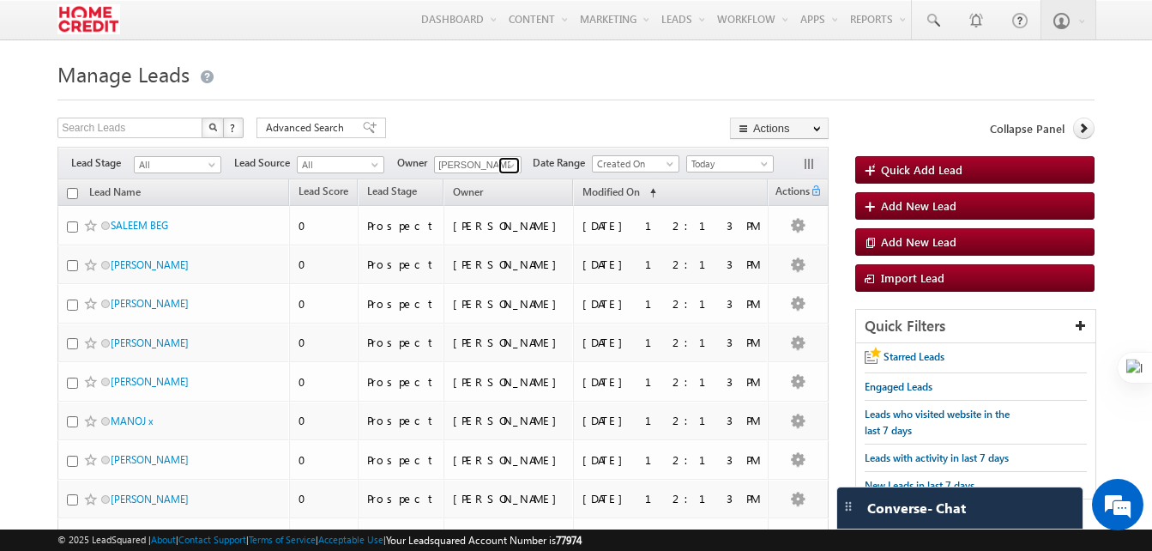
click at [500, 160] on link at bounding box center [508, 165] width 21 height 17
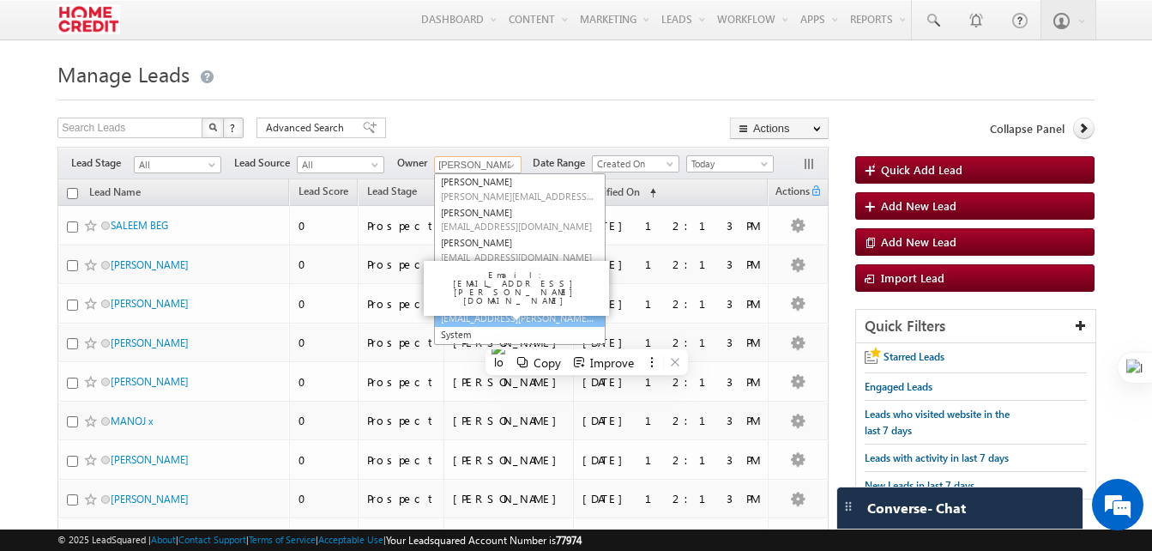
scroll to position [188, 0]
click at [517, 311] on link "[PERSON_NAME] [PERSON_NAME][EMAIL_ADDRESS][DOMAIN_NAME]" at bounding box center [520, 310] width 172 height 33
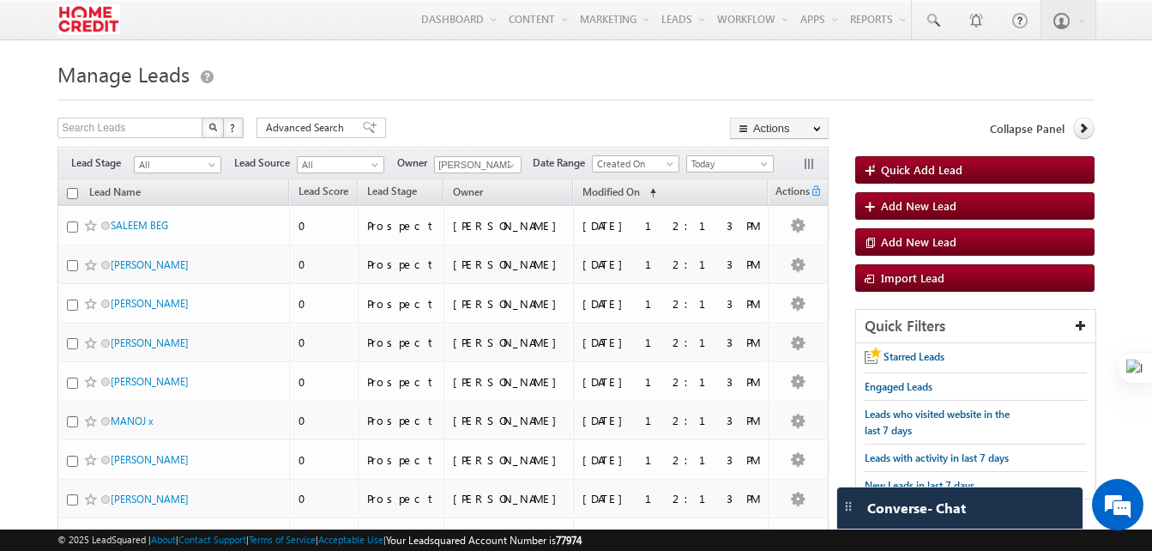
click at [97, 16] on img at bounding box center [88, 19] width 63 height 30
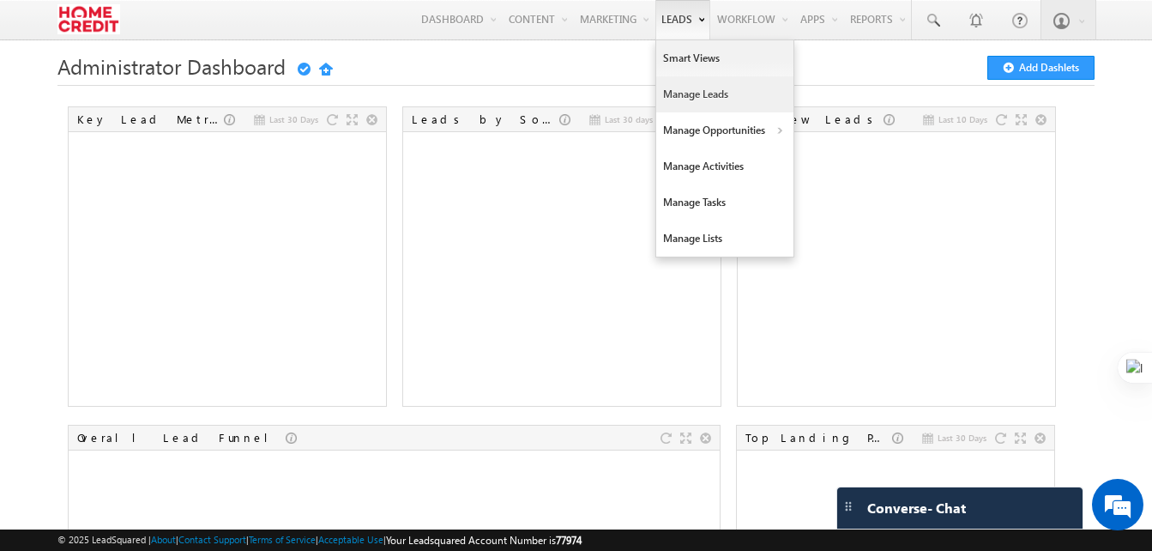
click at [704, 91] on link "Manage Leads" at bounding box center [724, 94] width 137 height 36
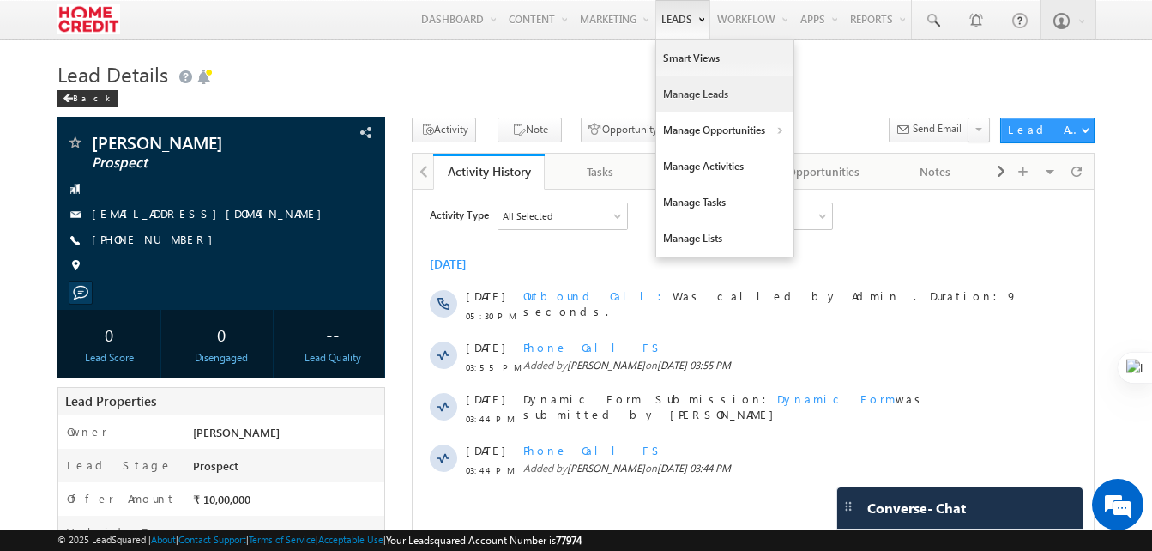
click at [712, 95] on link "Manage Leads" at bounding box center [724, 94] width 137 height 36
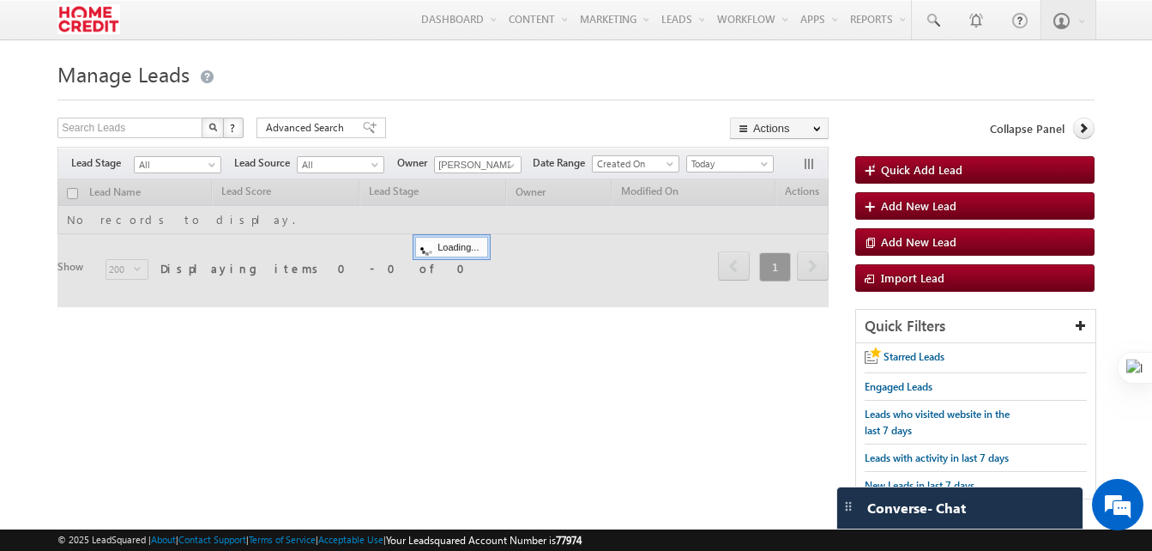
click at [821, 88] on h1 "Manage Leads" at bounding box center [575, 72] width 1037 height 33
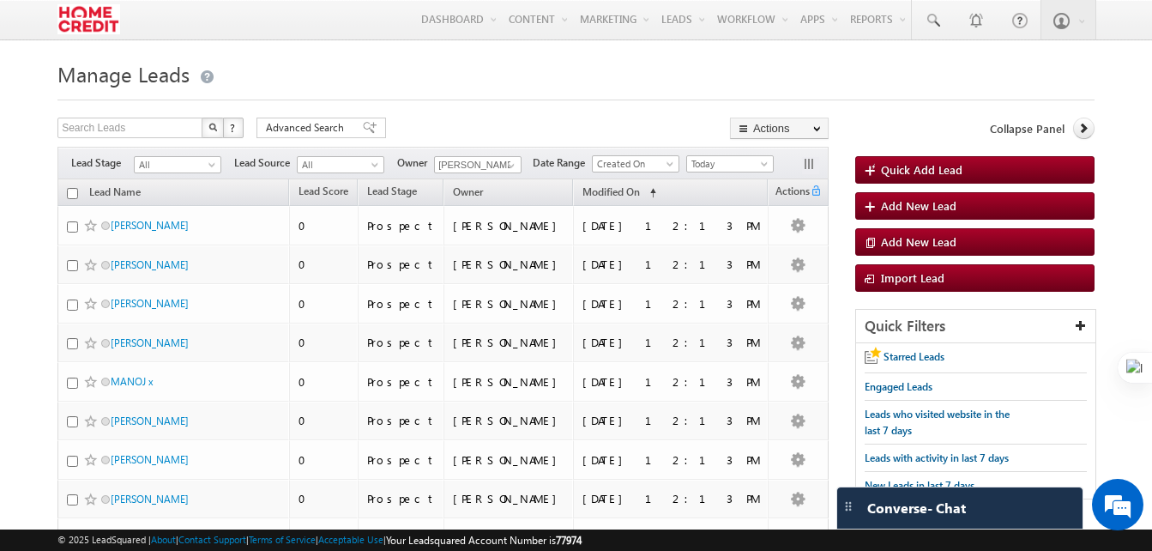
click at [69, 196] on input "checkbox" at bounding box center [72, 193] width 11 height 11
checkbox input "true"
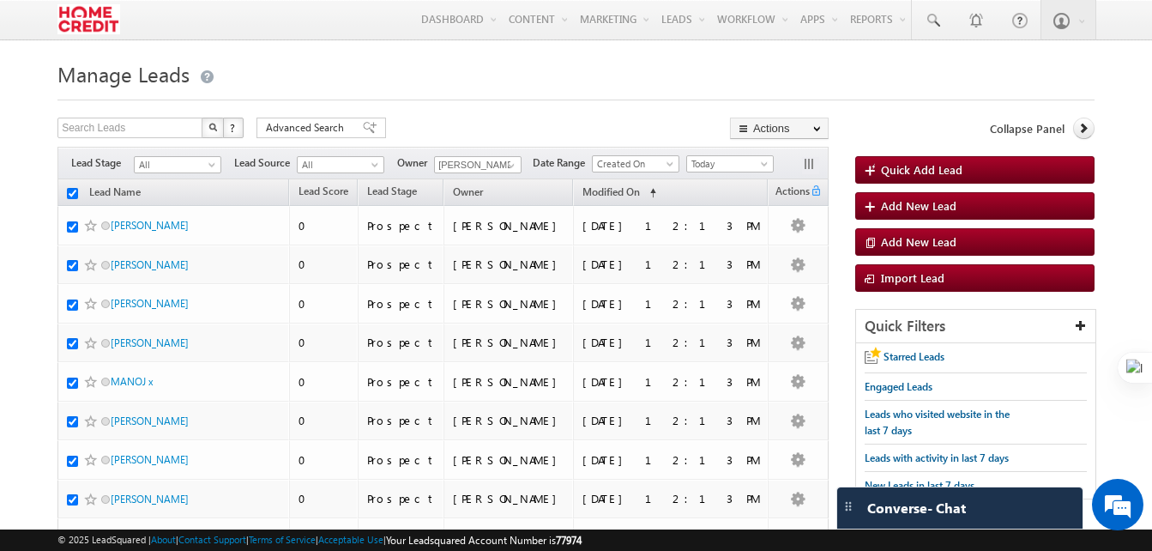
checkbox input "true"
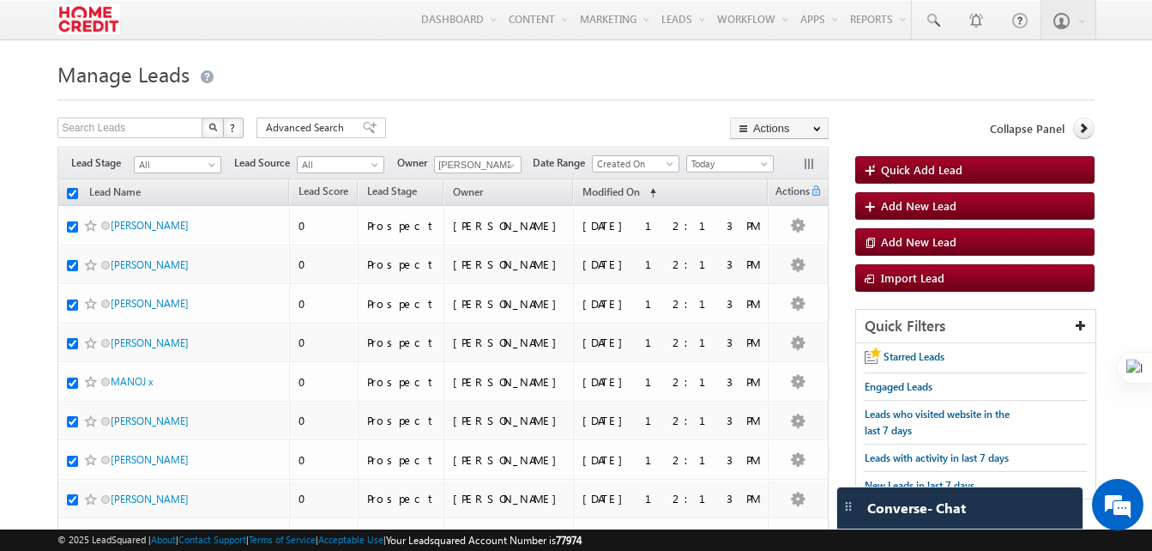
checkbox input "true"
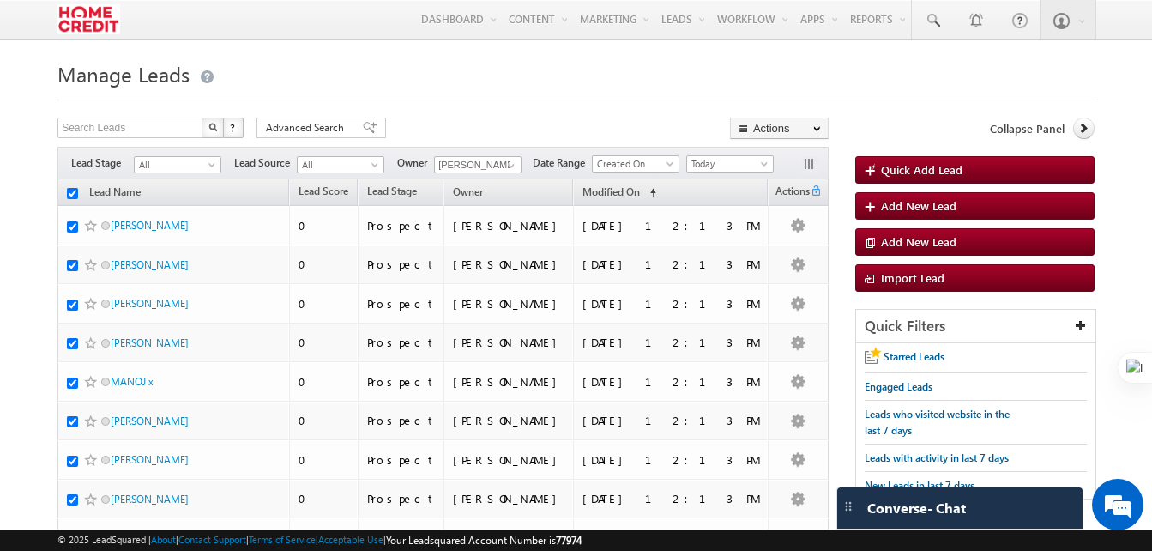
checkbox input "true"
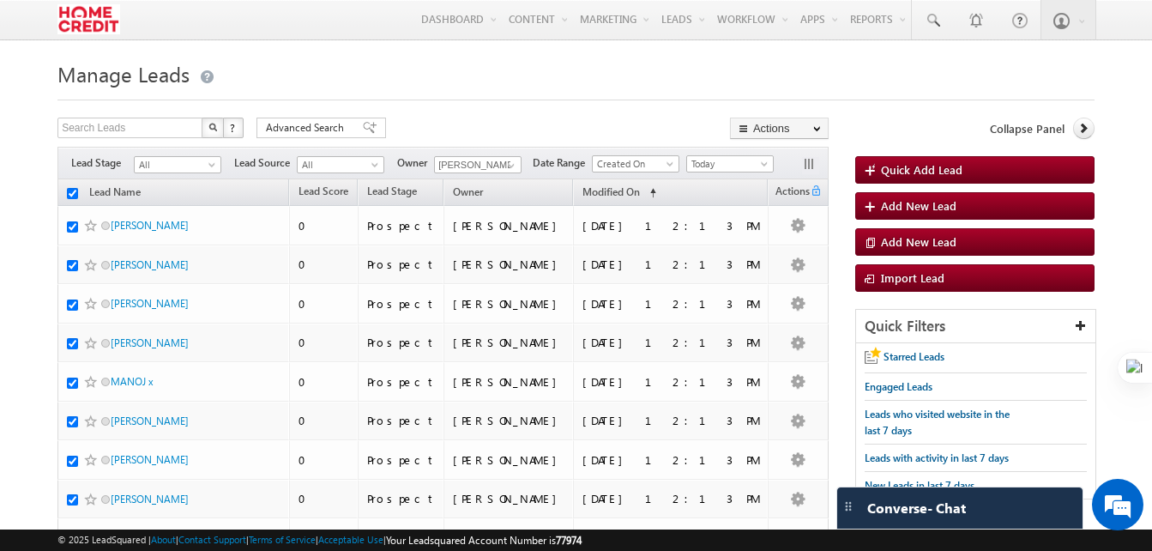
checkbox input "true"
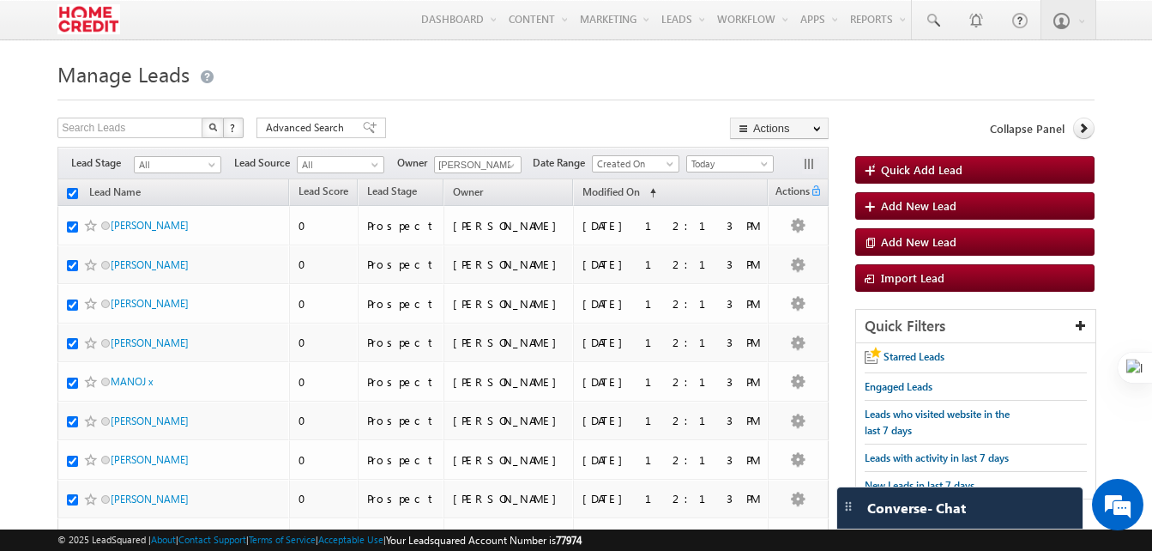
checkbox input "true"
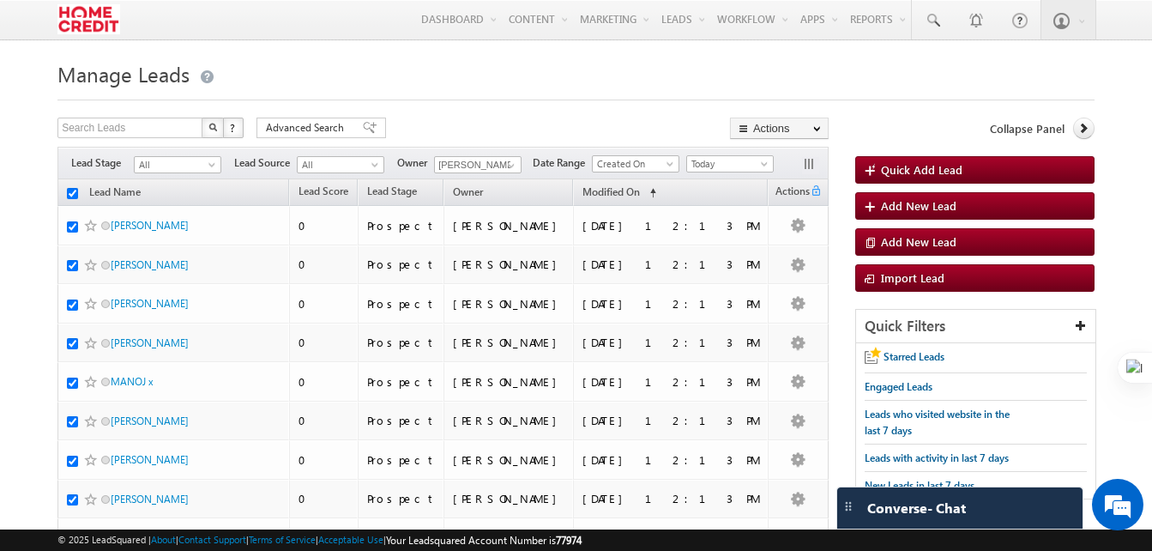
checkbox input "true"
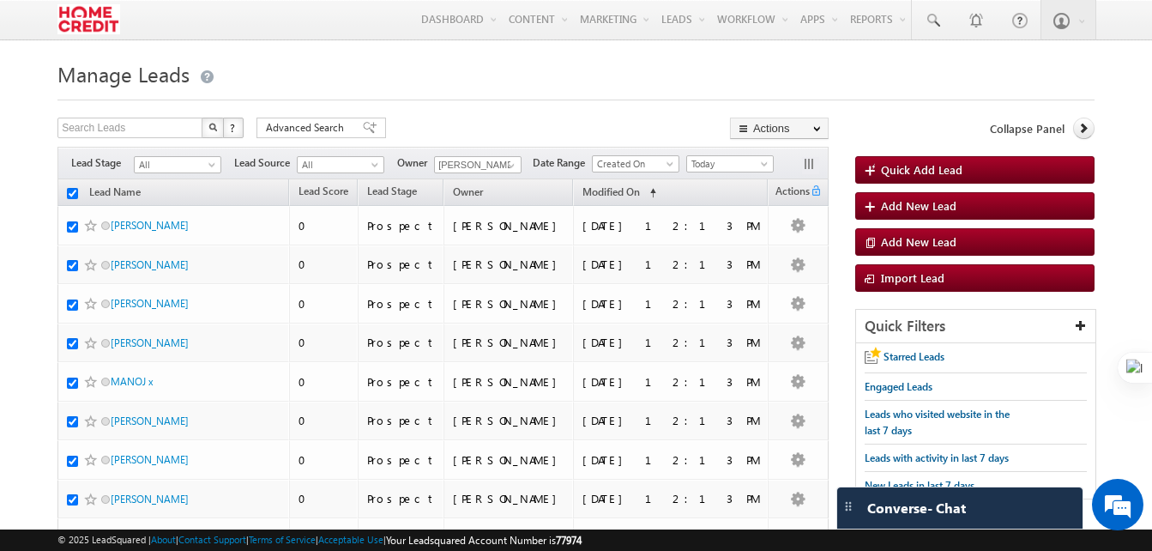
checkbox input "true"
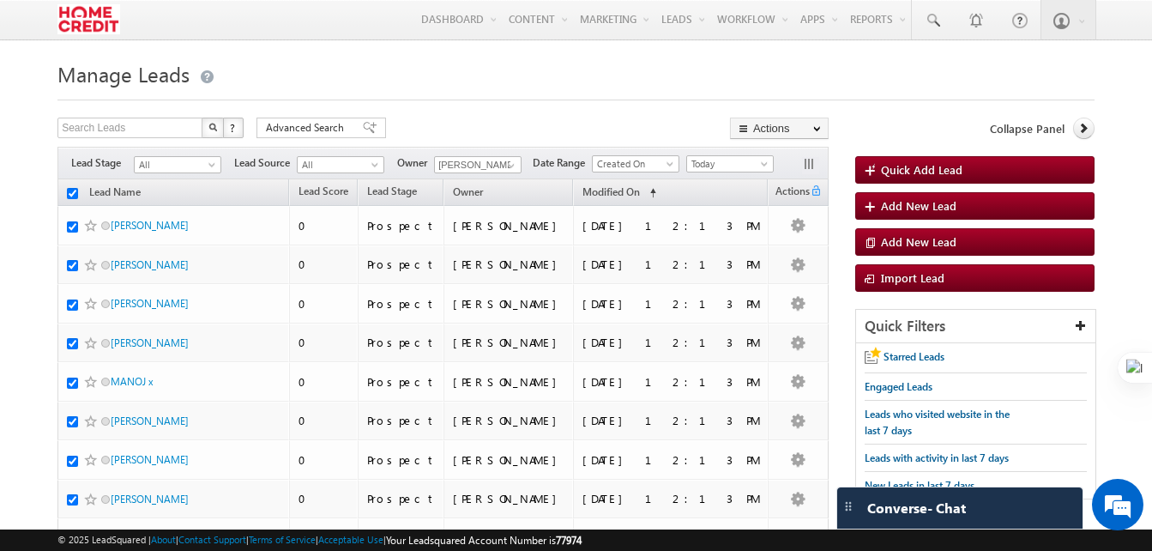
checkbox input "true"
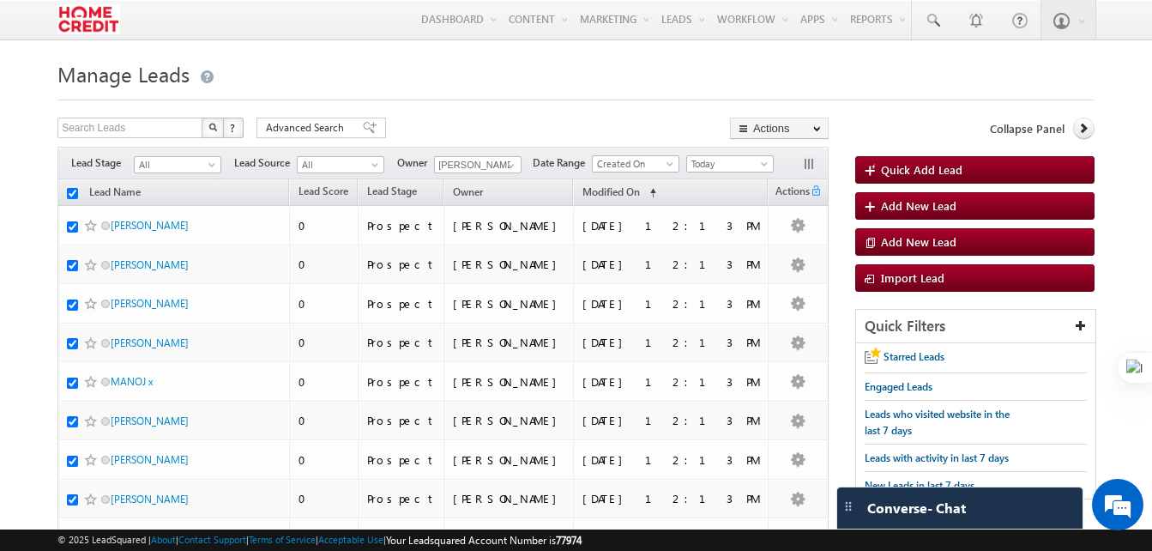
checkbox input "true"
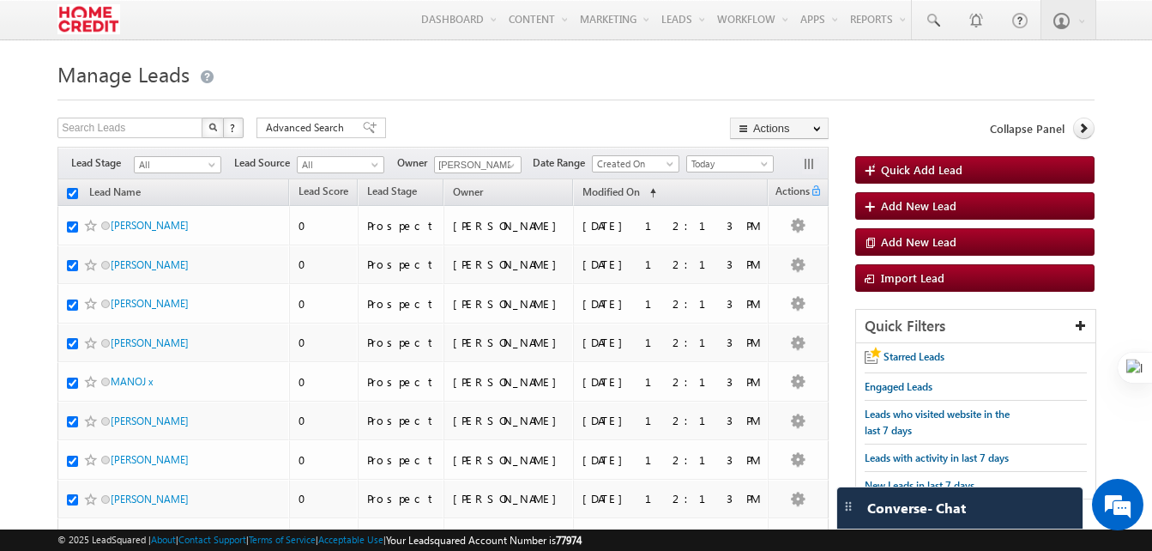
checkbox input "true"
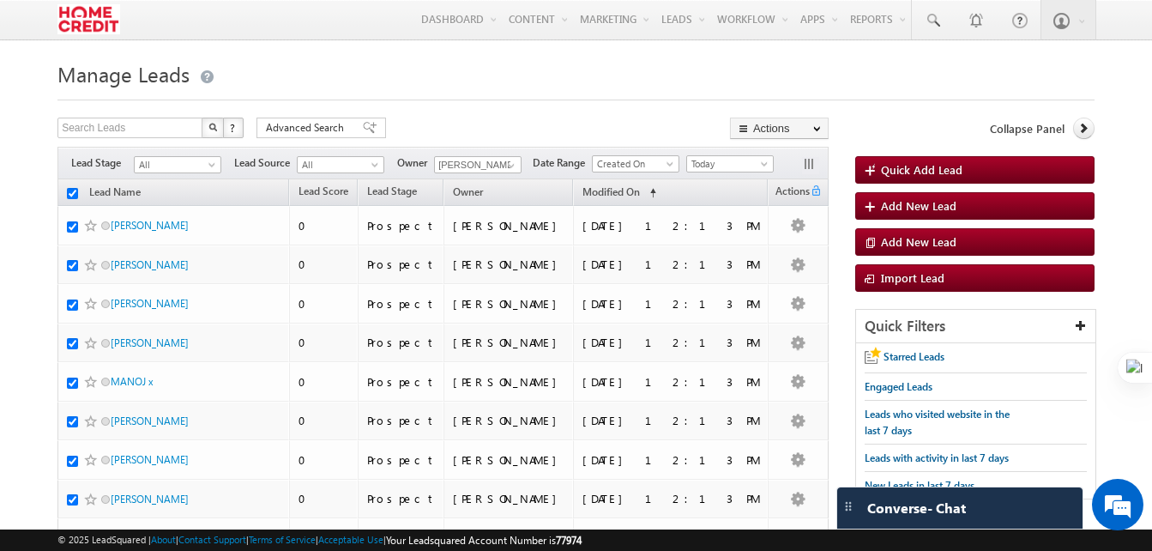
checkbox input "true"
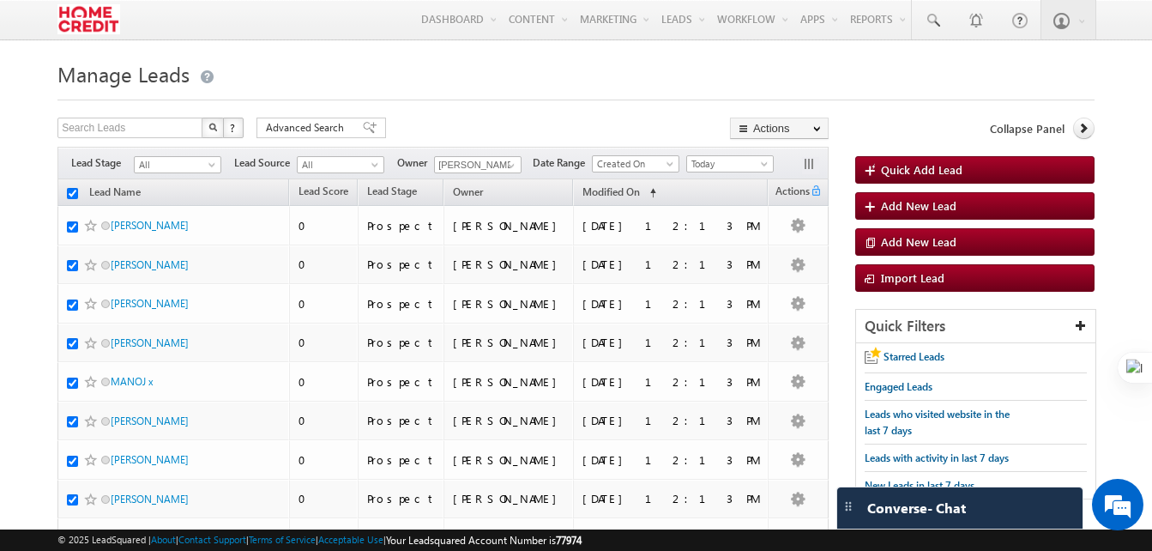
checkbox input "true"
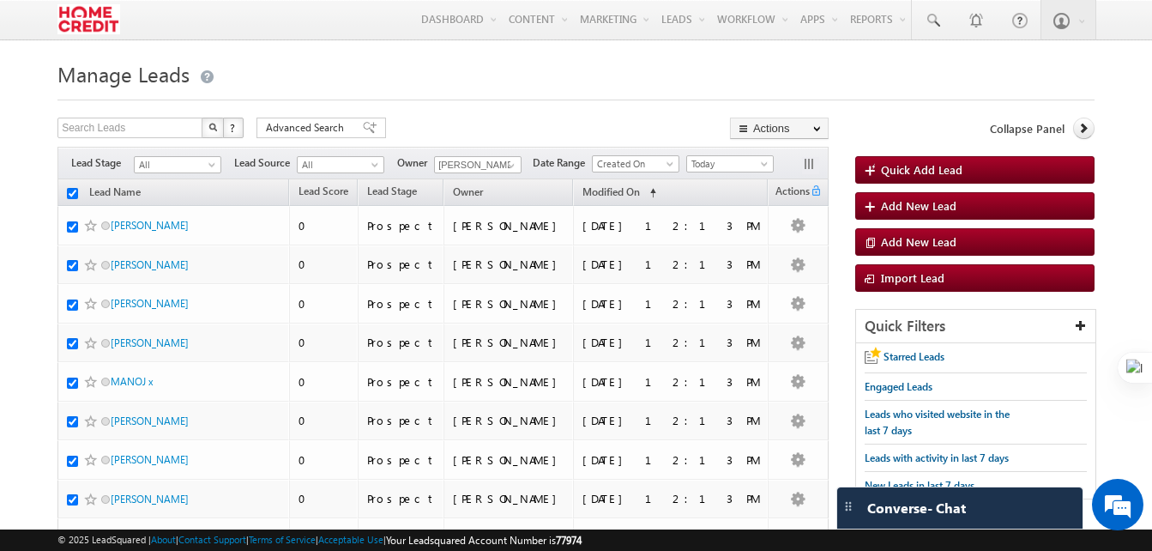
checkbox input "true"
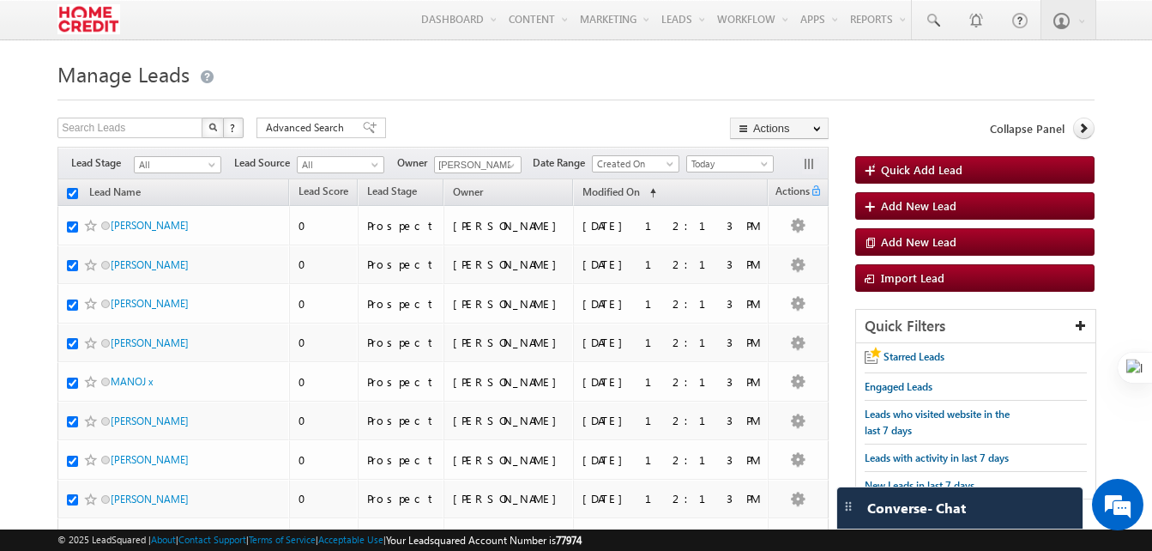
checkbox input "true"
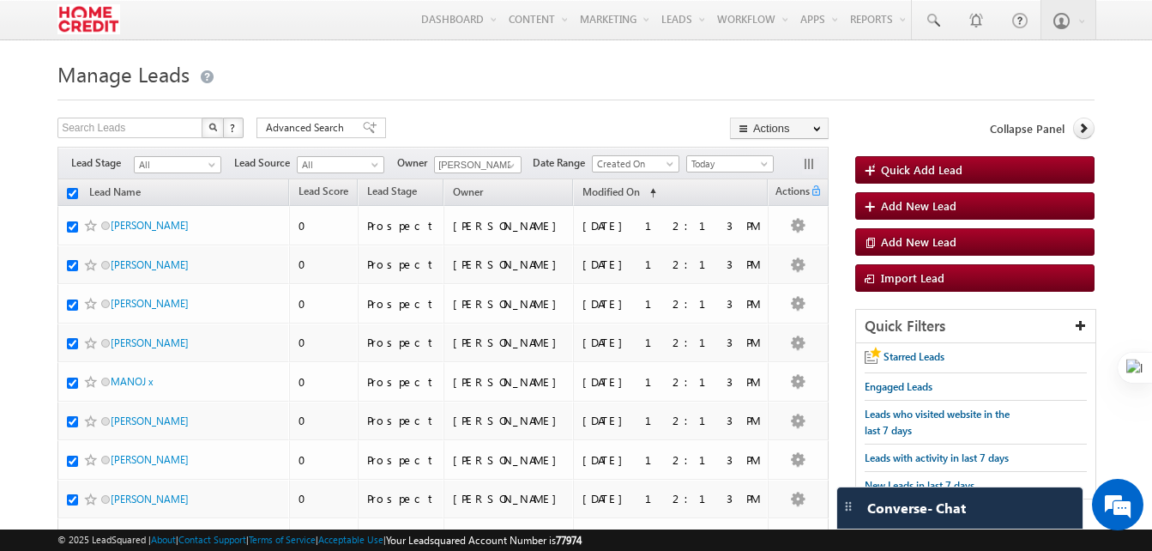
checkbox input "true"
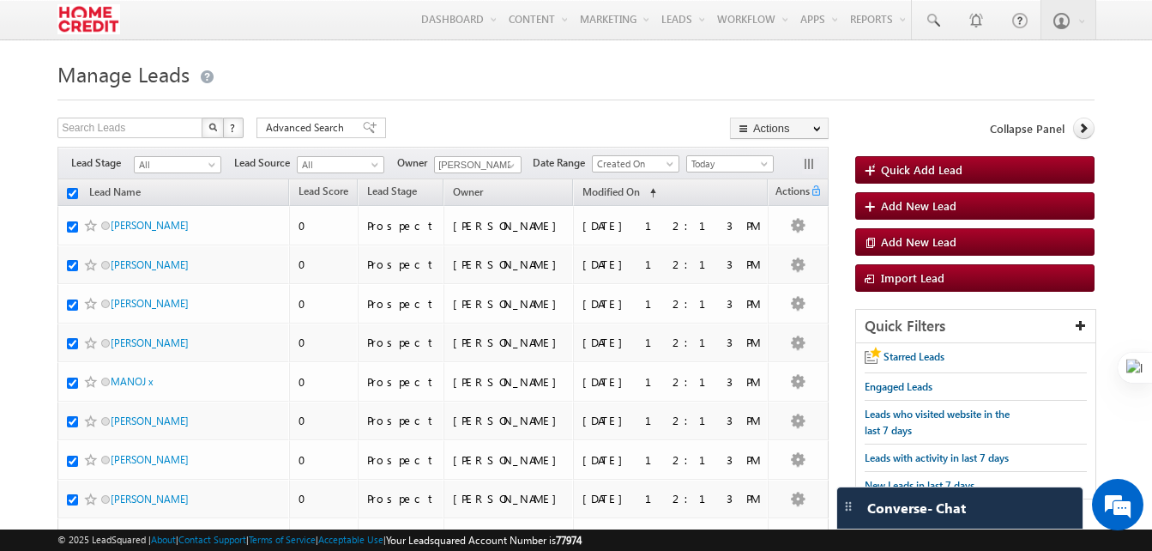
checkbox input "true"
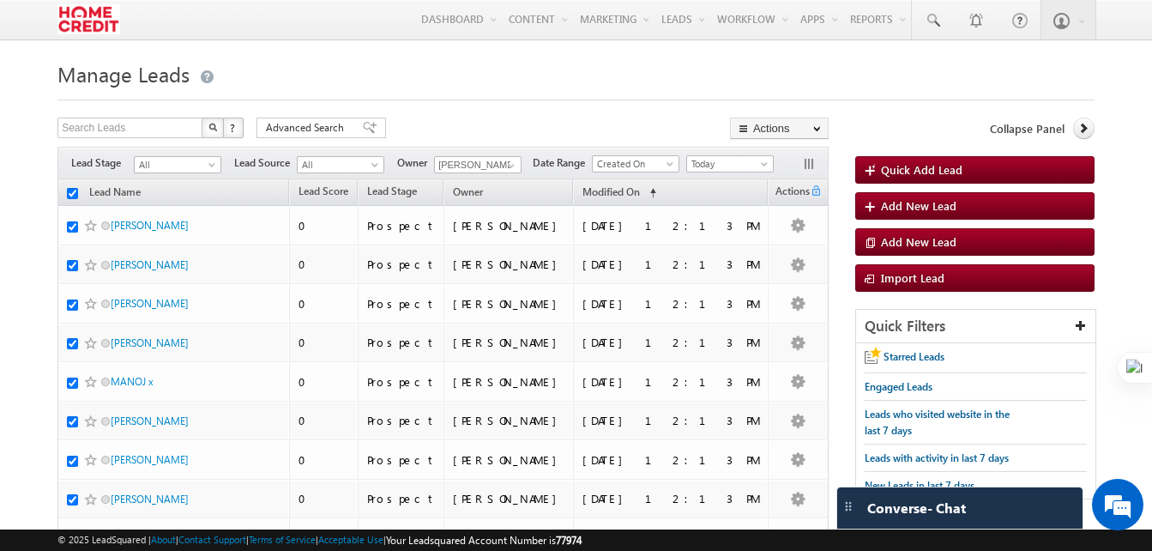
checkbox input "true"
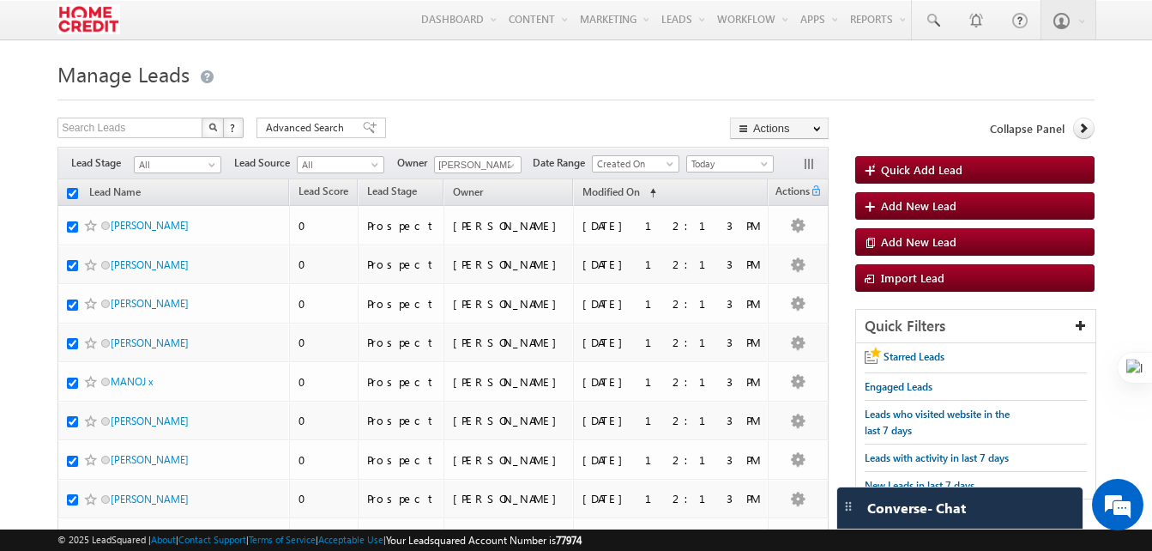
checkbox input "true"
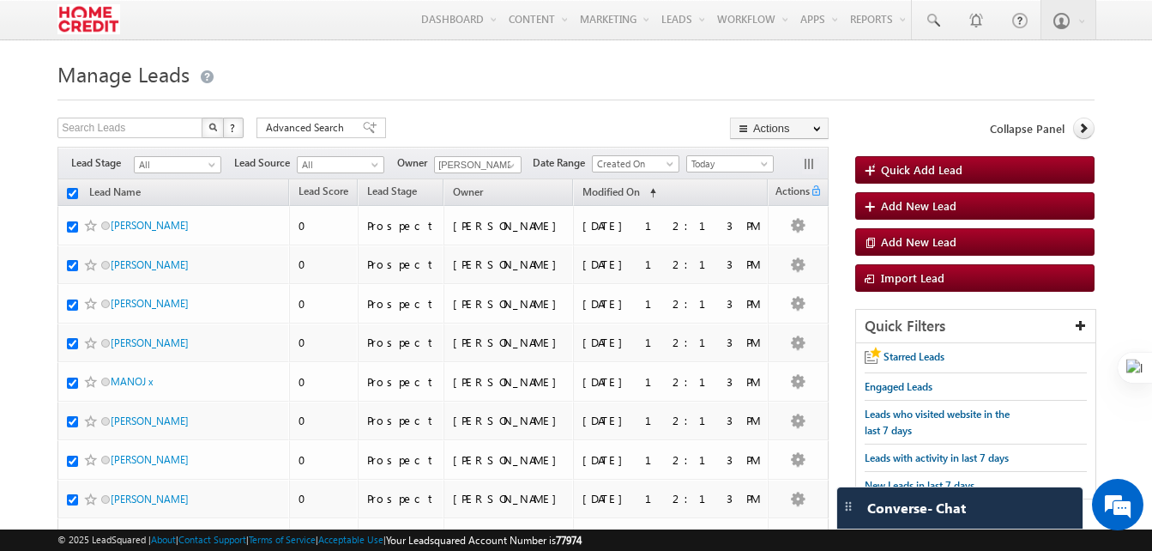
checkbox input "true"
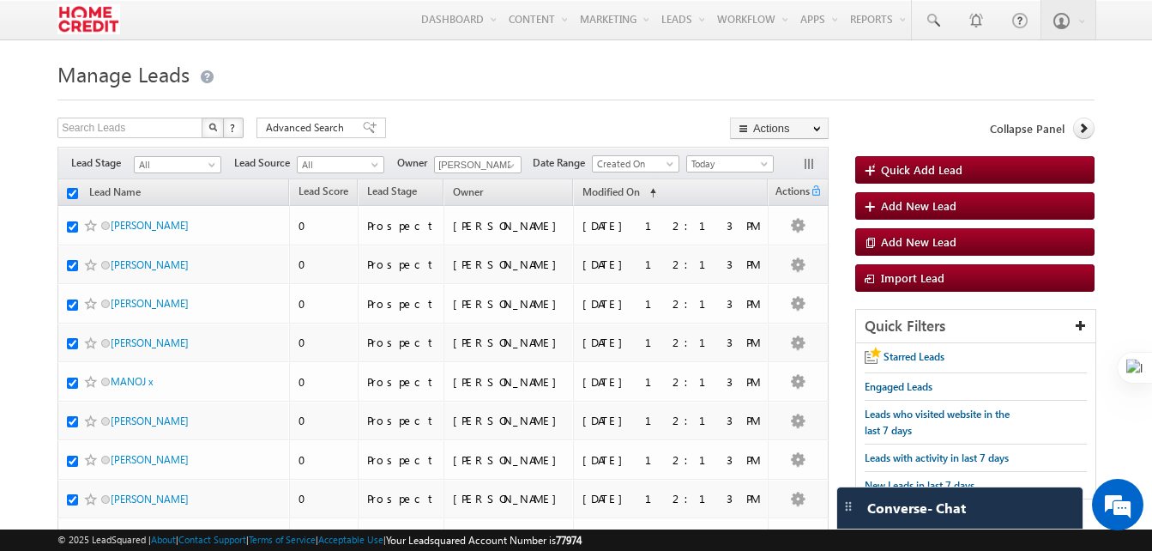
checkbox input "true"
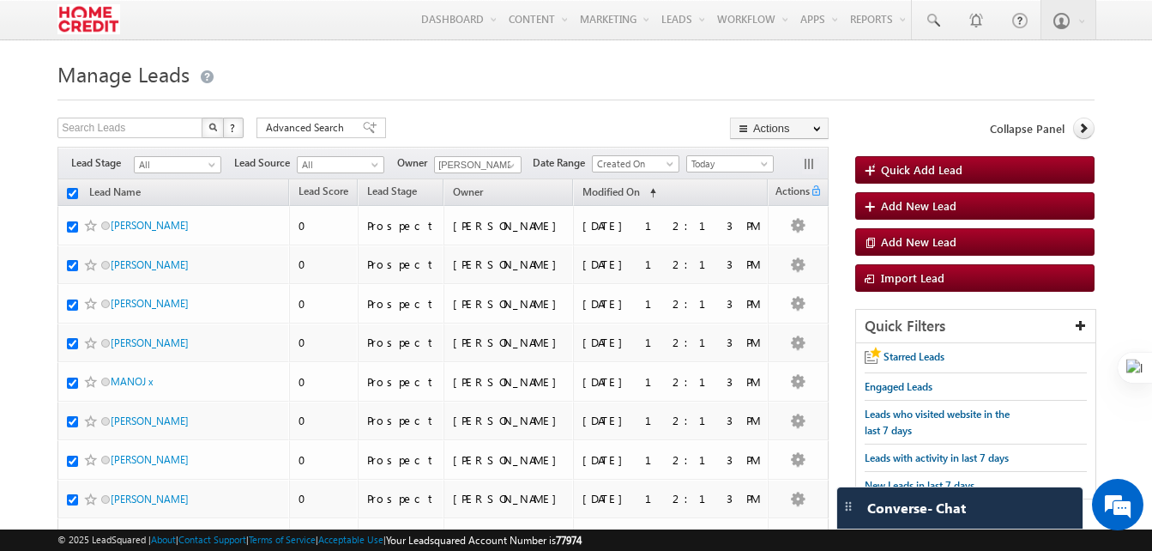
checkbox input "true"
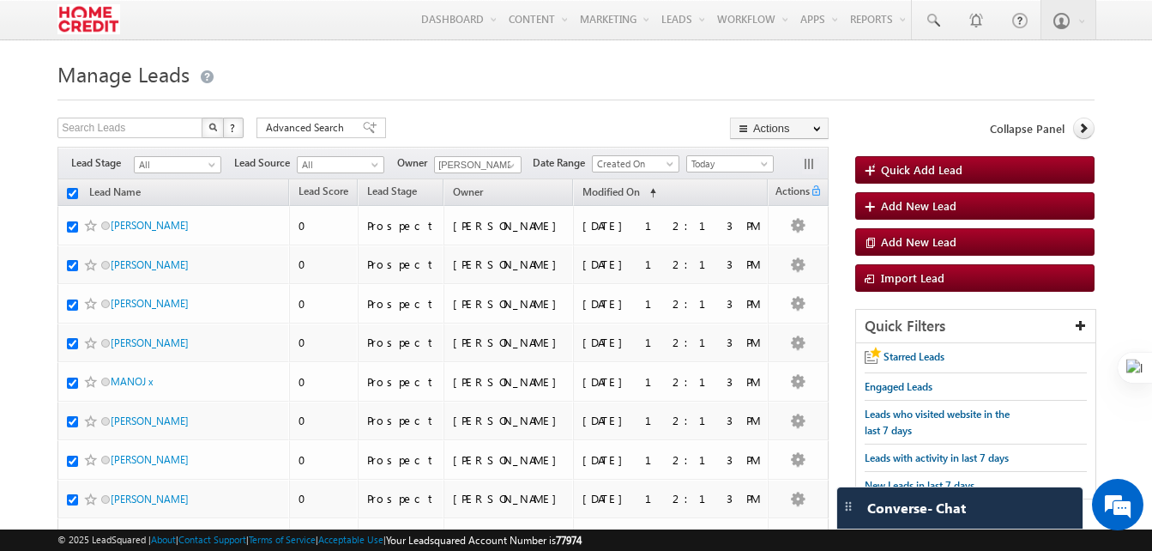
checkbox input "true"
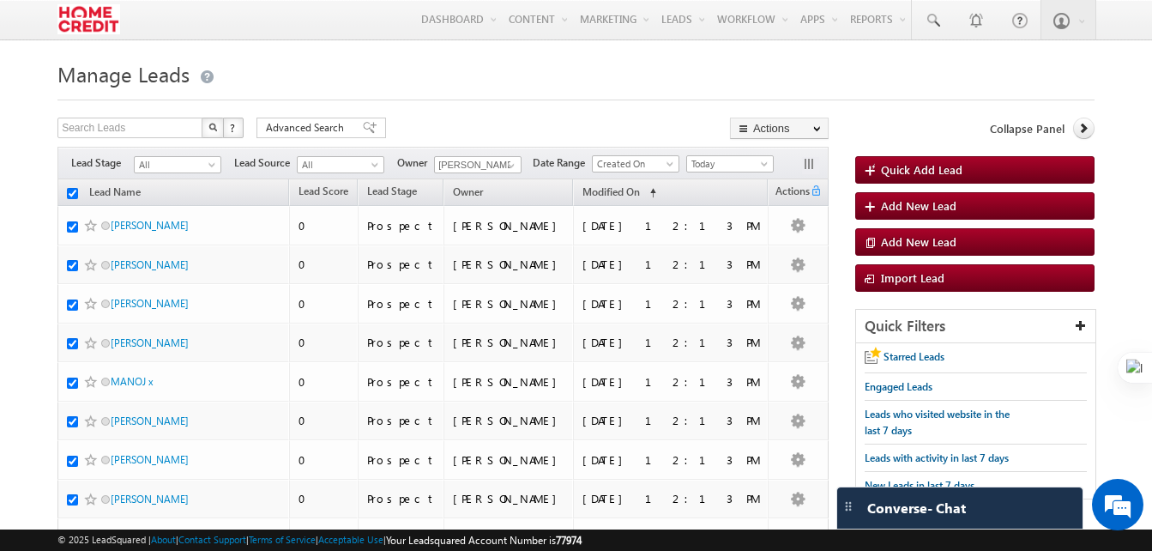
checkbox input "true"
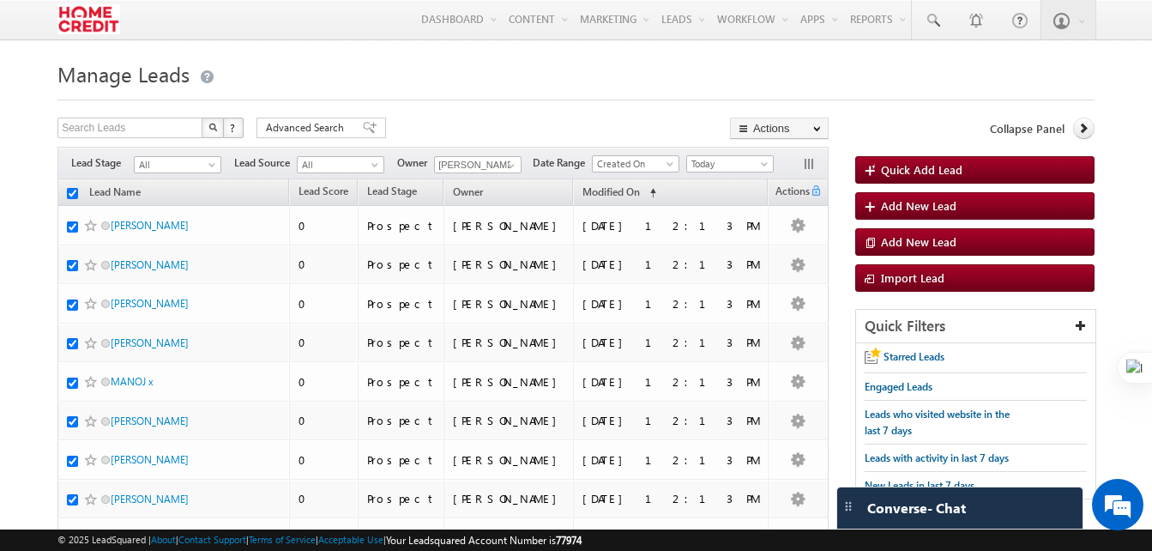
checkbox input "true"
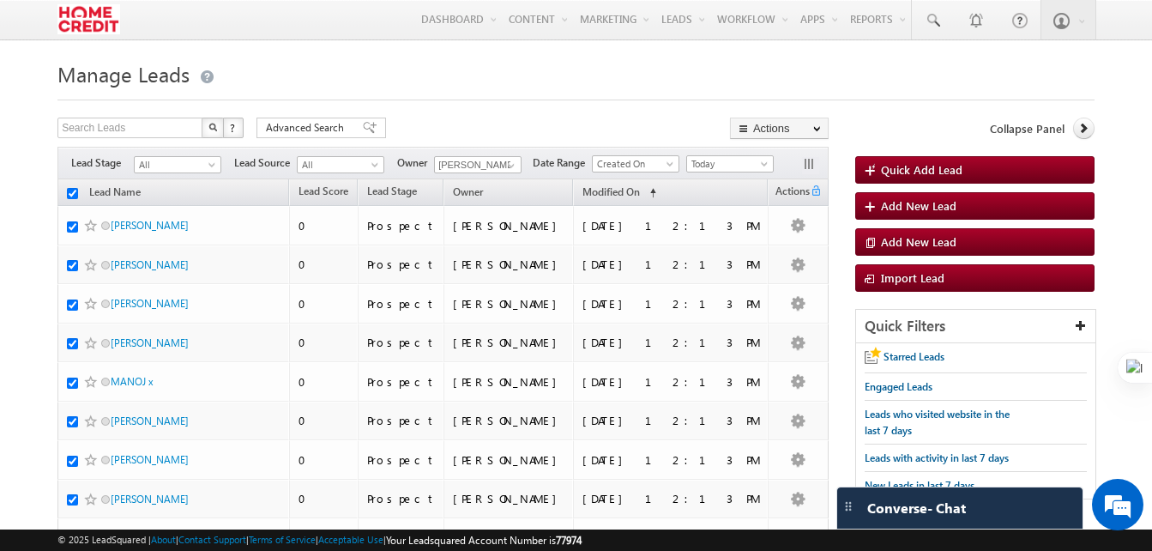
checkbox input "true"
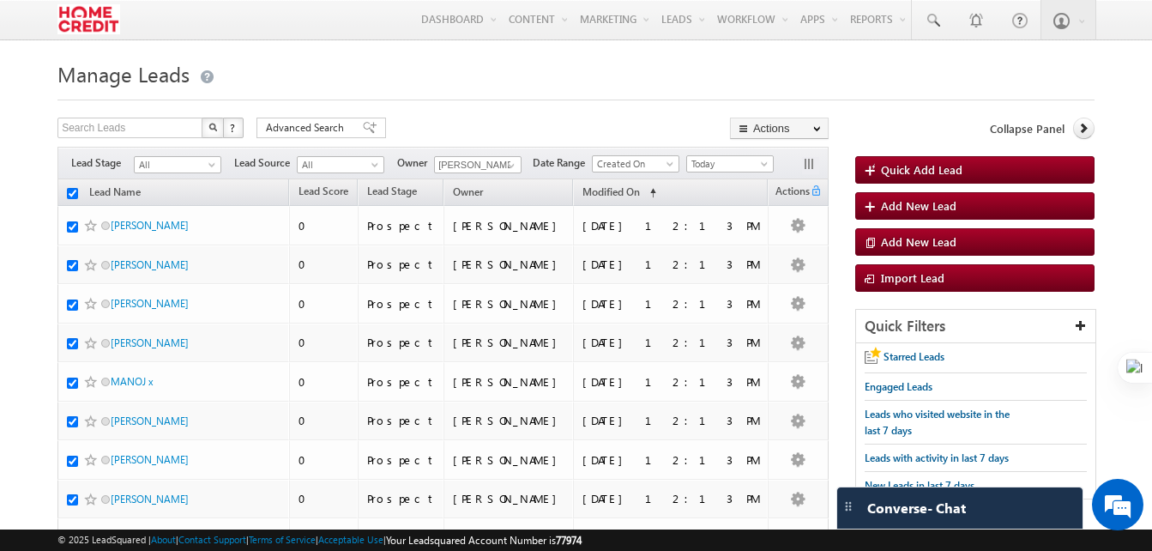
checkbox input "true"
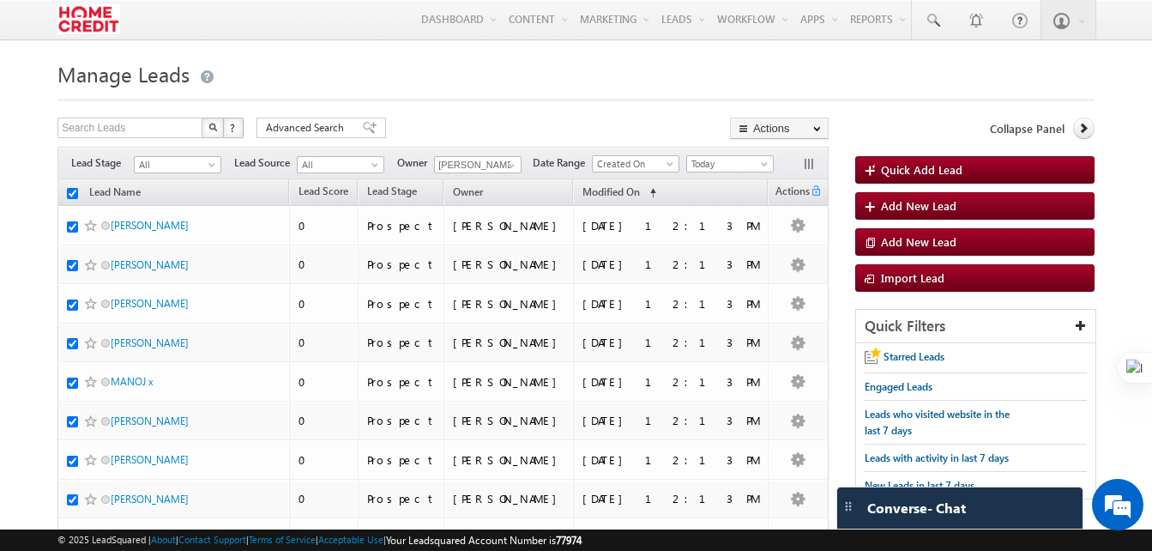
checkbox input "true"
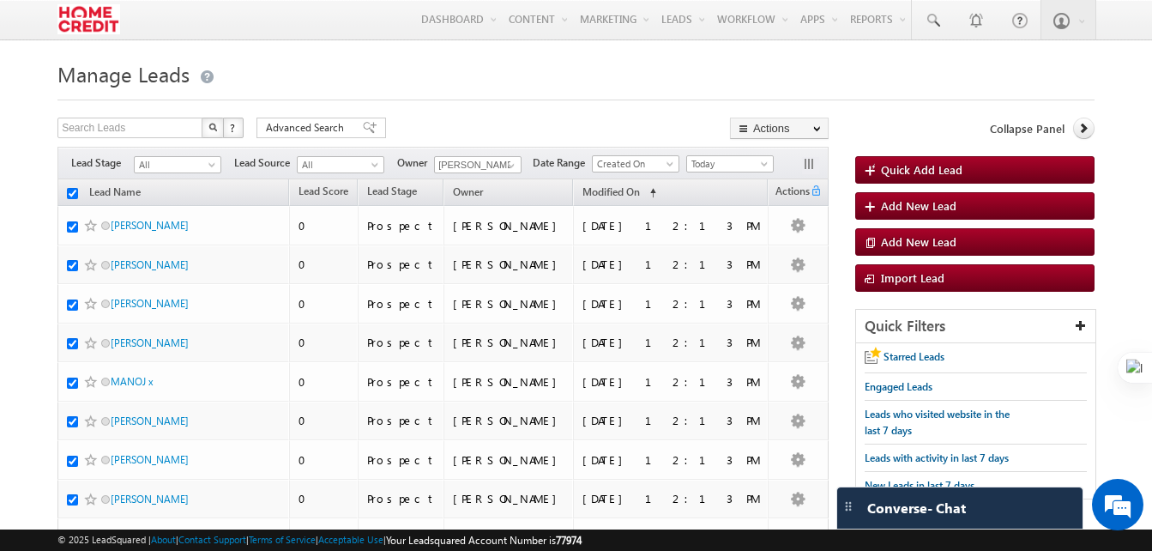
checkbox input "true"
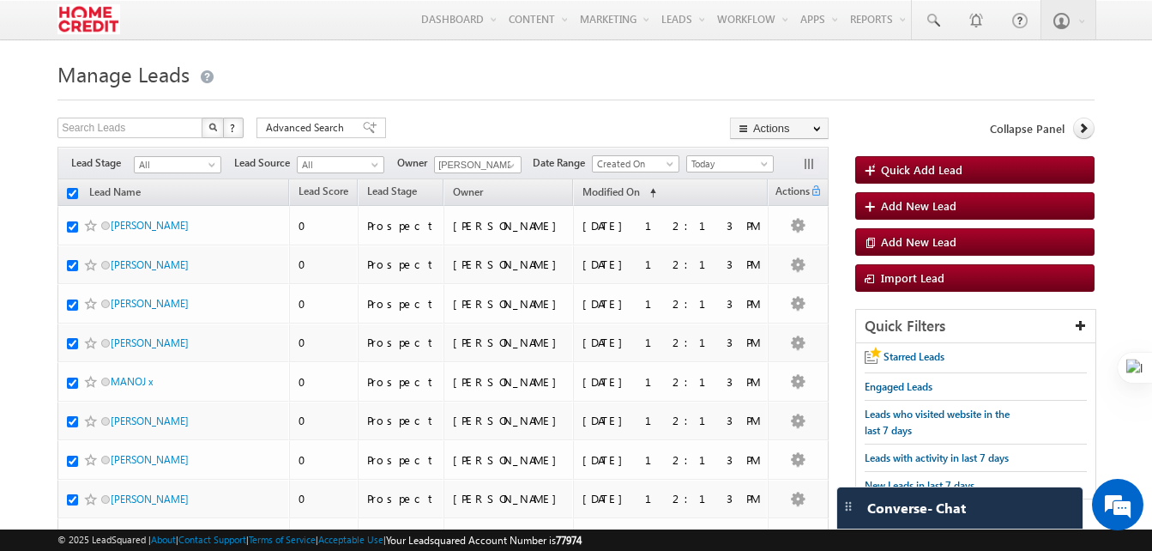
checkbox input "true"
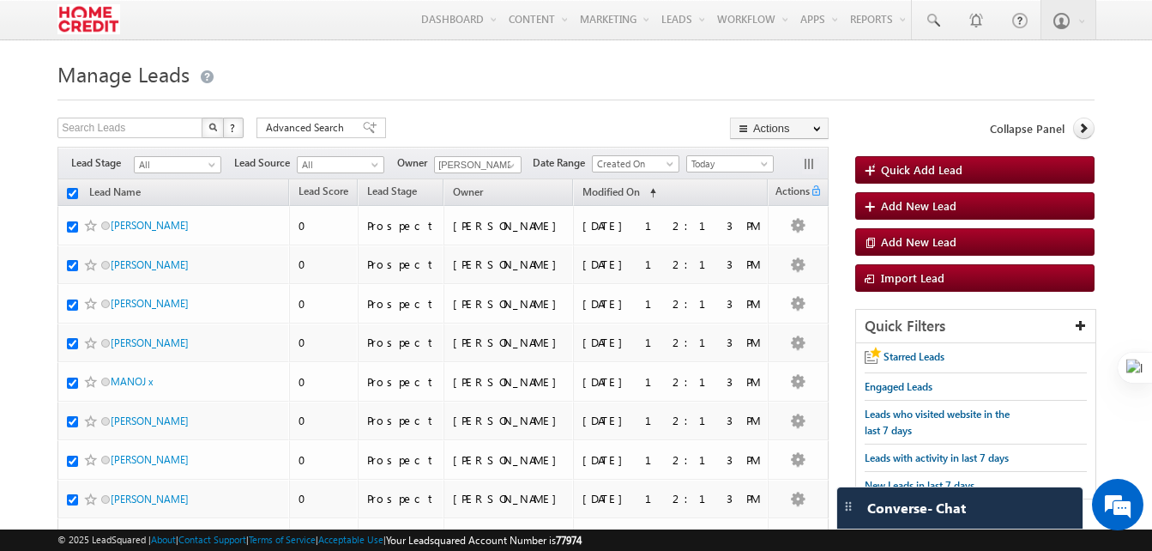
checkbox input "true"
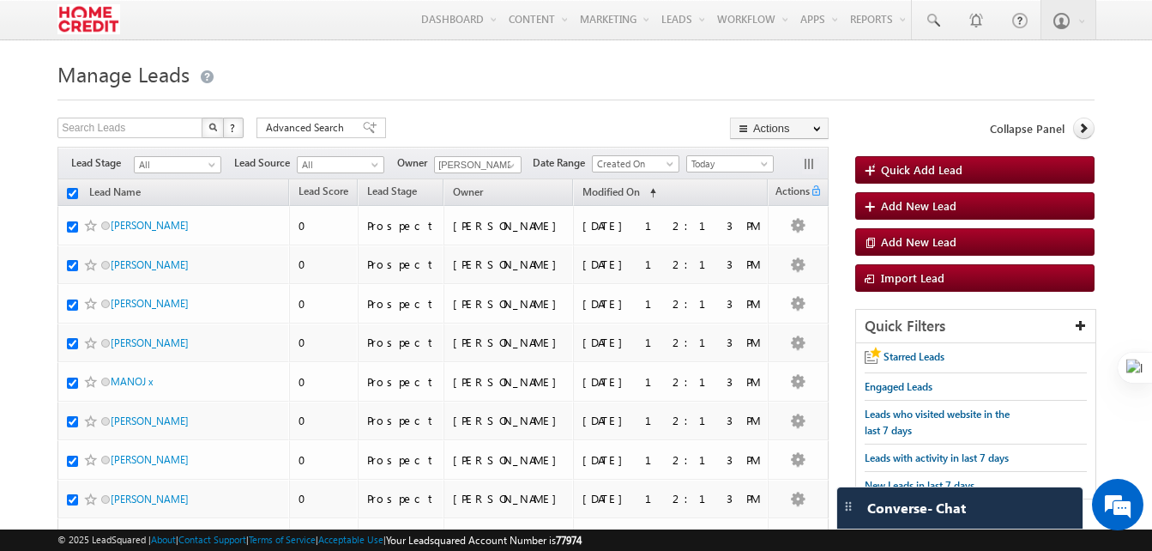
checkbox input "true"
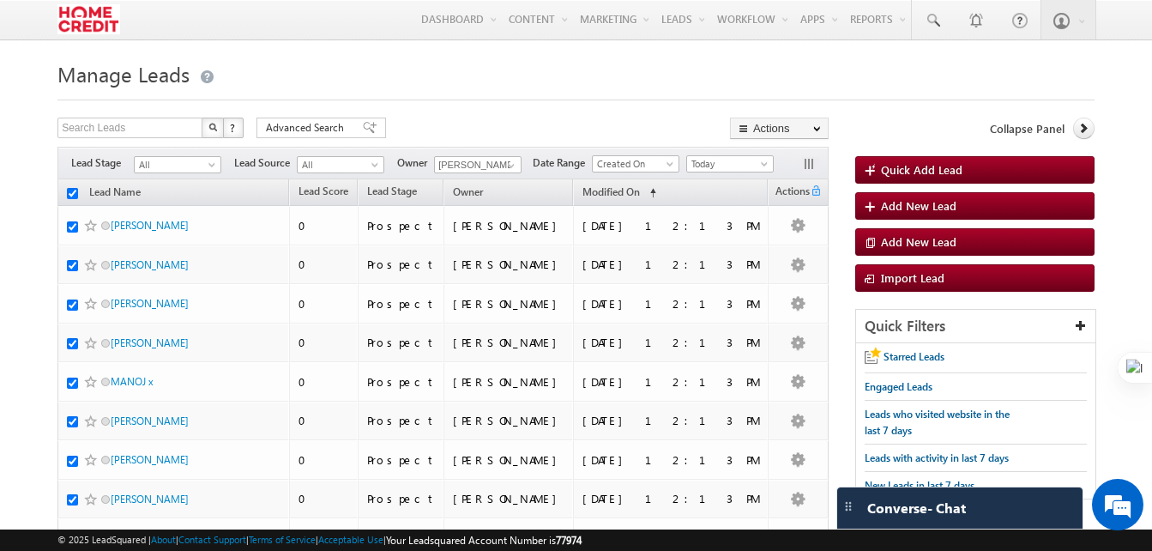
checkbox input "true"
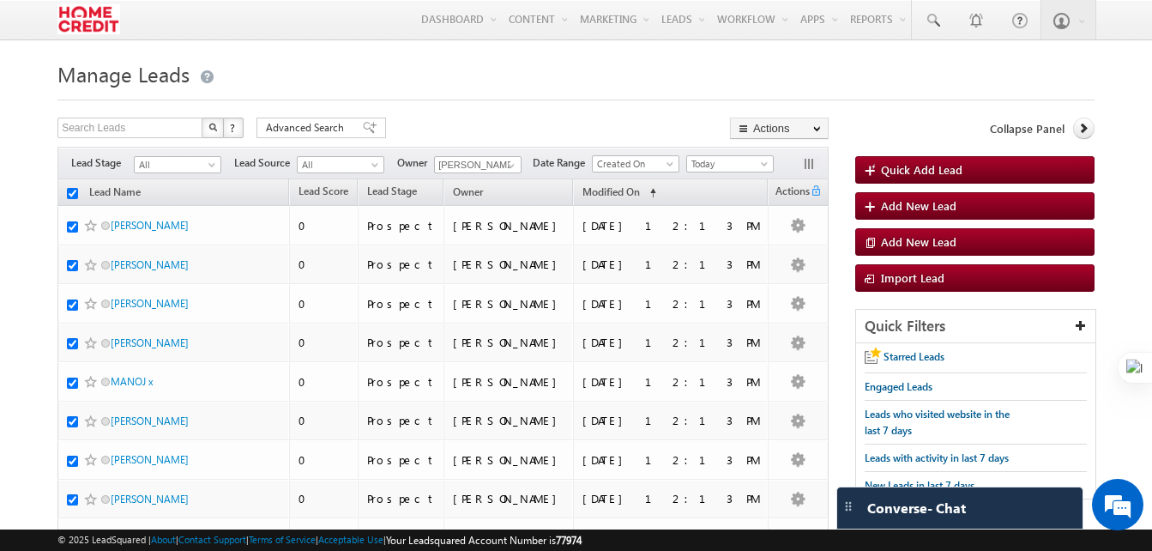
checkbox input "true"
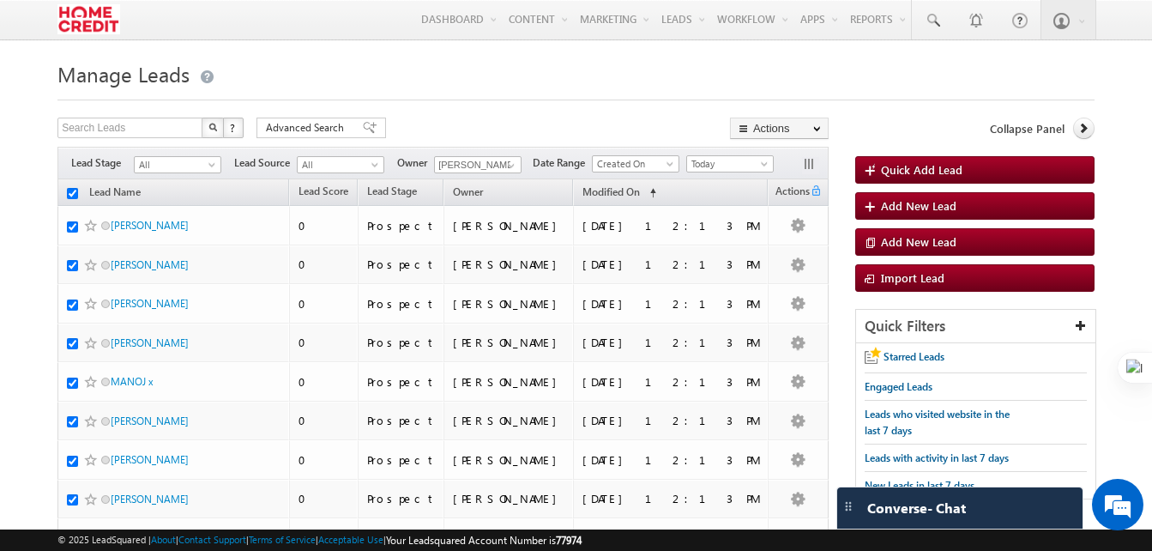
checkbox input "true"
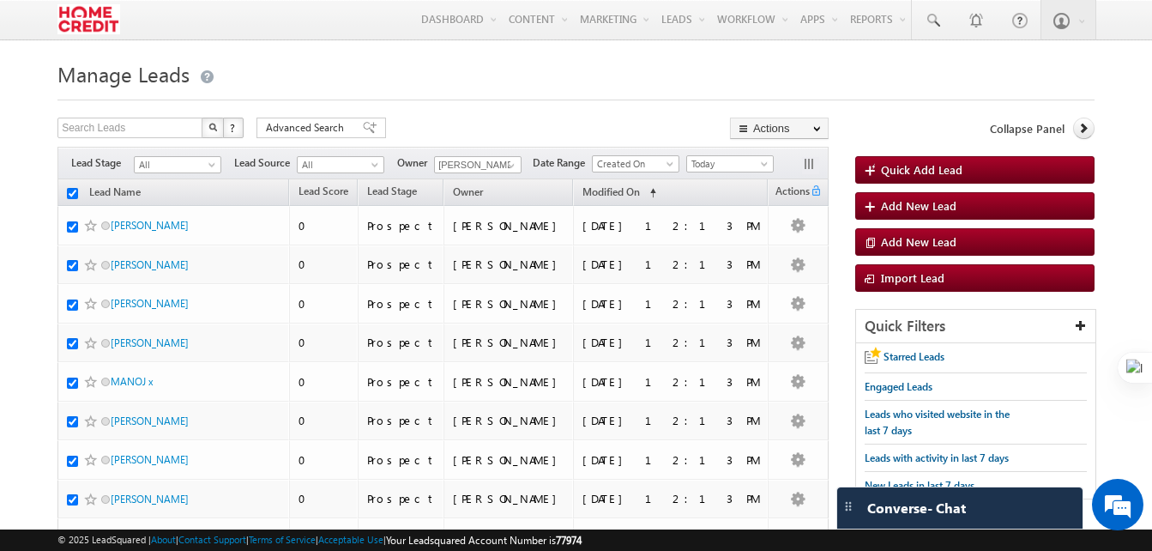
checkbox input "true"
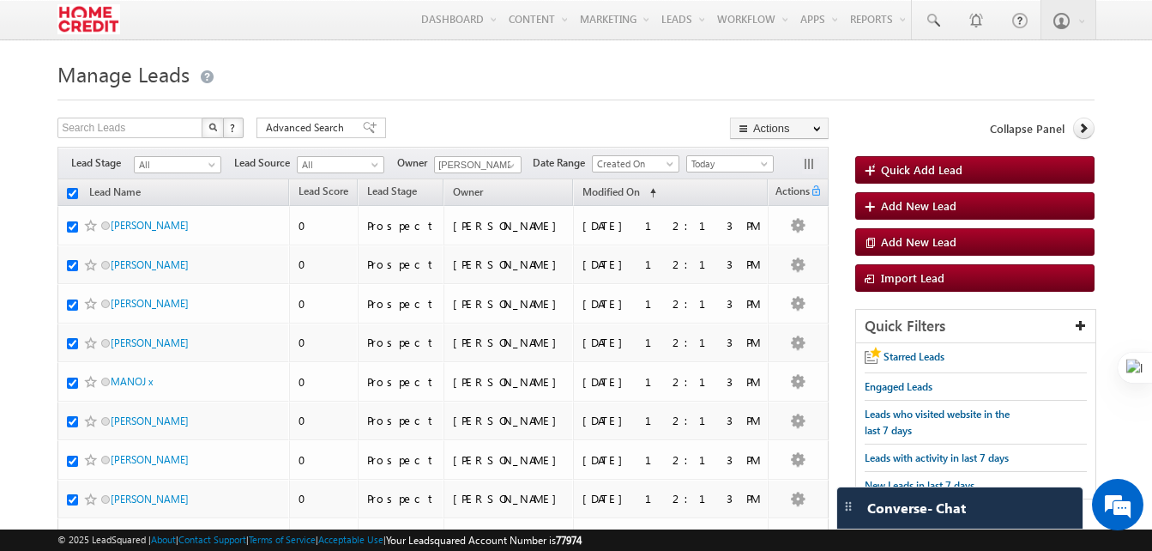
checkbox input "true"
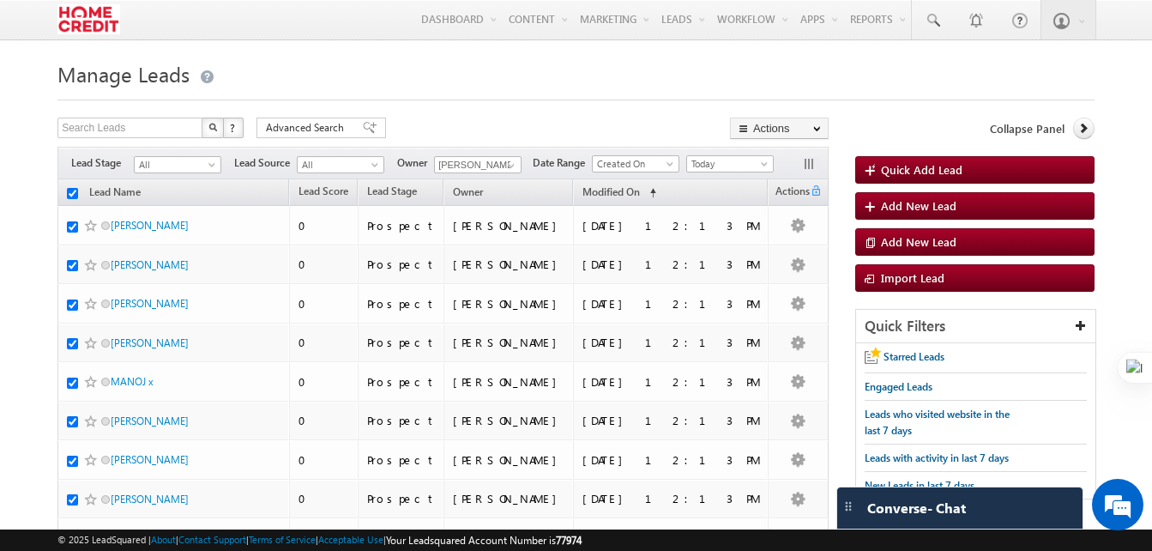
checkbox input "true"
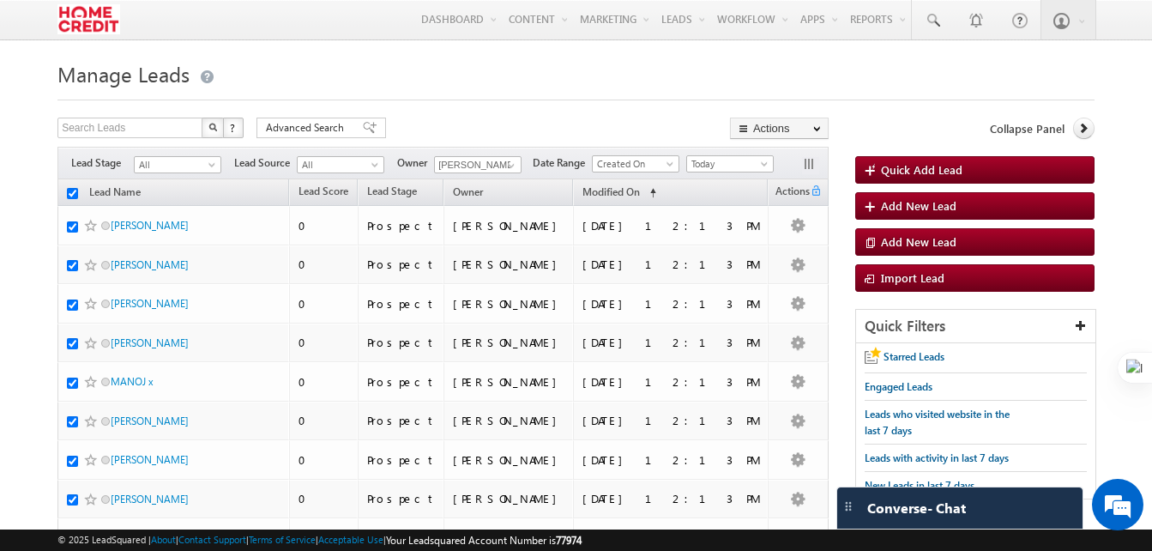
checkbox input "true"
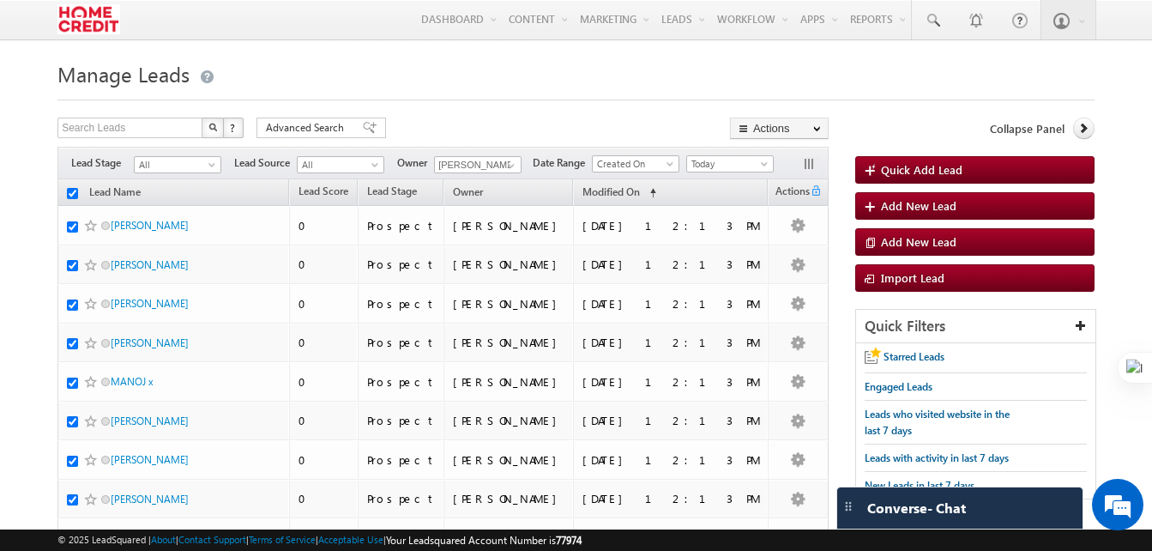
checkbox input "true"
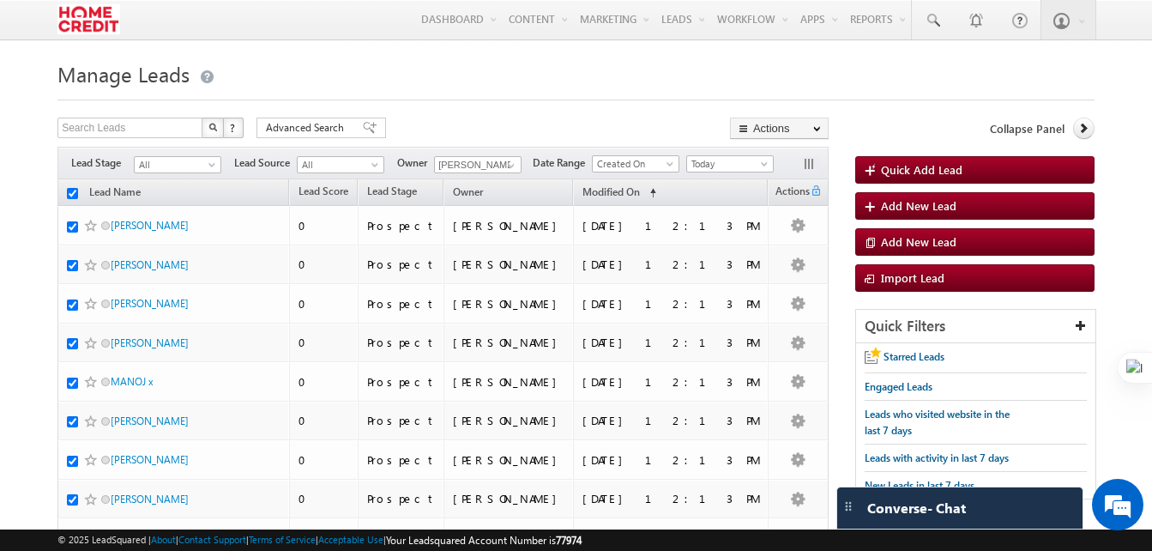
checkbox input "true"
click at [813, 162] on button "button" at bounding box center [810, 165] width 17 height 17
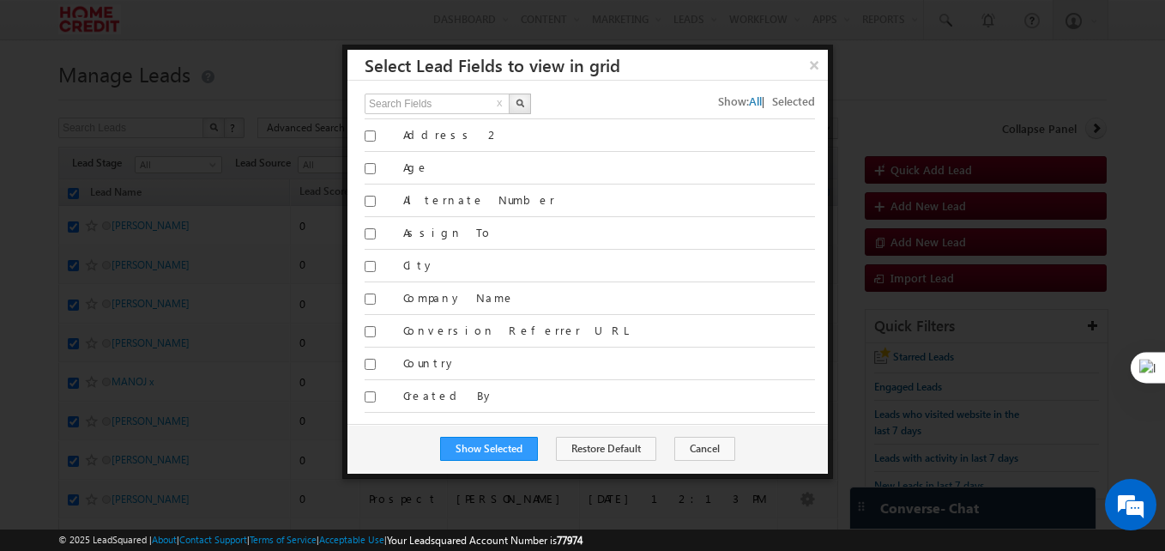
click at [794, 39] on div at bounding box center [582, 275] width 1165 height 551
click at [817, 64] on button "×" at bounding box center [814, 65] width 28 height 30
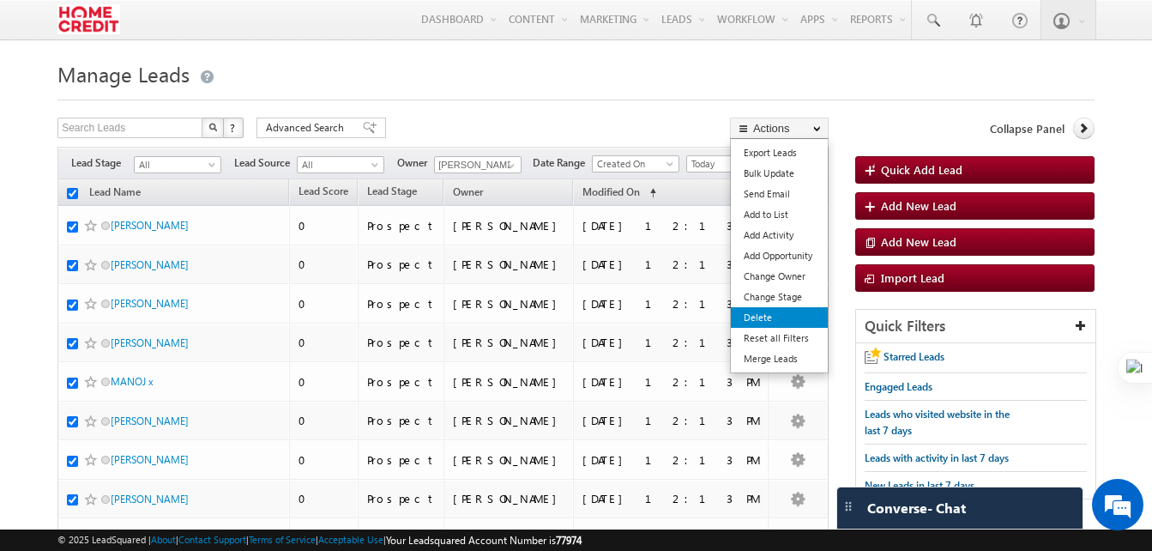
click at [764, 318] on link "Delete" at bounding box center [779, 317] width 97 height 21
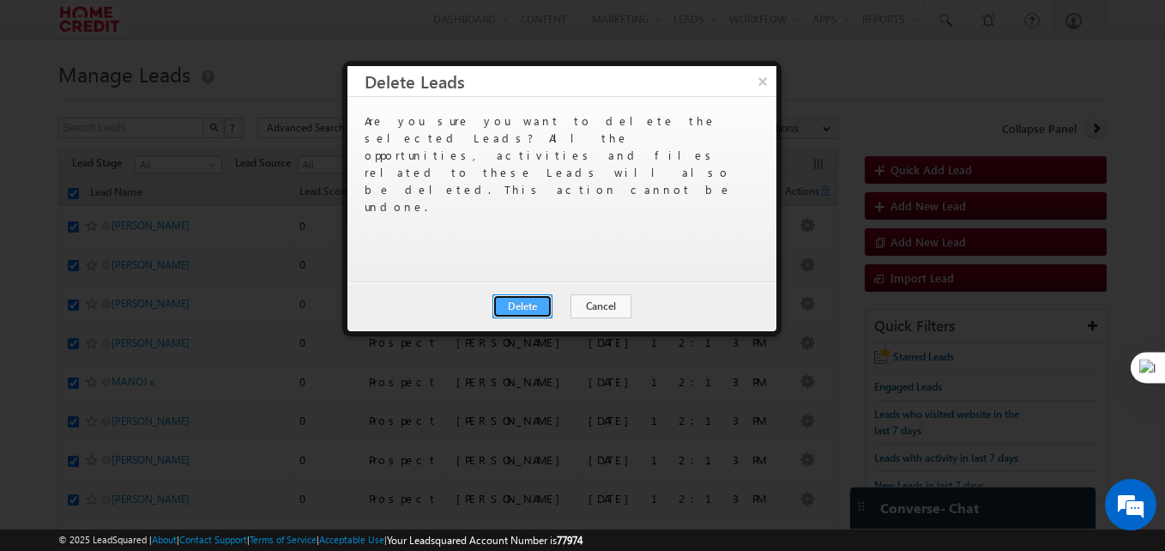
click at [530, 305] on button "Delete" at bounding box center [522, 306] width 60 height 24
